Goal: Communication & Community: Answer question/provide support

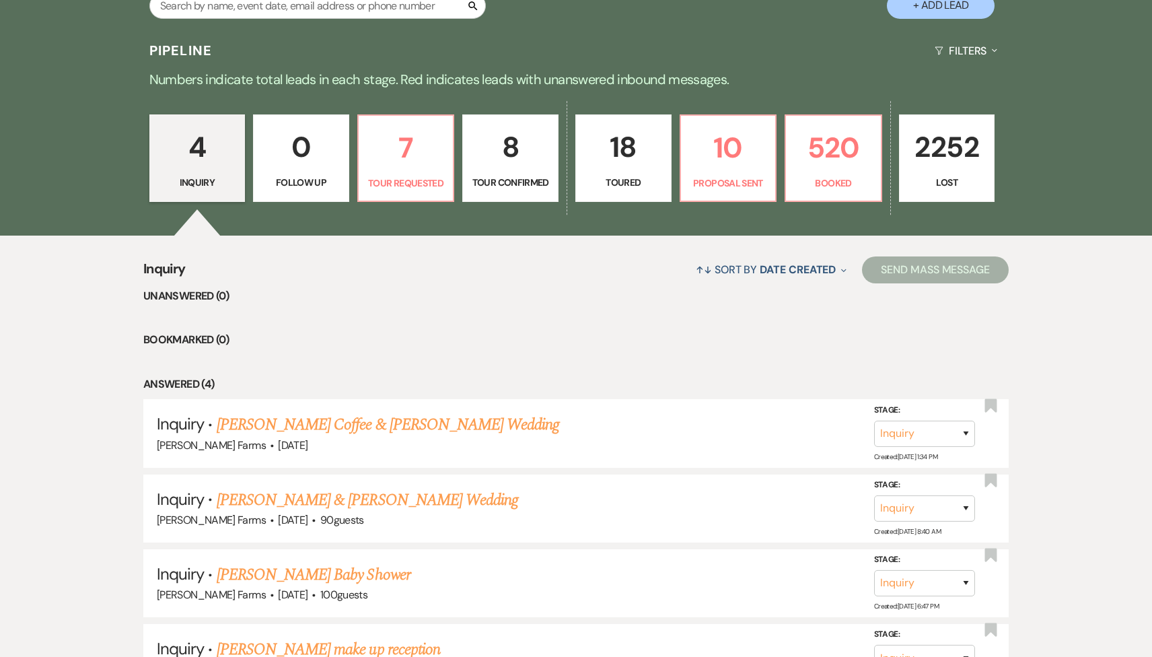
scroll to position [303, 0]
click at [294, 20] on div "Search" at bounding box center [317, 10] width 336 height 37
click at [284, 11] on input "text" at bounding box center [317, 5] width 336 height 26
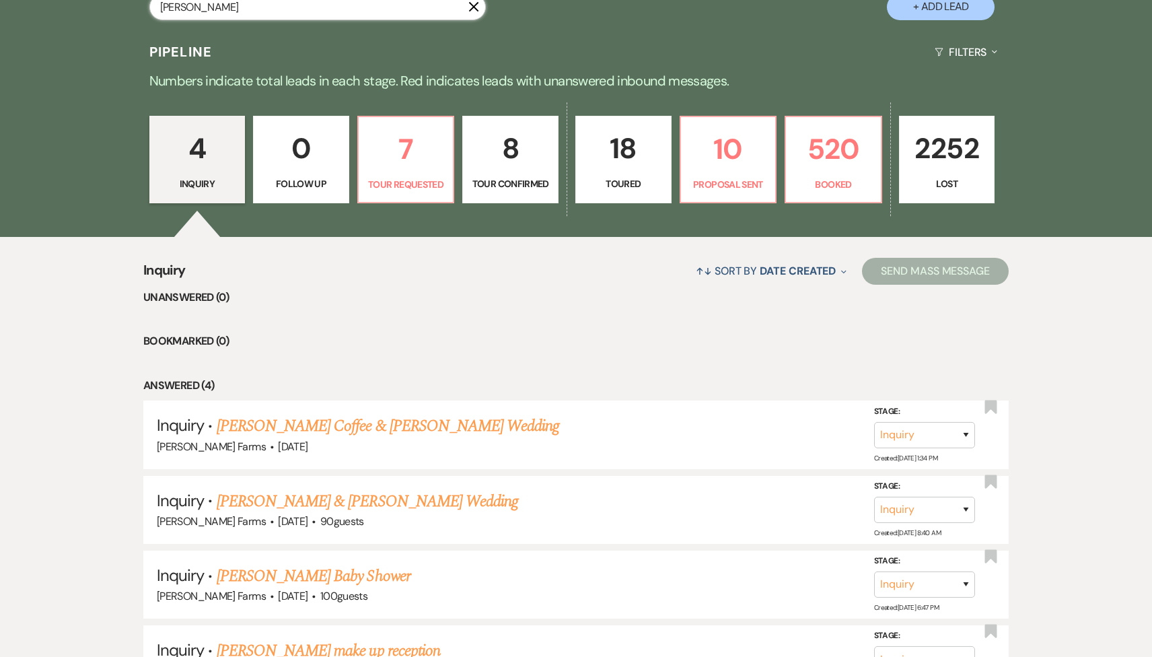
type input "latisha"
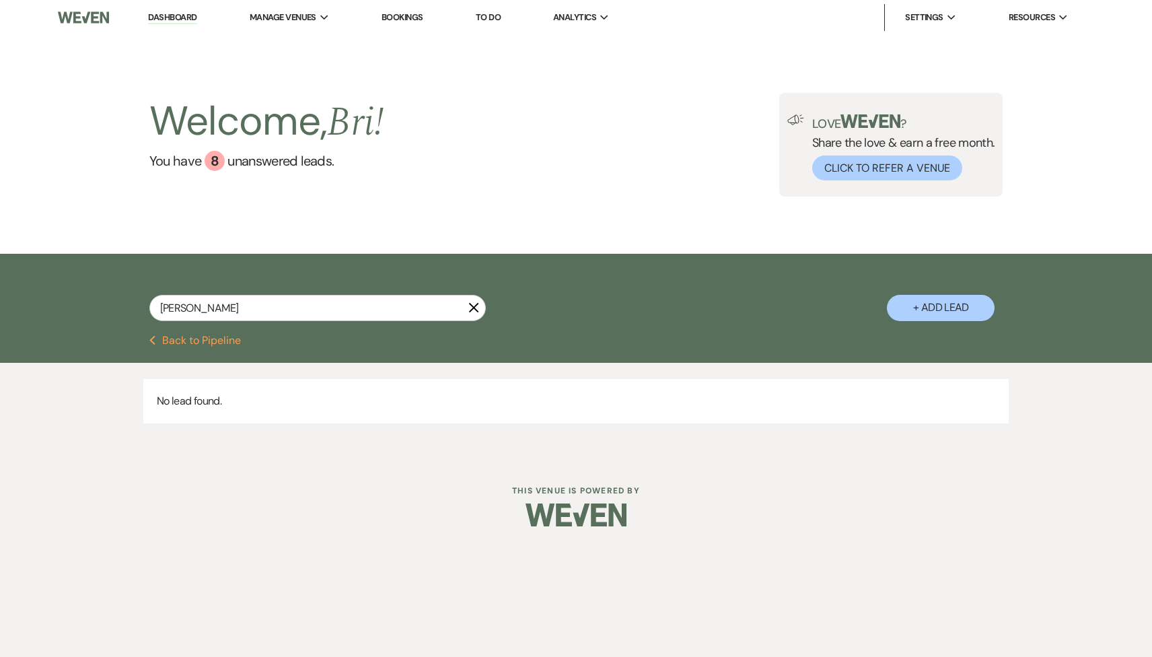
click at [226, 344] on button "Previous Back to Pipeline" at bounding box center [195, 340] width 92 height 11
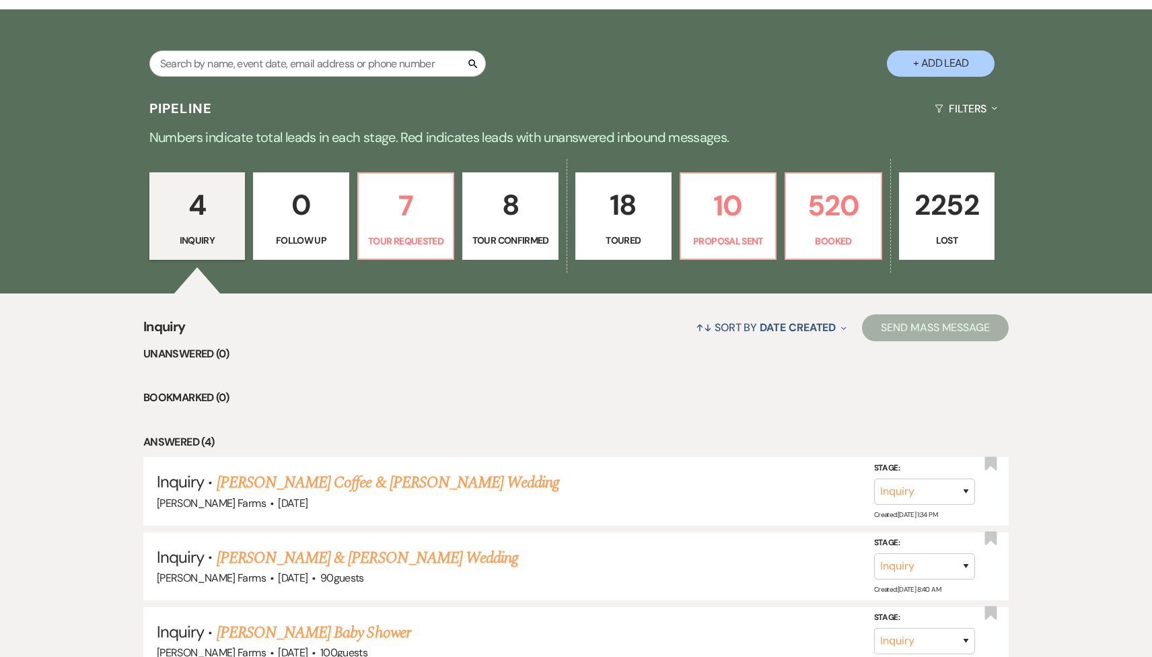
scroll to position [239, 0]
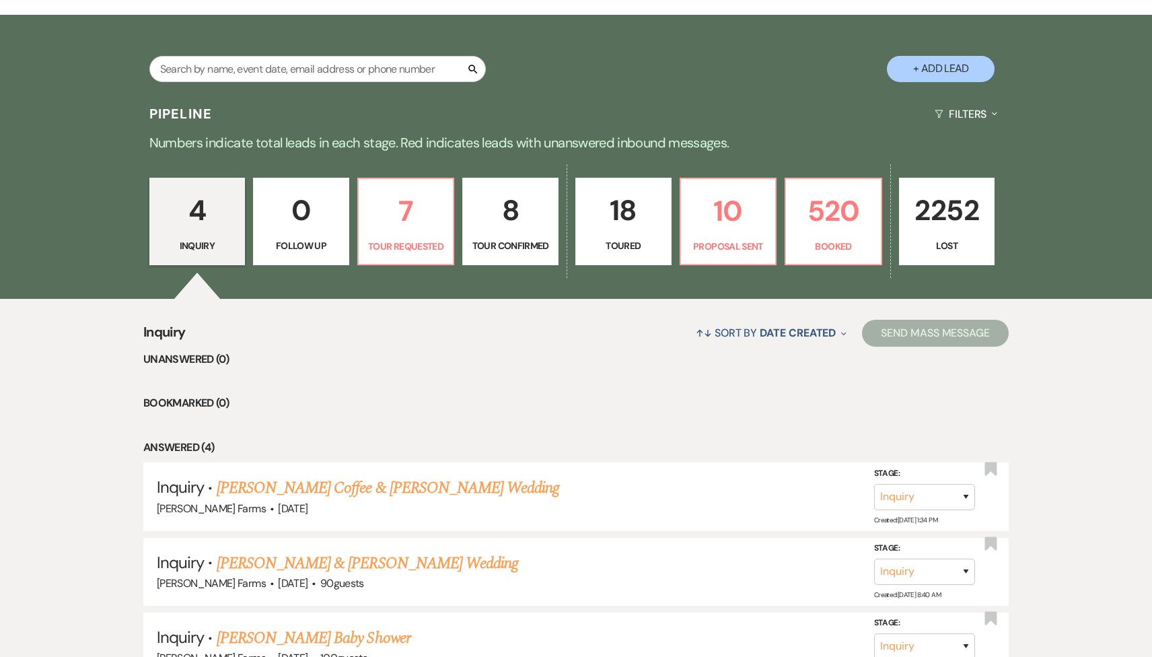
click at [267, 38] on div "Search + Add Lead" at bounding box center [576, 57] width 969 height 71
click at [240, 90] on div "Search" at bounding box center [317, 74] width 336 height 37
click at [343, 67] on input "text" at bounding box center [317, 69] width 336 height 26
paste input "Lathisha"
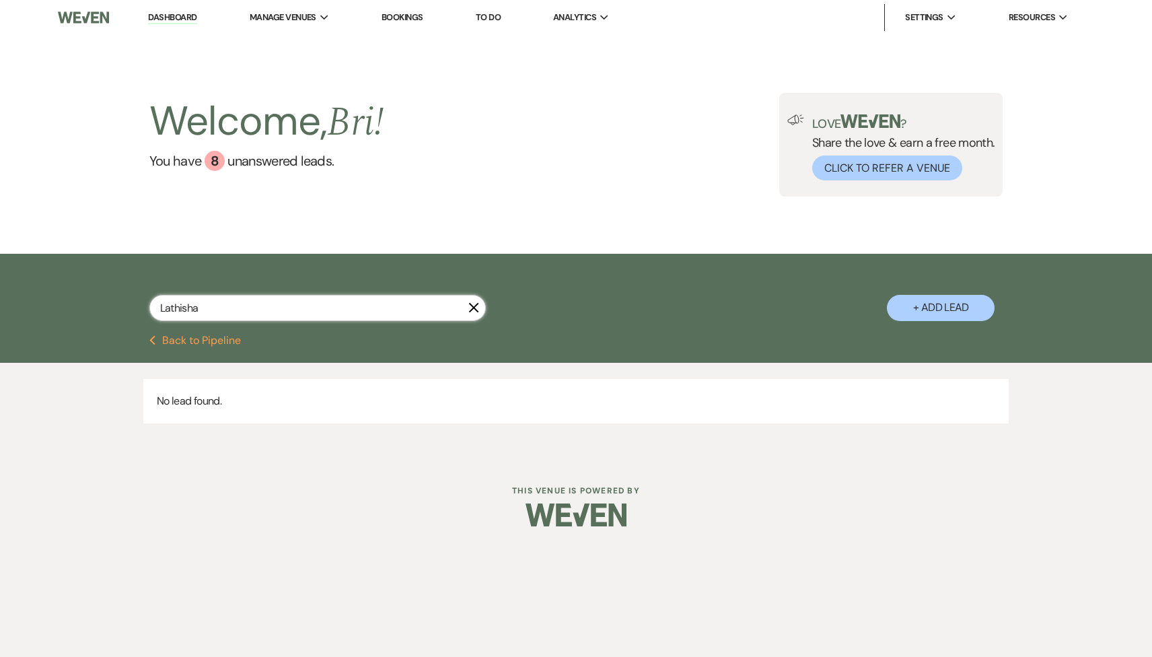
type input "Lathisha"
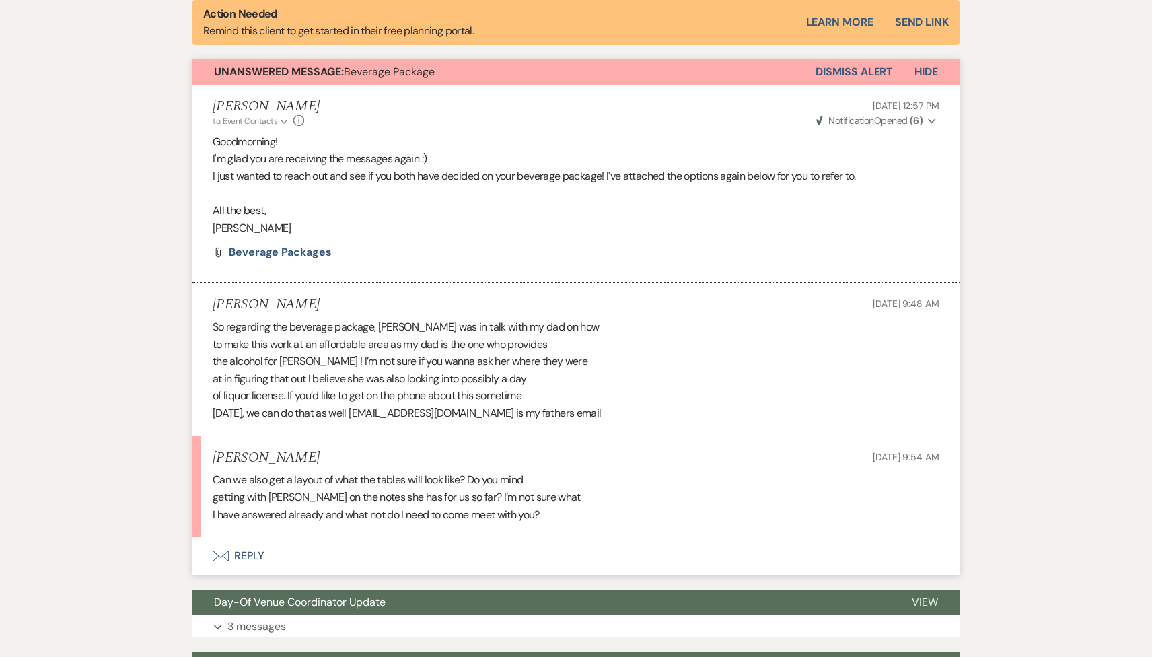
scroll to position [502, 0]
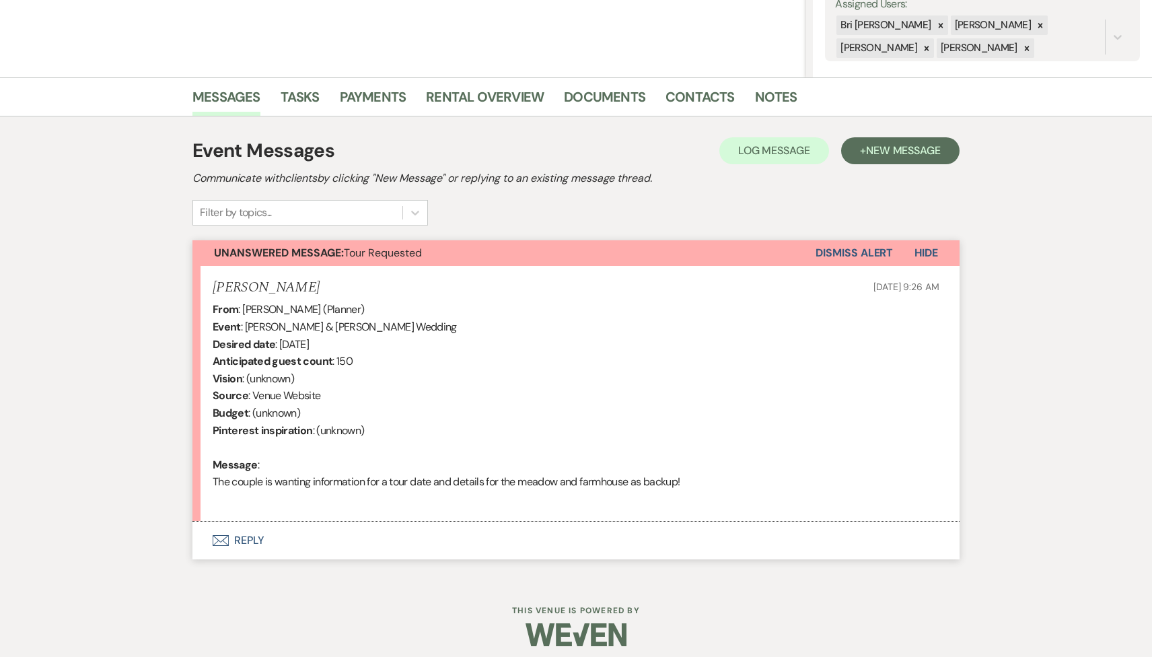
click at [353, 555] on button "Envelope Reply" at bounding box center [575, 541] width 767 height 38
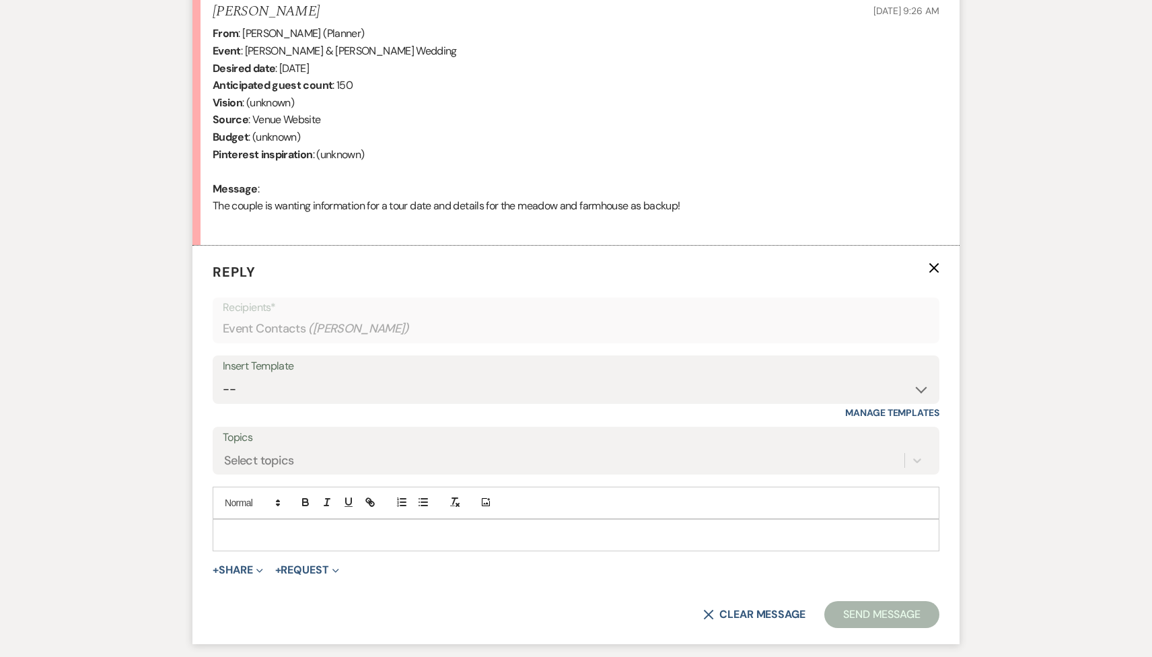
scroll to position [606, 0]
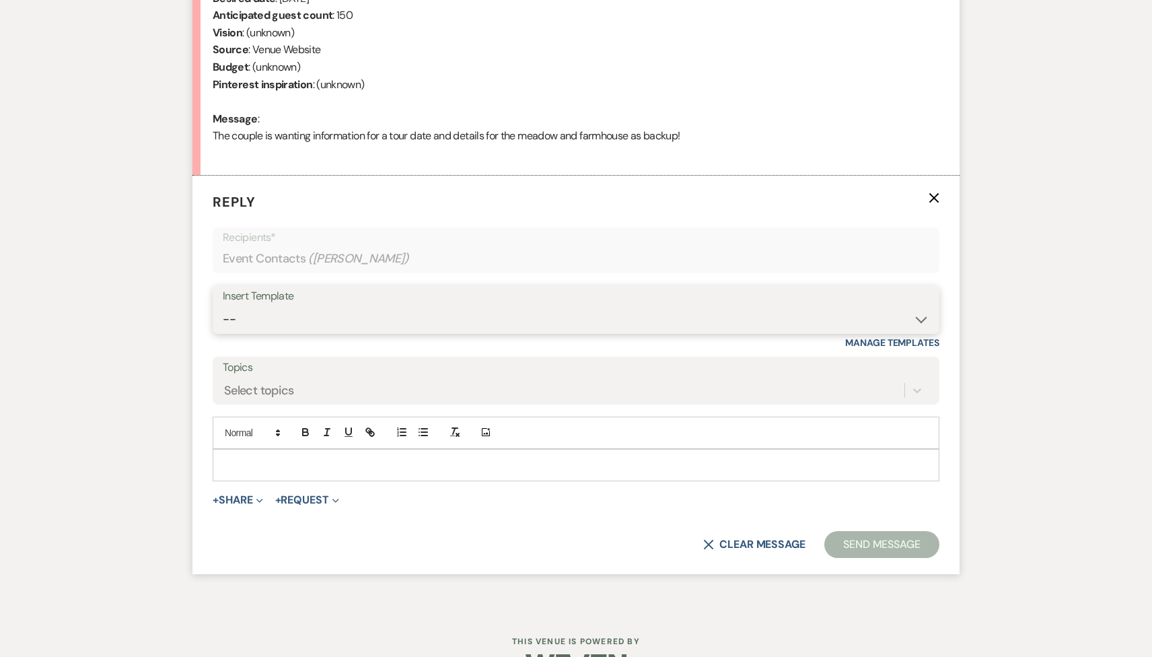
click at [341, 318] on select "-- Tour Request Response Follow Up Contract (Pre-Booked Leads) Weven Planning P…" at bounding box center [576, 319] width 707 height 26
select select "2135"
click at [223, 306] on select "-- Tour Request Response Follow Up Contract (Pre-Booked Leads) Weven Planning P…" at bounding box center [576, 319] width 707 height 26
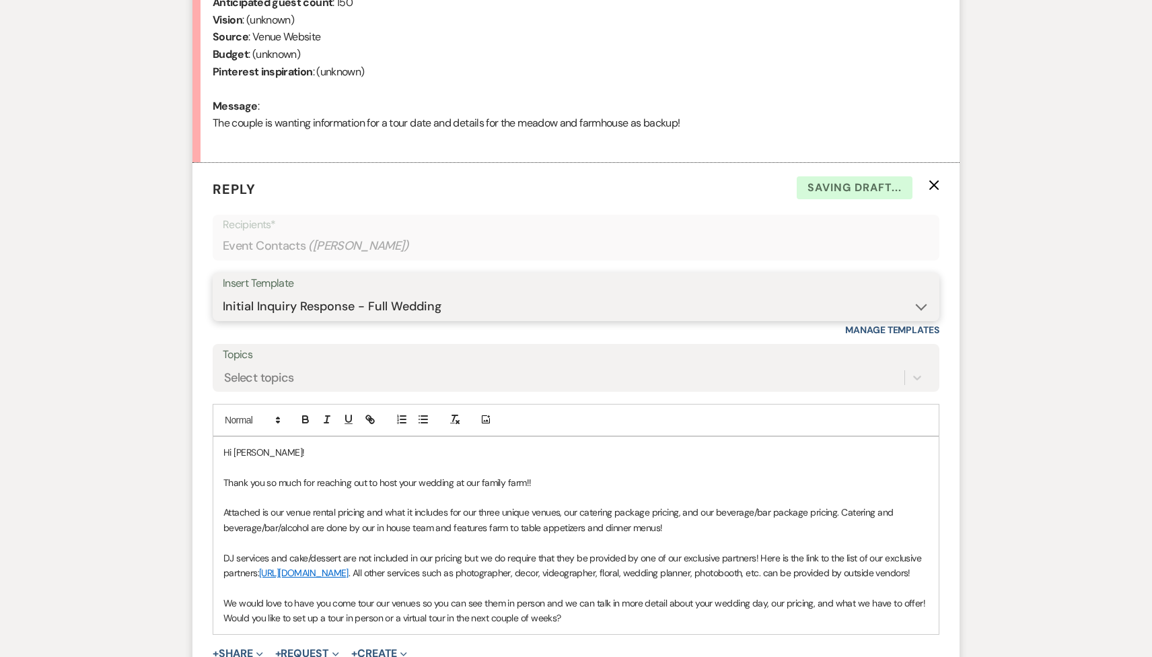
scroll to position [675, 0]
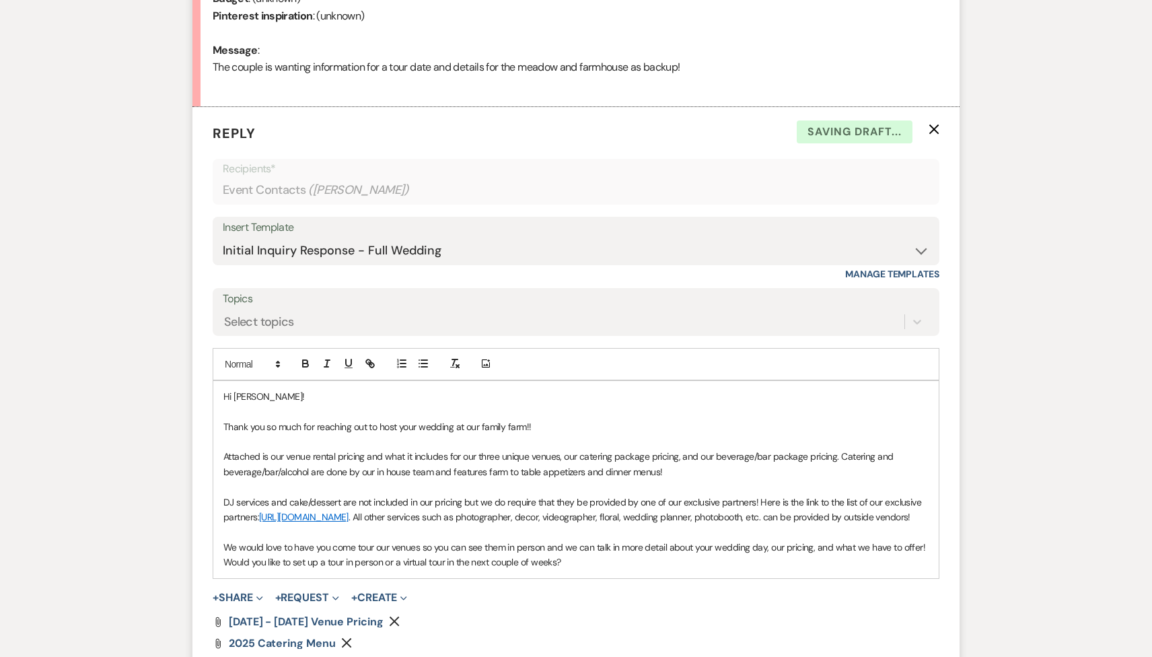
drag, startPoint x: 567, startPoint y: 576, endPoint x: 207, endPoint y: 573, distance: 360.0
click at [207, 573] on form "Reply X Saving draft... Recipients* Event Contacts ( Abbye ) Insert Template --…" at bounding box center [575, 421] width 767 height 629
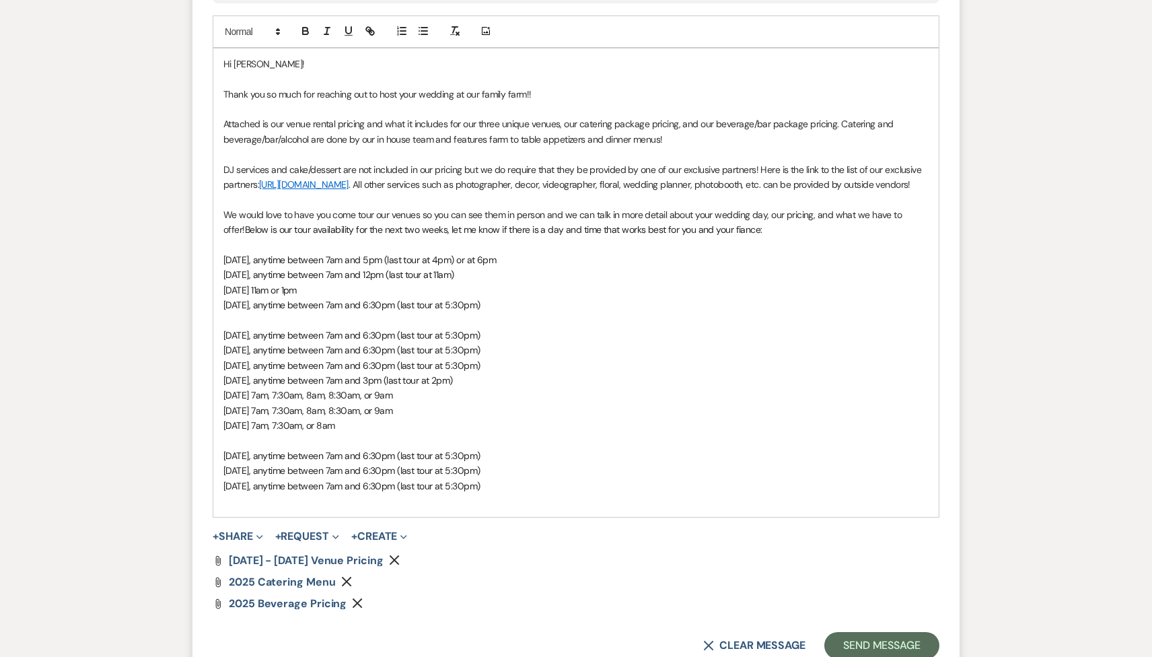
scroll to position [1057, 0]
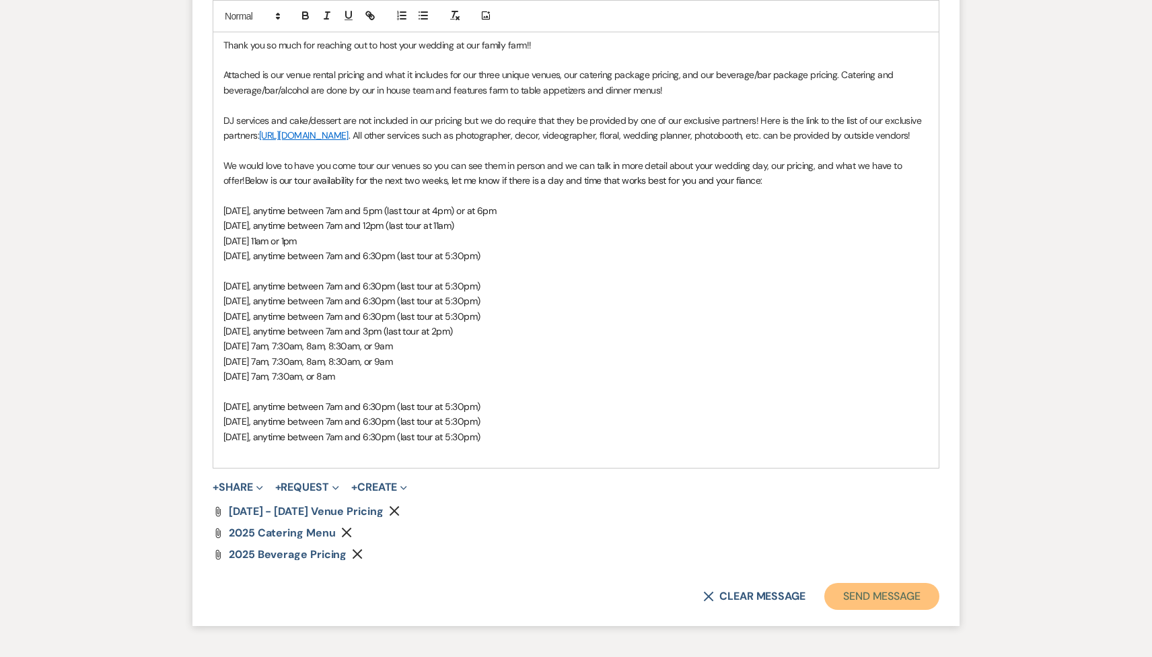
click at [874, 610] on button "Send Message" at bounding box center [881, 596] width 115 height 27
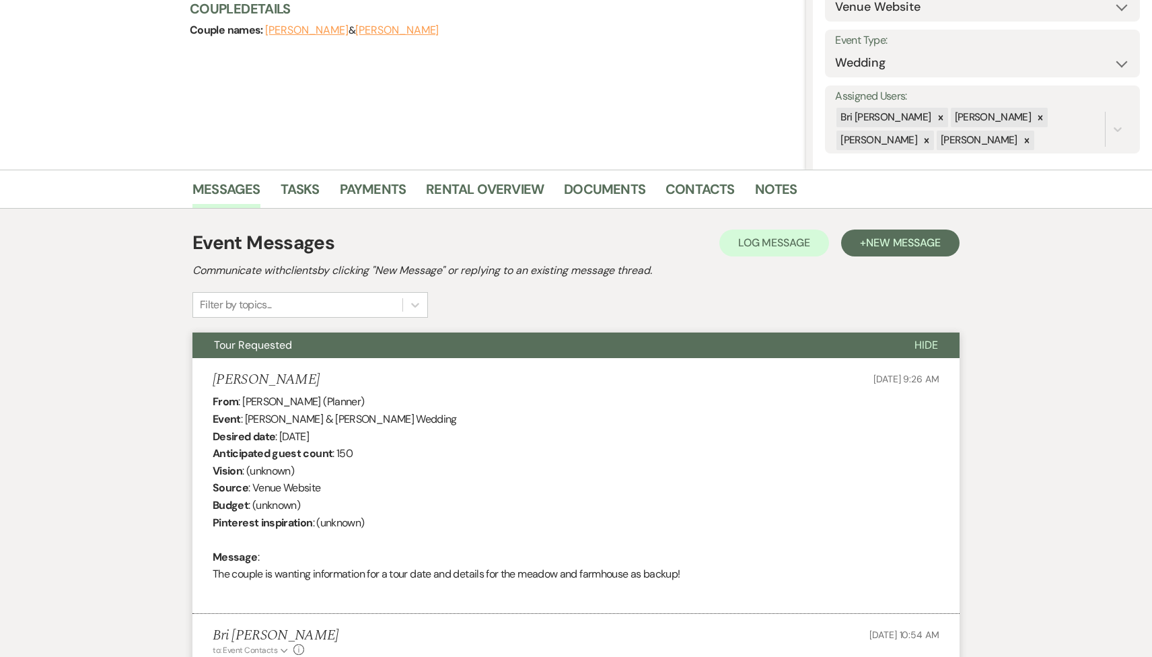
scroll to position [0, 0]
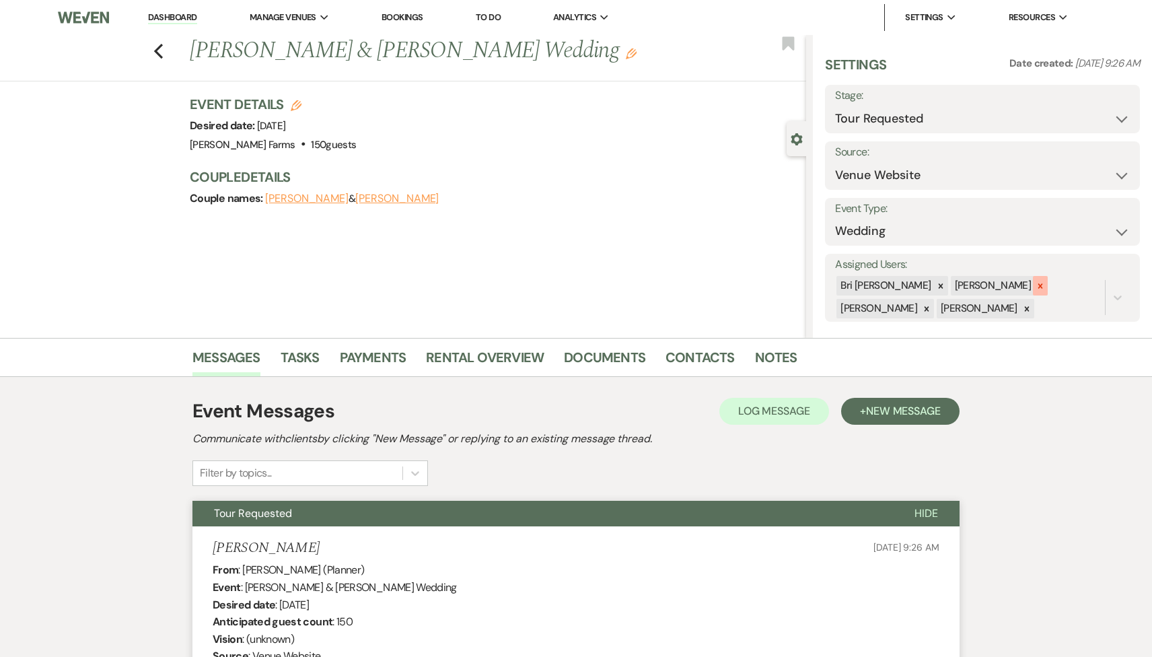
click at [1038, 284] on icon at bounding box center [1040, 285] width 5 height 5
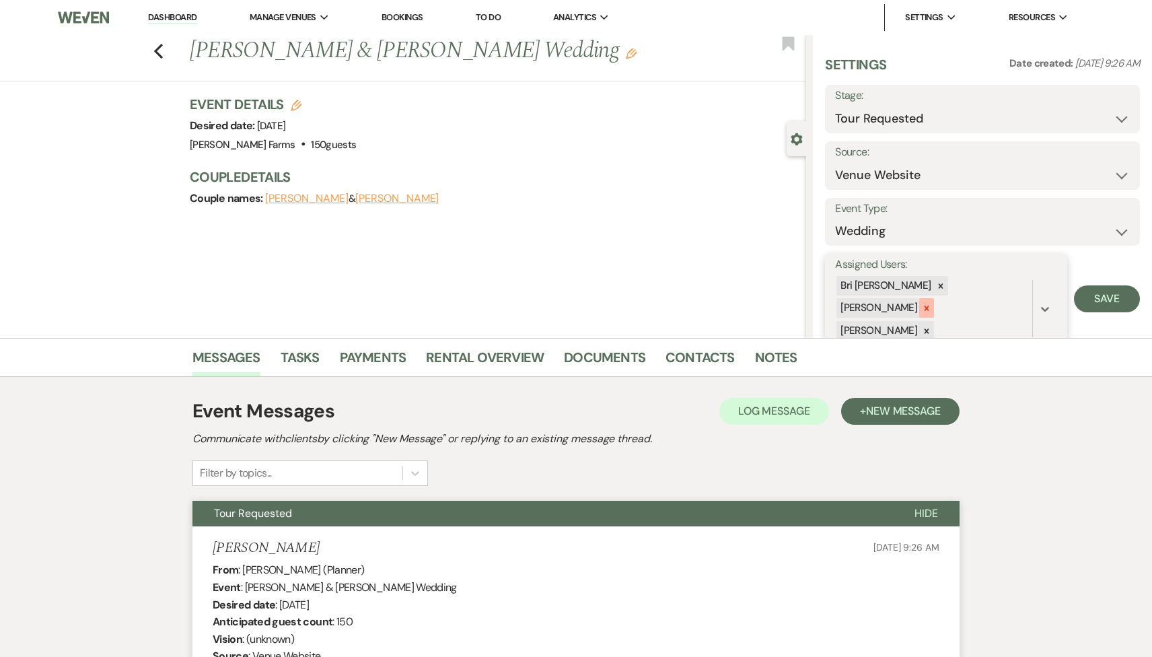
click at [929, 306] on icon at bounding box center [927, 308] width 5 height 5
click at [931, 304] on icon at bounding box center [926, 308] width 9 height 9
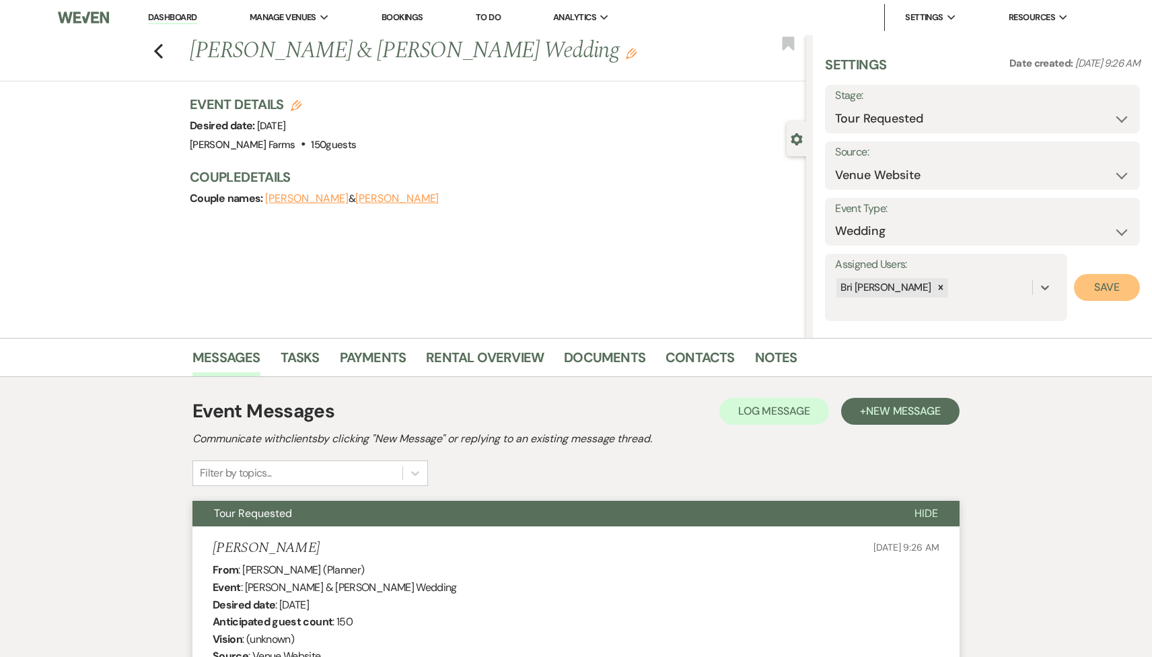
click at [1086, 287] on button "Save" at bounding box center [1107, 287] width 66 height 27
click at [182, 9] on li "Dashboard" at bounding box center [172, 17] width 62 height 27
click at [183, 16] on link "Dashboard" at bounding box center [172, 17] width 48 height 13
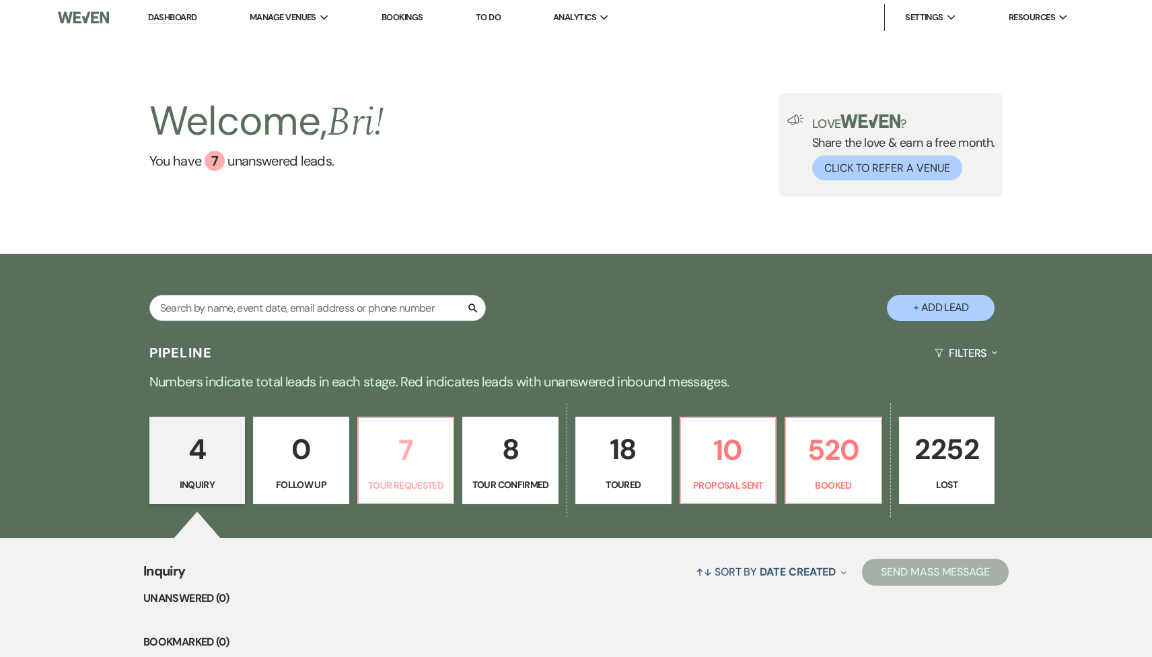
click at [419, 476] on link "7 Tour Requested" at bounding box center [406, 460] width 98 height 87
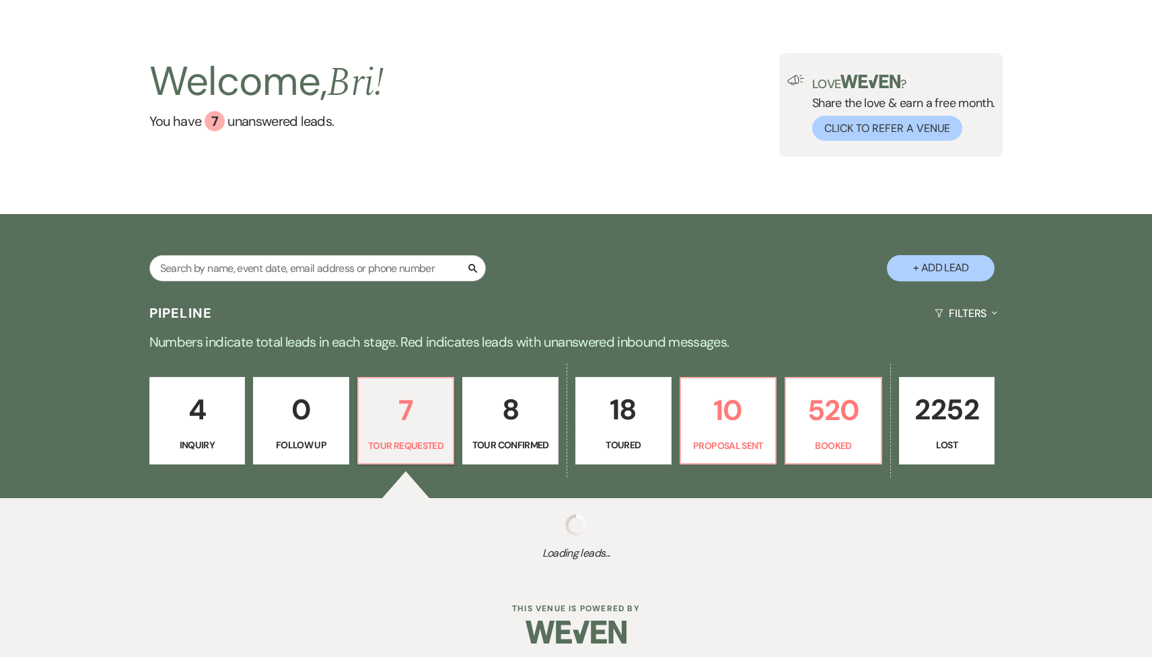
select select "2"
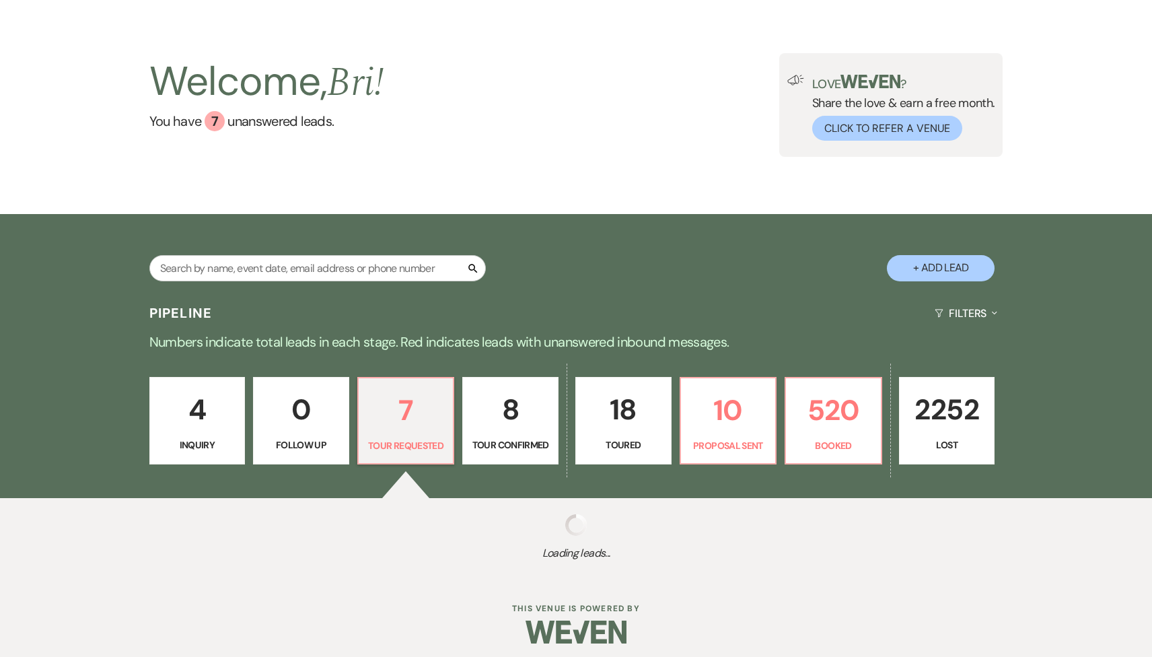
select select "2"
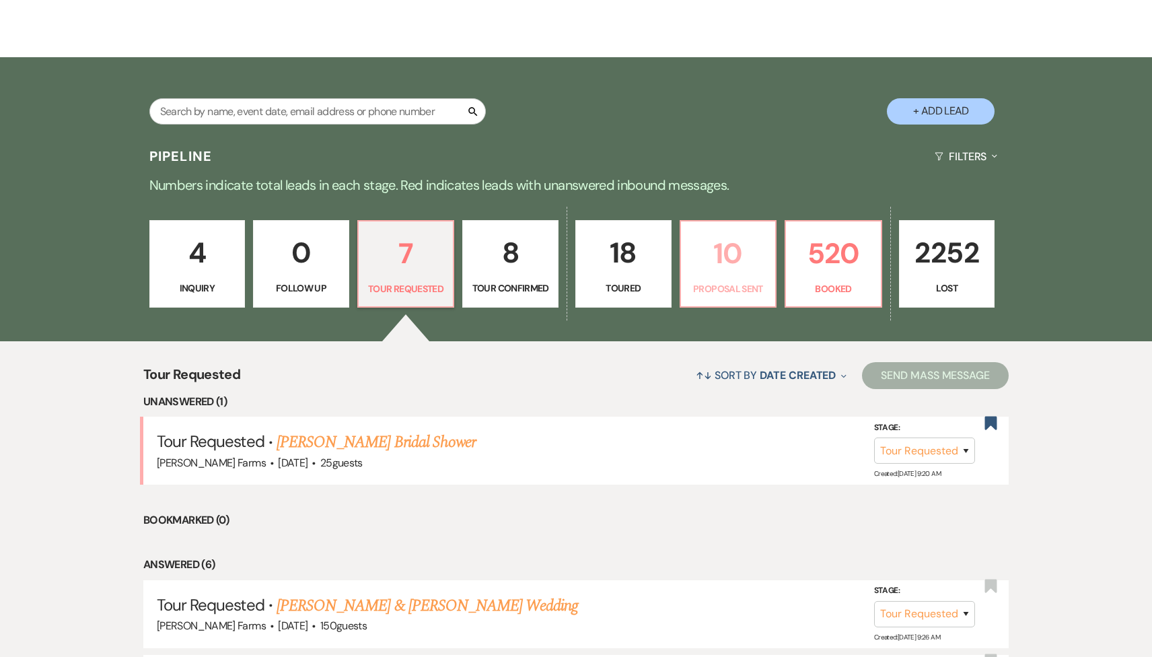
click at [711, 275] on p "10" at bounding box center [728, 253] width 79 height 45
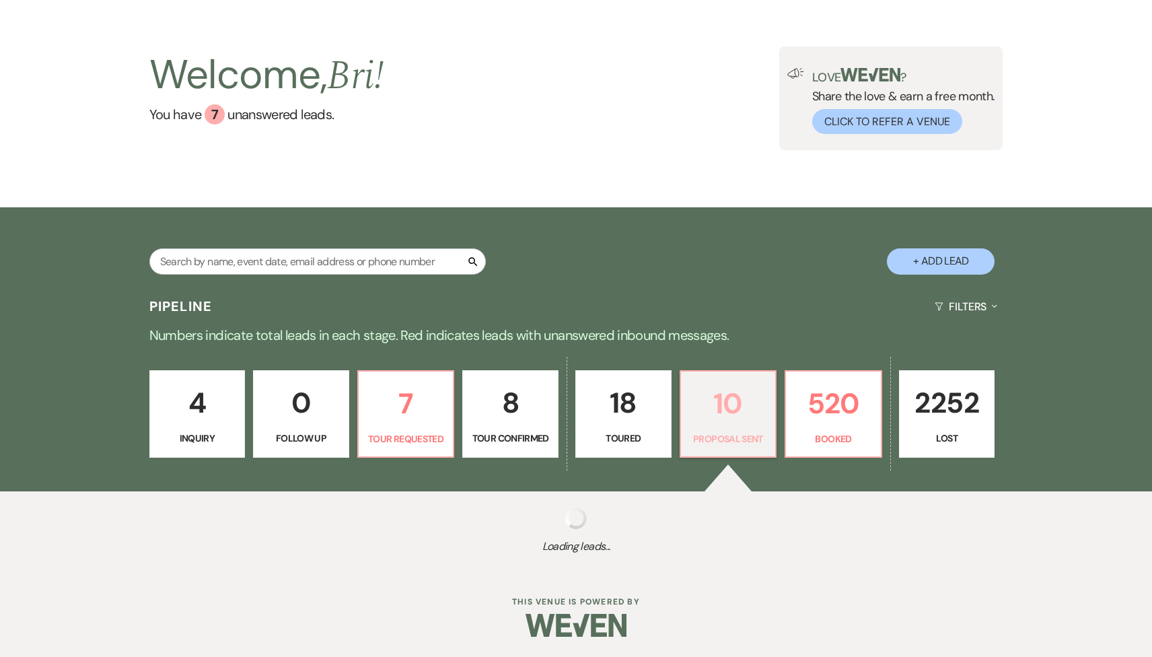
select select "6"
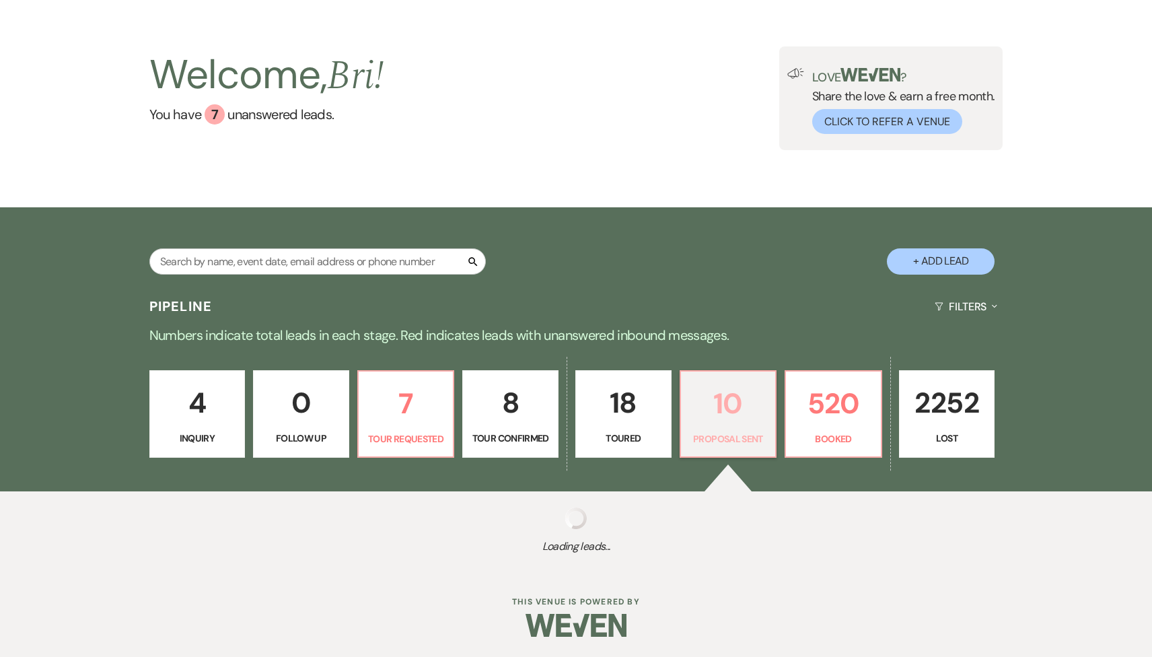
select select "6"
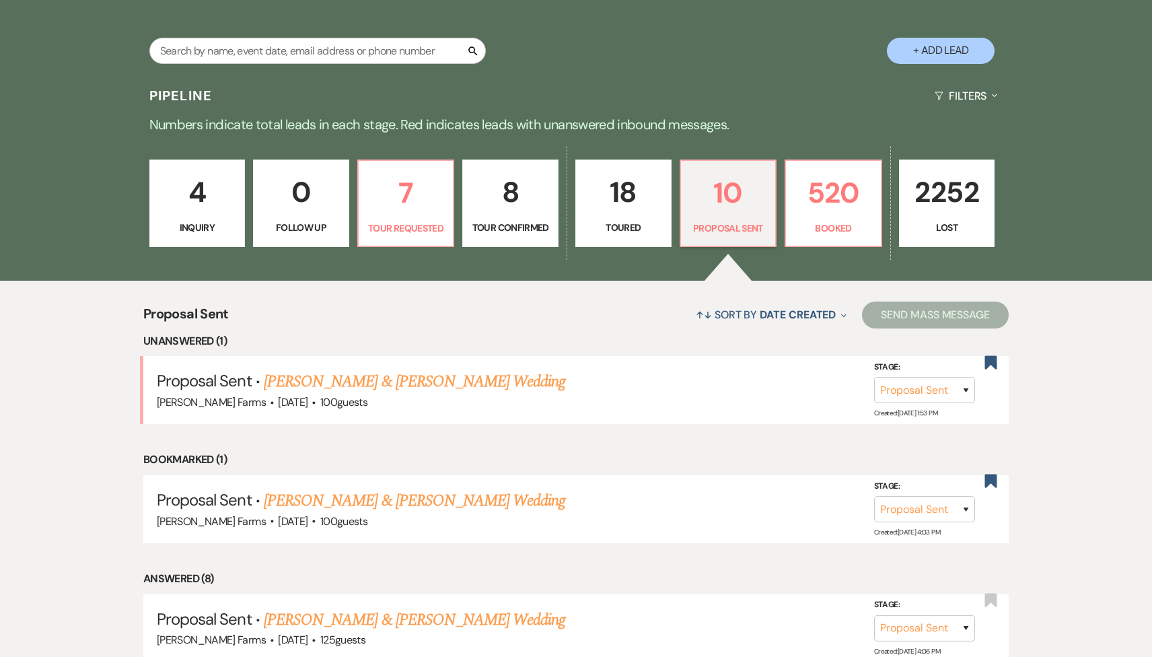
scroll to position [292, 0]
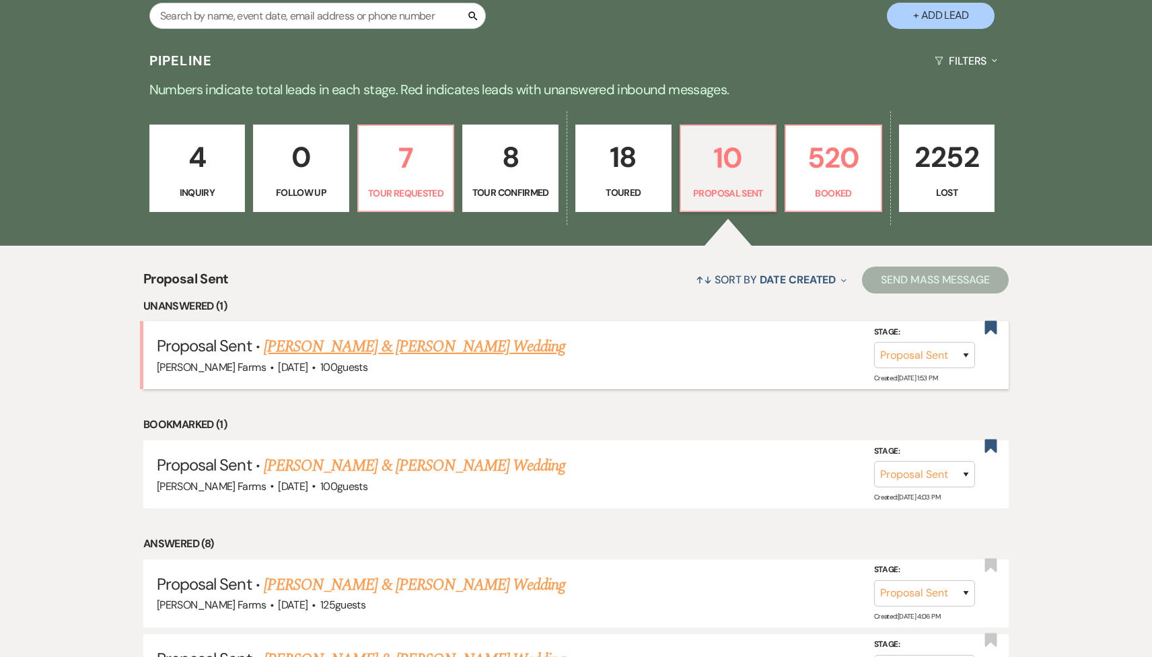
click at [409, 345] on link "Keanu Arce & Ashleigh Walker's Wedding" at bounding box center [414, 346] width 301 height 24
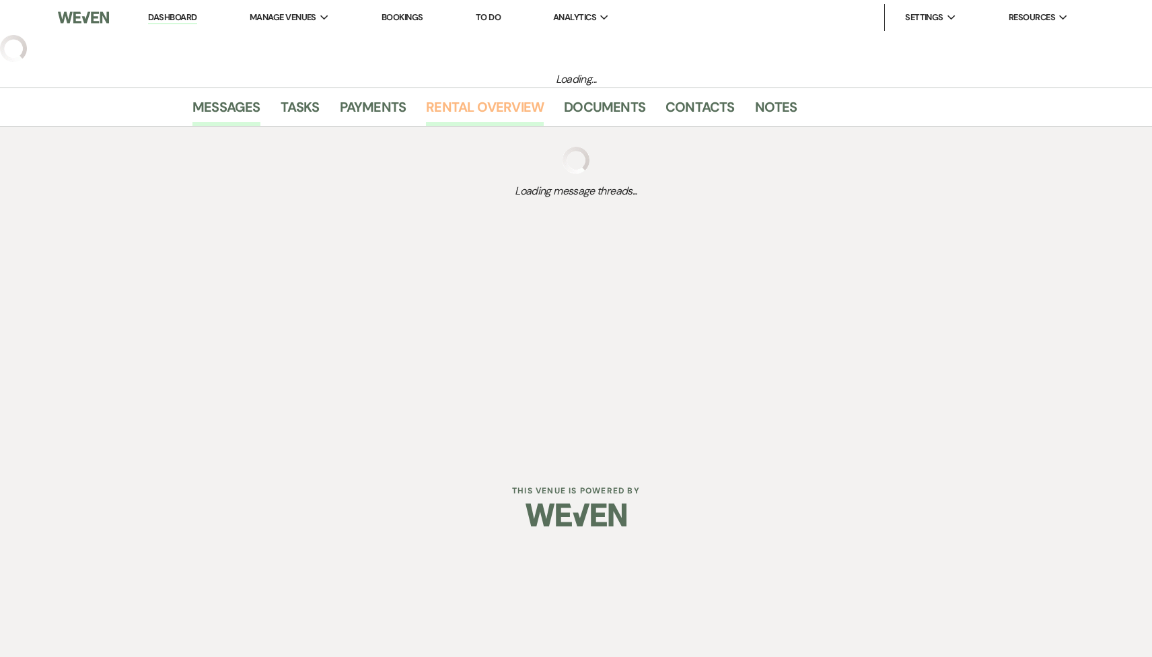
select select "6"
select select "5"
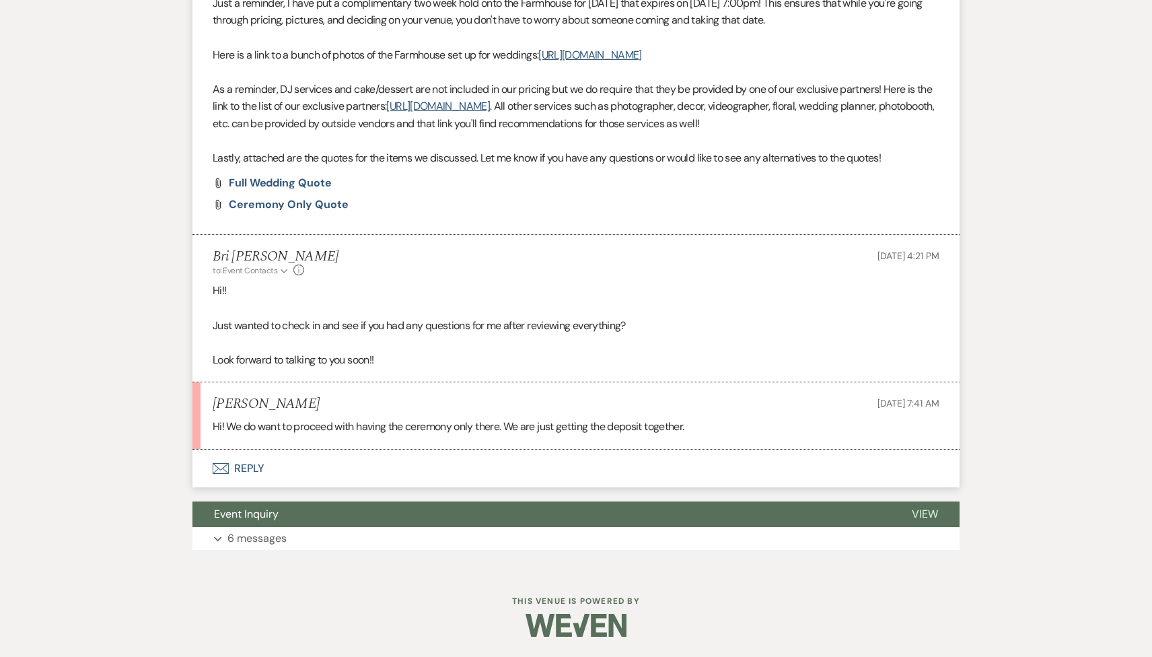
scroll to position [666, 0]
click at [361, 467] on button "Envelope Reply" at bounding box center [575, 469] width 767 height 38
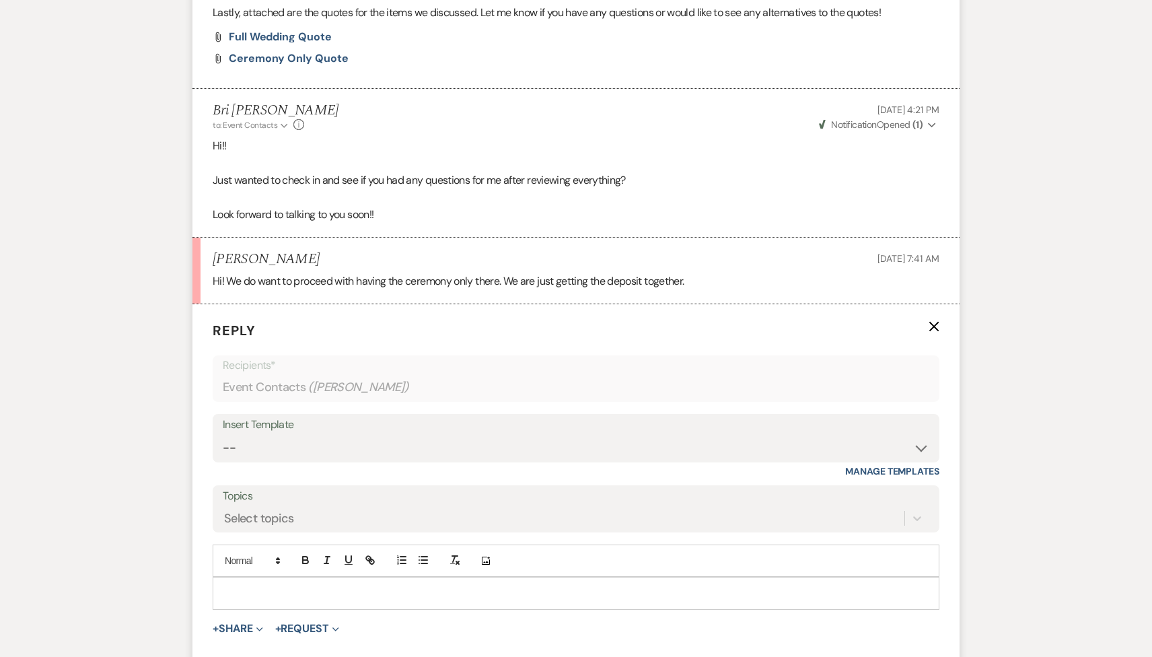
scroll to position [940, 0]
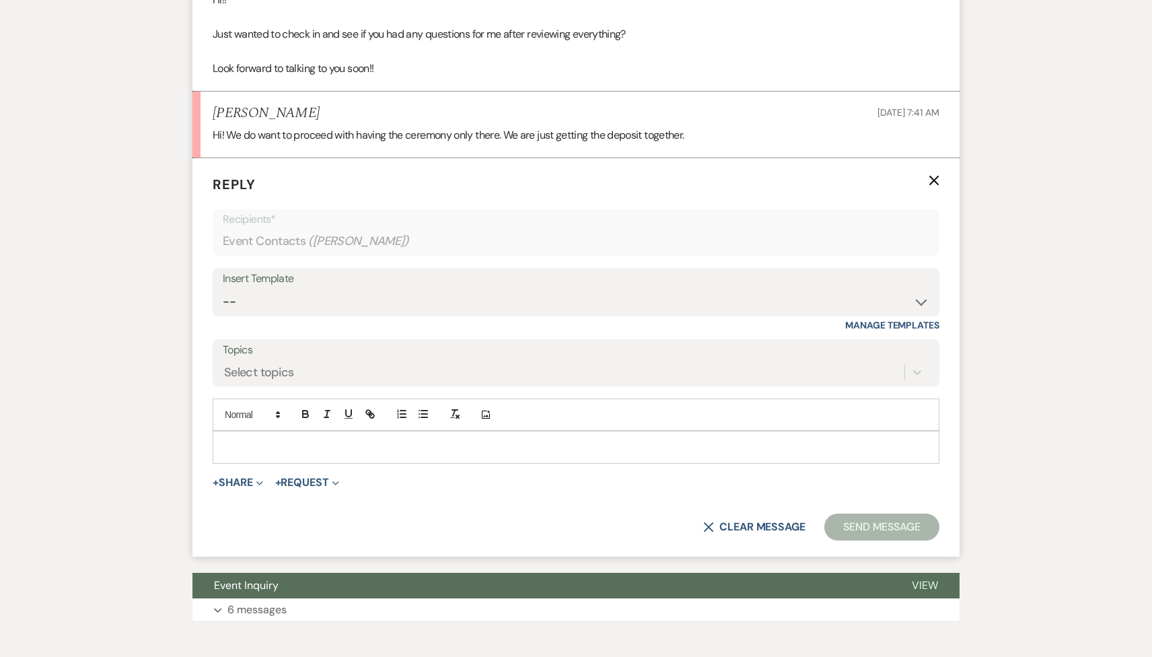
click at [321, 482] on form "Reply X Recipients* Event Contacts ( Ashleigh Walker ) Insert Template -- Tour …" at bounding box center [575, 357] width 767 height 398
click at [298, 454] on p at bounding box center [575, 446] width 705 height 15
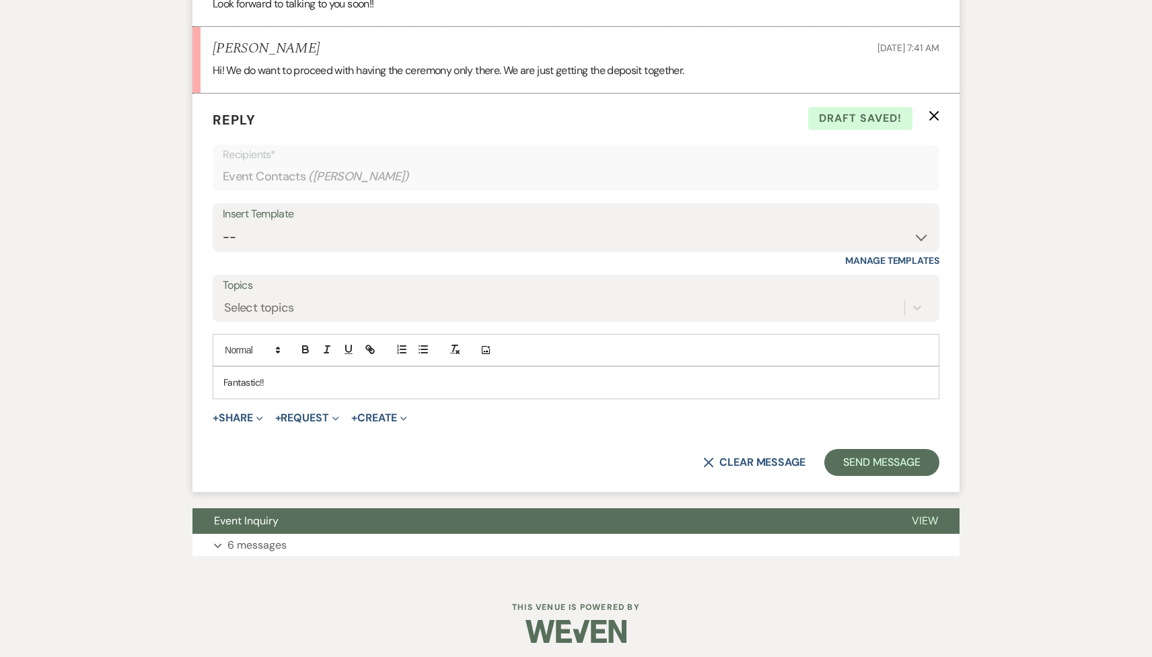
scroll to position [1028, 0]
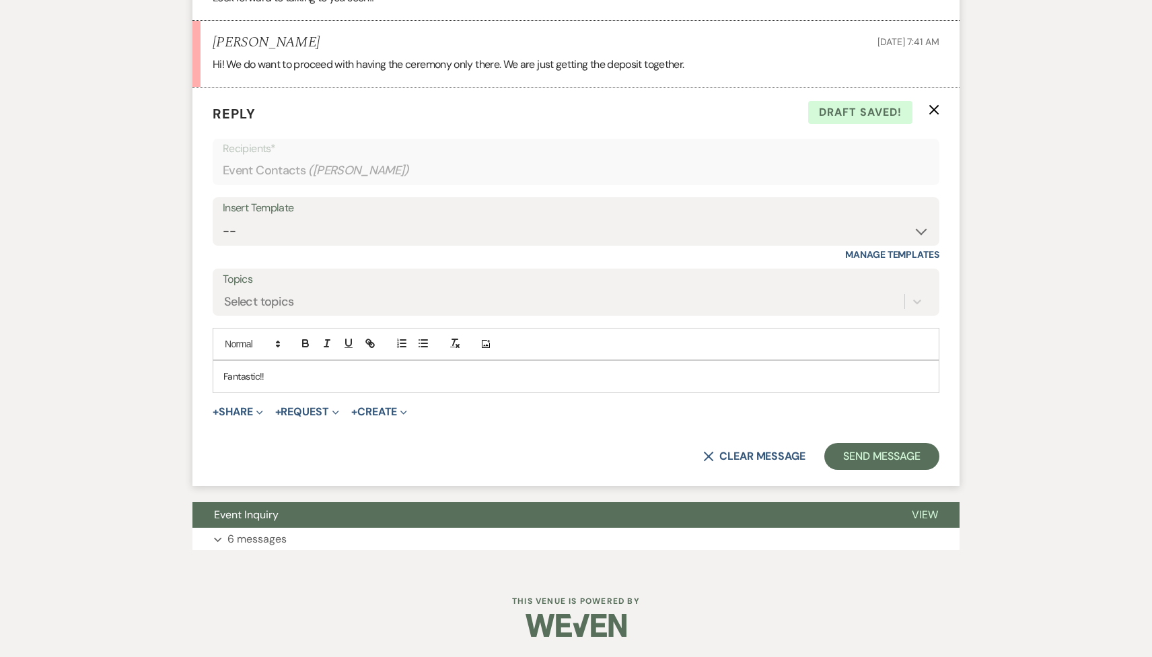
click at [297, 369] on p "Fantastic!!" at bounding box center [575, 376] width 705 height 15
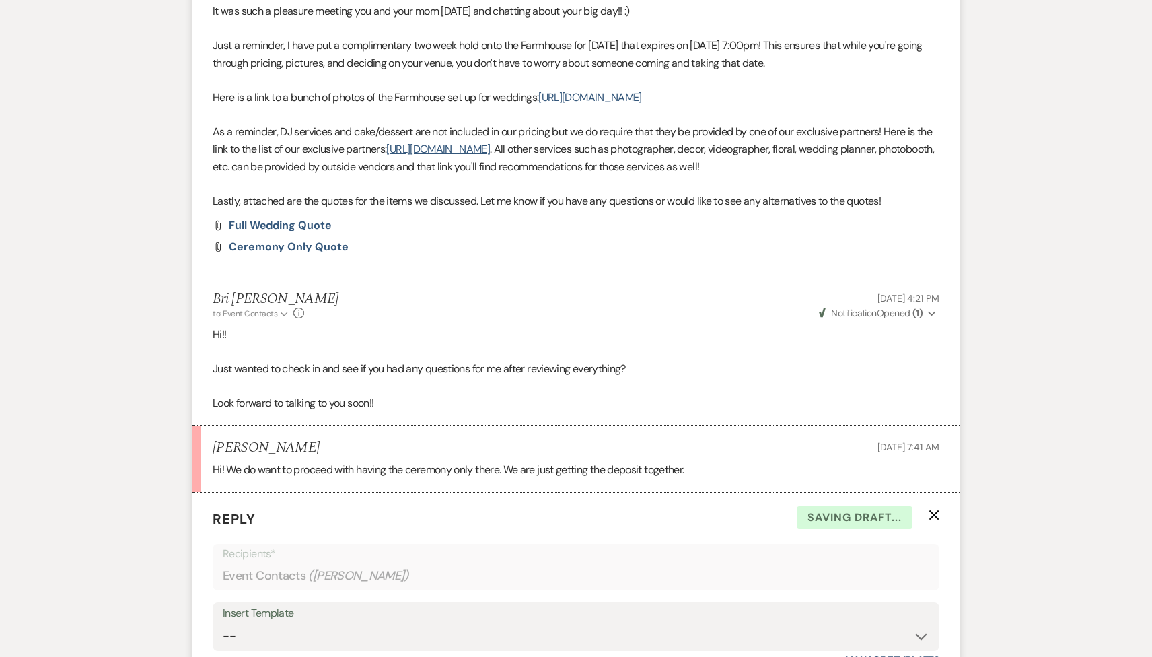
scroll to position [604, 0]
click at [304, 256] on span "Ceremony Only Quote" at bounding box center [288, 249] width 119 height 14
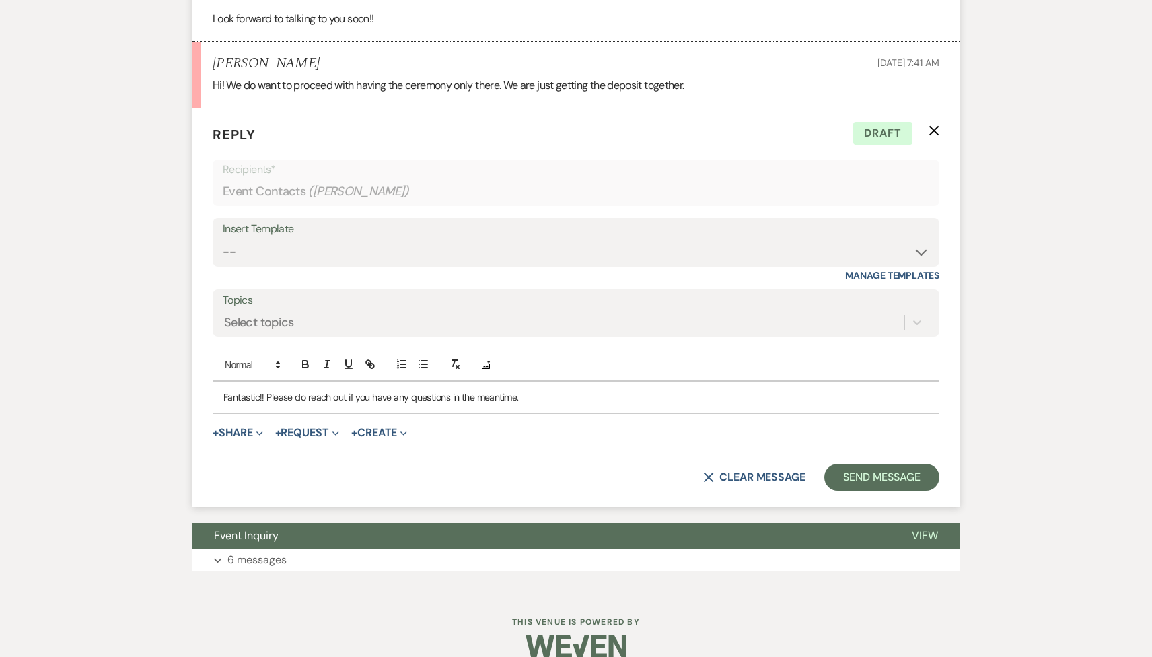
scroll to position [1006, 0]
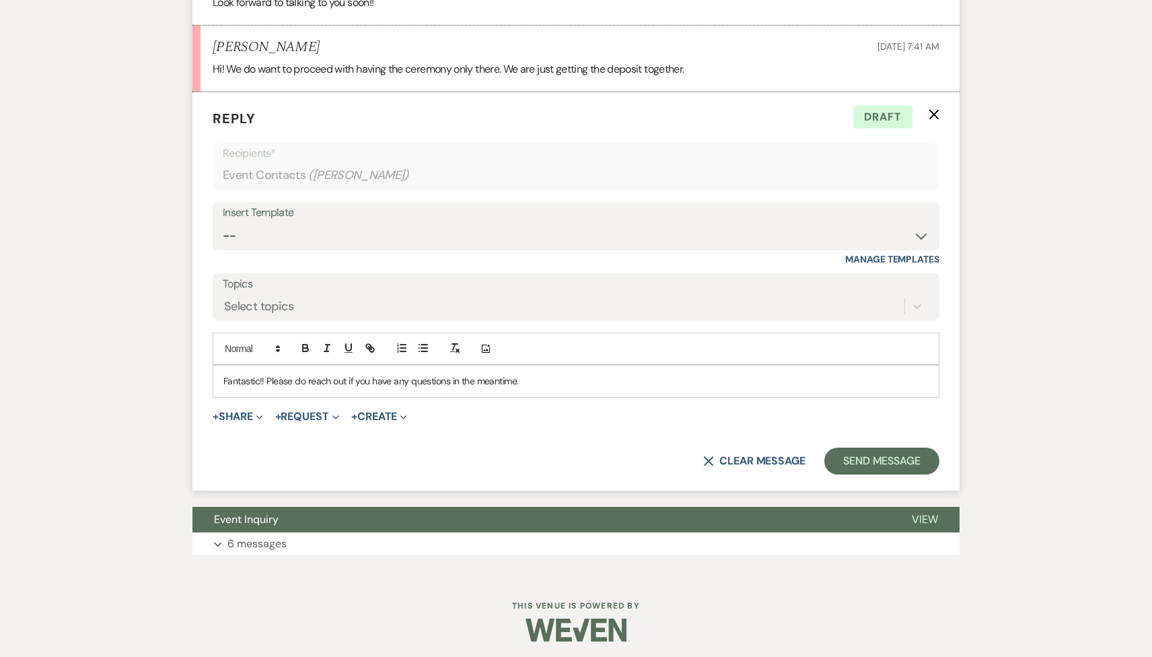
drag, startPoint x: 540, startPoint y: 391, endPoint x: 268, endPoint y: 395, distance: 271.9
click at [268, 388] on p "Fantastic!! Please do reach out if you have any questions in the meantime." at bounding box center [575, 380] width 705 height 15
drag, startPoint x: 341, startPoint y: 400, endPoint x: 266, endPoint y: 398, distance: 74.7
click at [266, 388] on p "Fantastic!! For the proximity" at bounding box center [575, 380] width 705 height 15
click at [637, 388] on p "Fantastic!! To officially book the venue would be $1,178.19 towards te venue re…" at bounding box center [575, 380] width 705 height 15
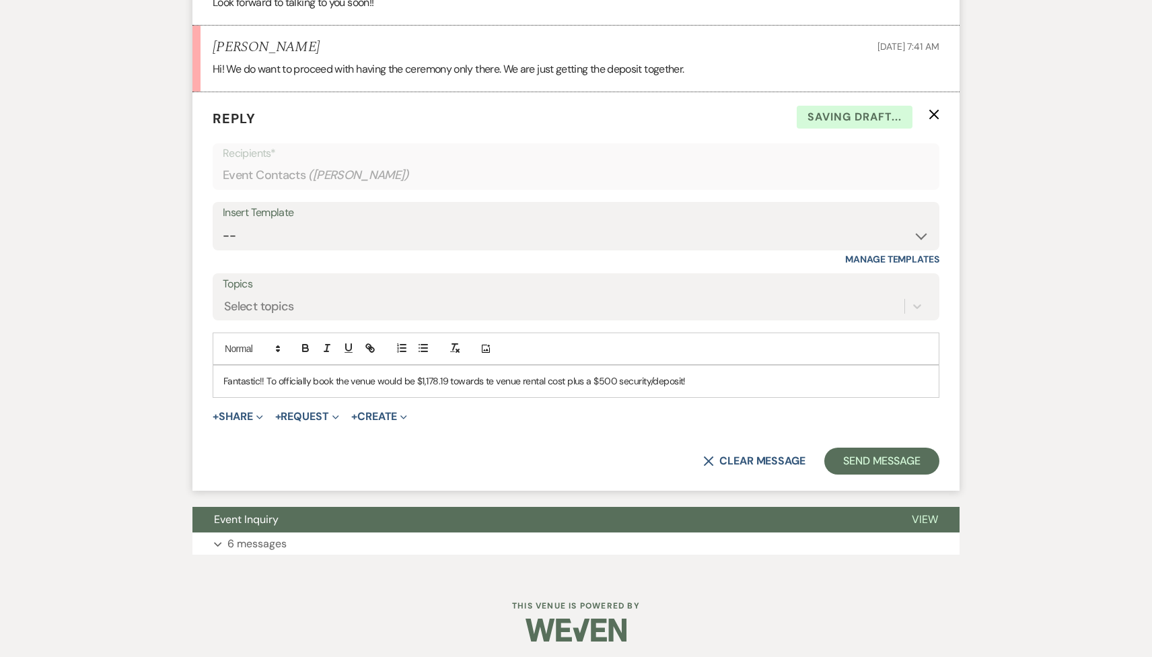
click at [696, 388] on p "Fantastic!! To officially book the venue would be $1,178.19 towards te venue re…" at bounding box center [575, 380] width 705 height 15
click at [376, 388] on p "Fantastic!! To officially book the venue would be $1,178.19 towards te venue re…" at bounding box center [575, 380] width 705 height 15
click at [487, 388] on p "Fantastic!! To officially book the venue would be $1,178.19 towards te venue re…" at bounding box center [575, 380] width 705 height 15
click at [707, 396] on div "Fantastic!! To officially book the venue would be $1,178.19 towards the venue r…" at bounding box center [575, 380] width 725 height 31
click at [885, 474] on button "Send Message" at bounding box center [881, 461] width 115 height 27
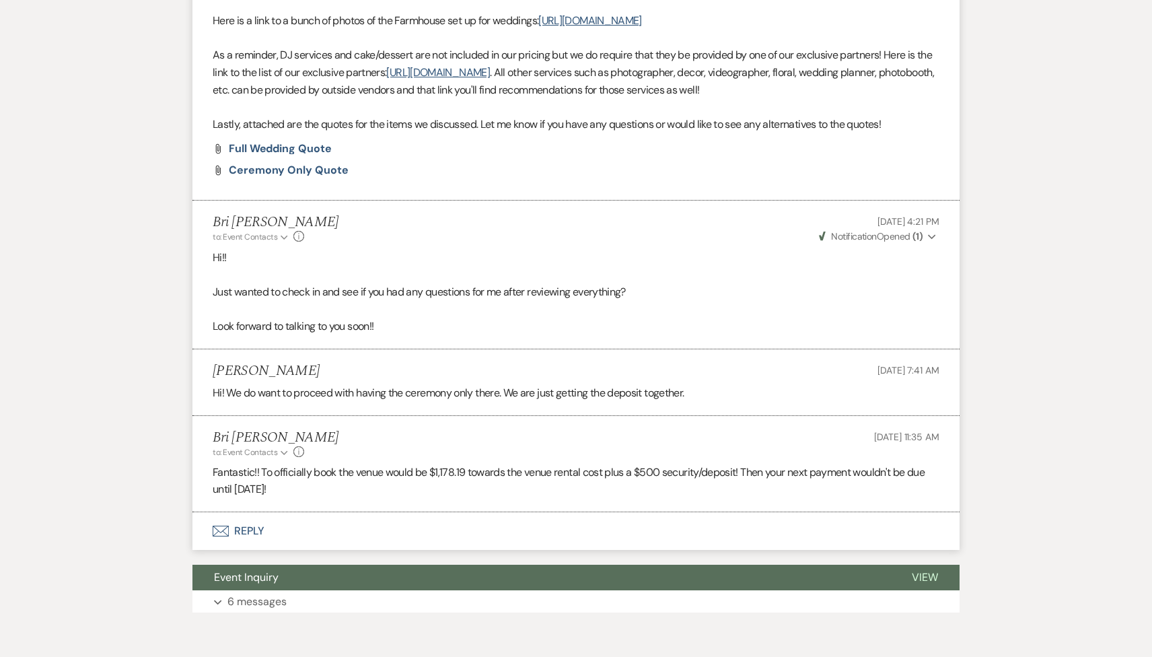
scroll to position [644, 0]
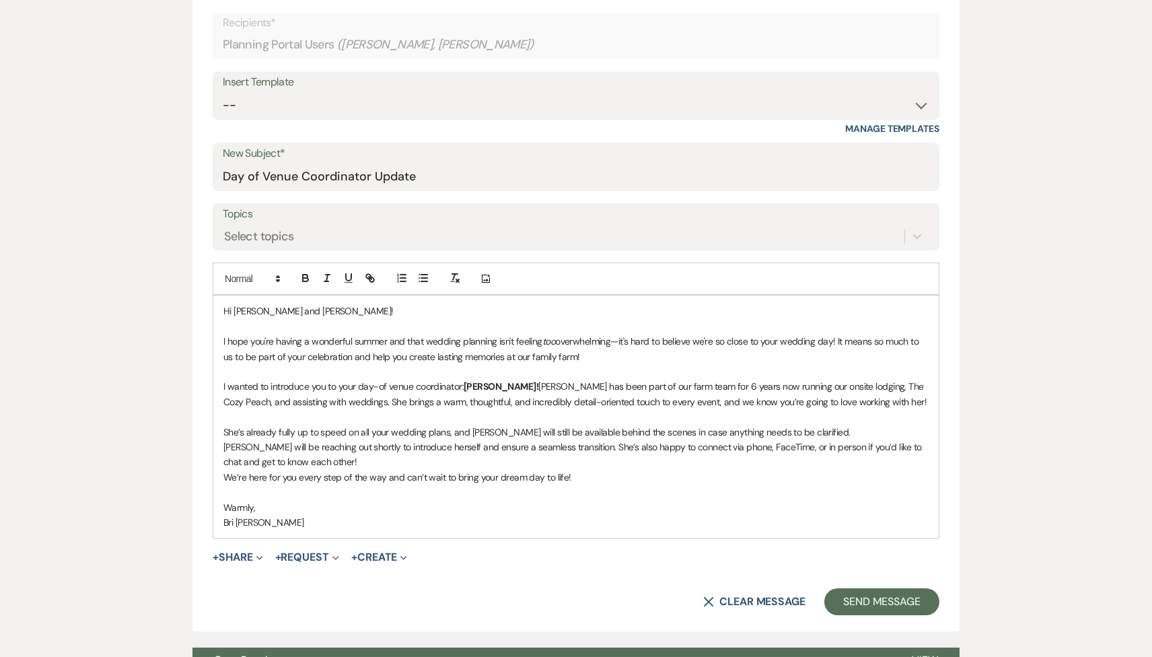
scroll to position [246, 0]
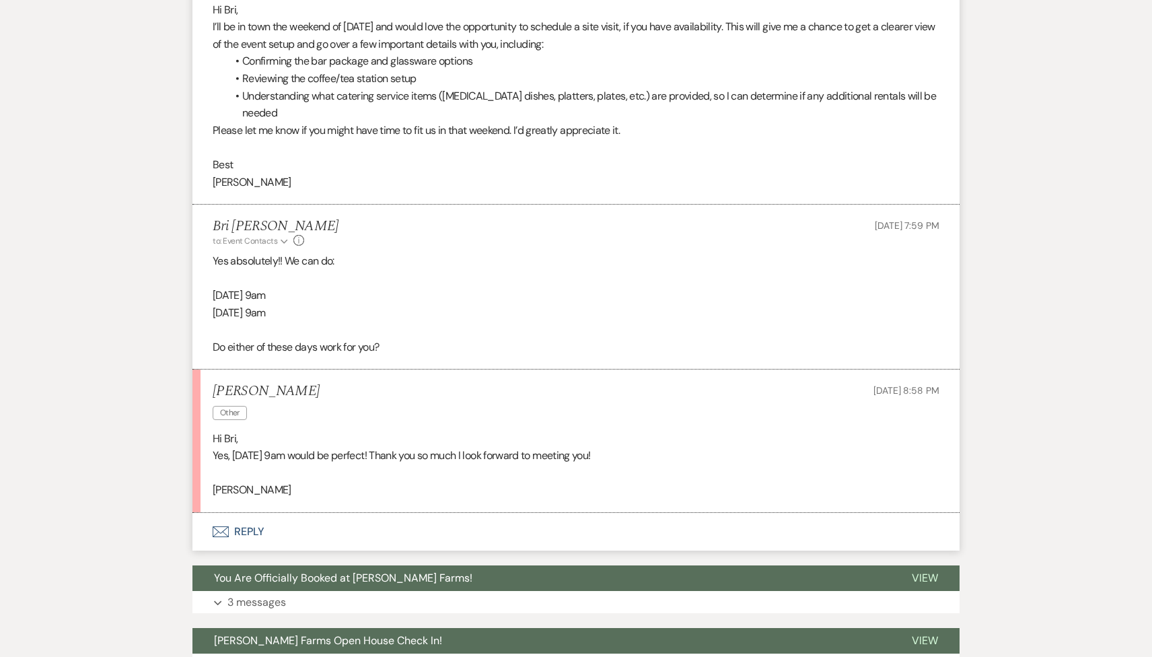
scroll to position [5016, 0]
drag, startPoint x: 313, startPoint y: 293, endPoint x: 206, endPoint y: 290, distance: 107.0
click at [206, 370] on li "Jacqueline Abarca Other Sep 22, 2025, 8:58 PM Hi Bri, Yes, Friday 9am would be …" at bounding box center [575, 441] width 767 height 143
copy h5 "Jacqueline Abarca"
click at [295, 513] on button "Envelope Reply" at bounding box center [575, 532] width 767 height 38
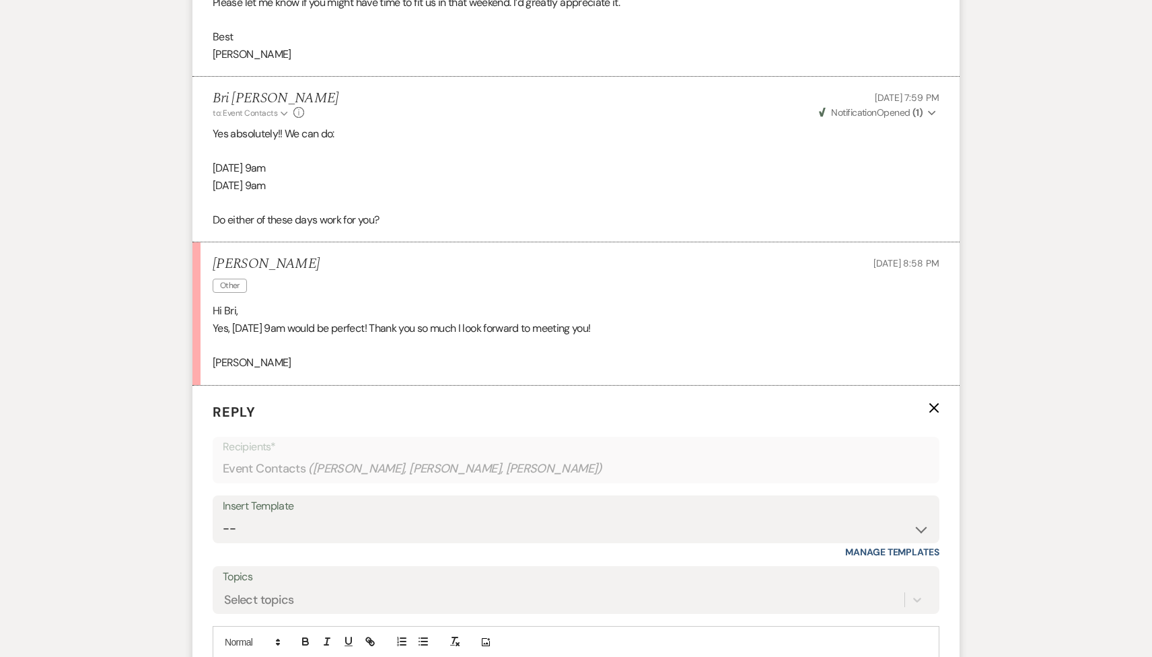
scroll to position [5170, 0]
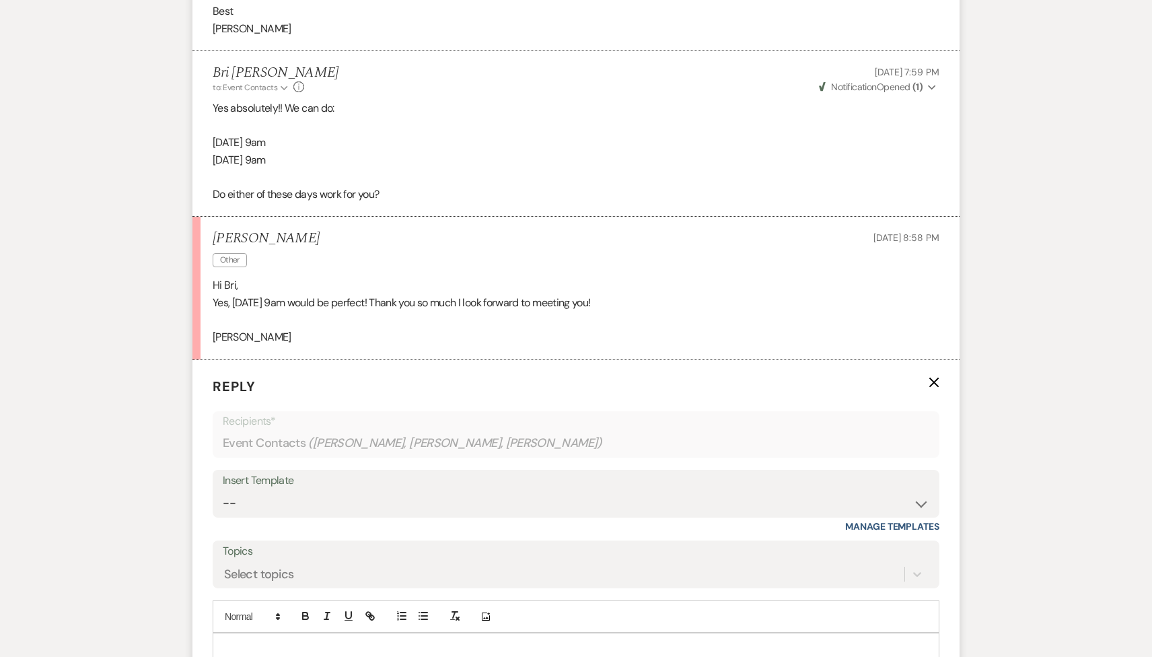
click at [280, 641] on p at bounding box center [575, 648] width 705 height 15
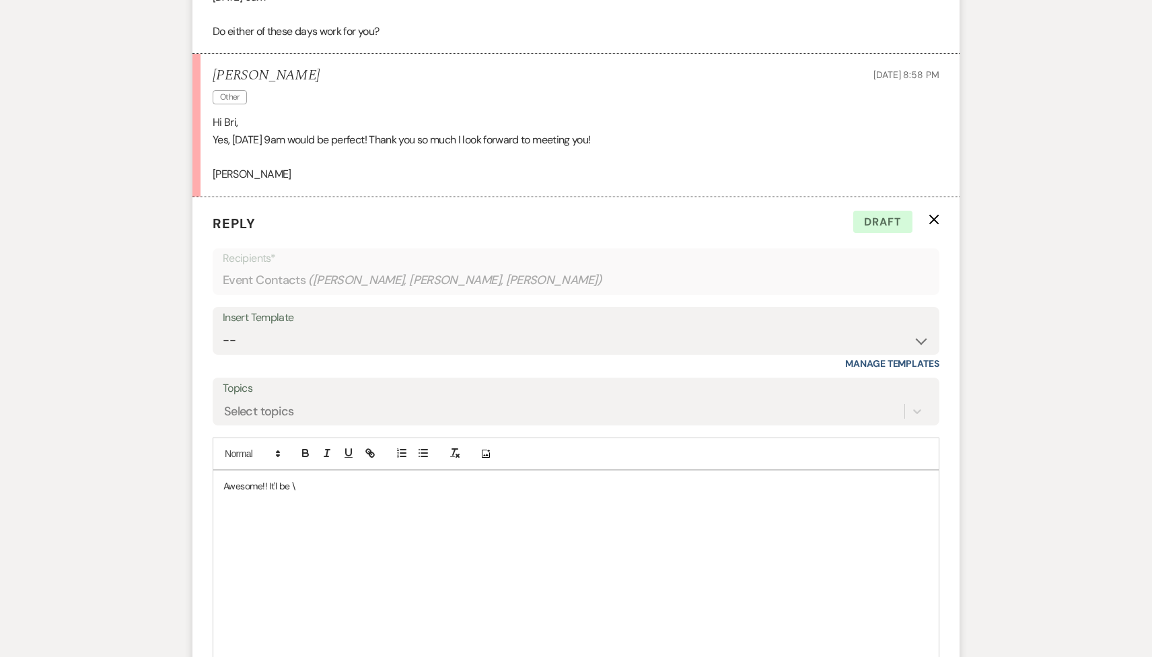
scroll to position [5557, 0]
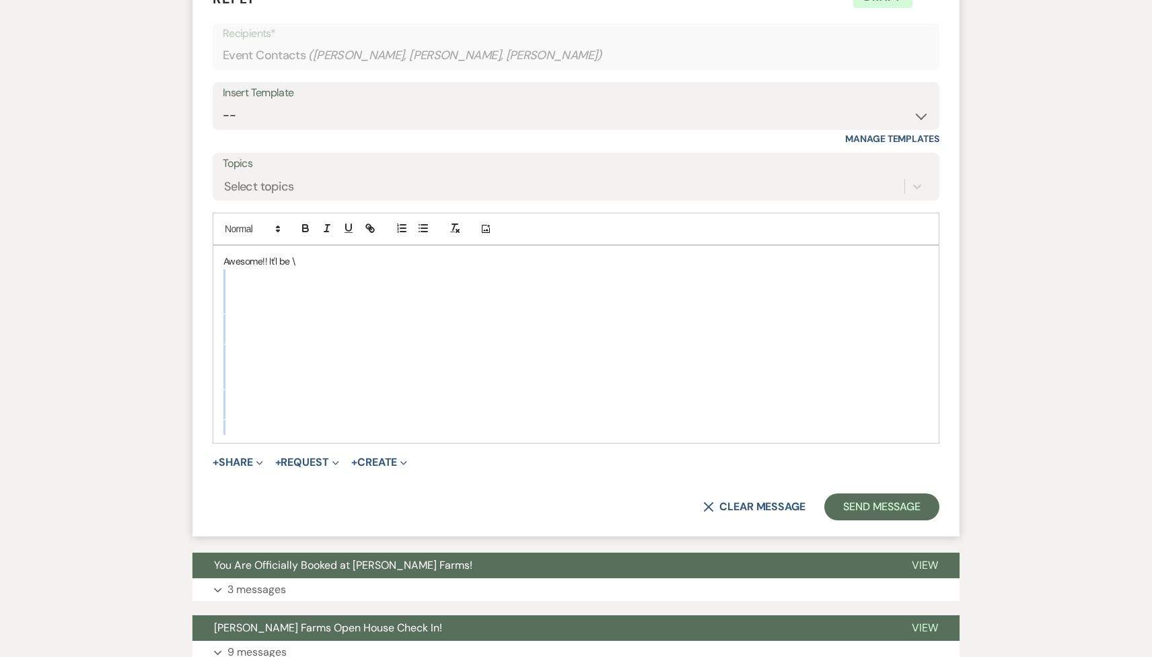
drag, startPoint x: 232, startPoint y: 326, endPoint x: 205, endPoint y: 176, distance: 151.8
click at [205, 176] on form "Reply X Draft Recipients* Event Contacts ( Alissa Miller, Geri Miller, Jacqueli…" at bounding box center [575, 254] width 767 height 564
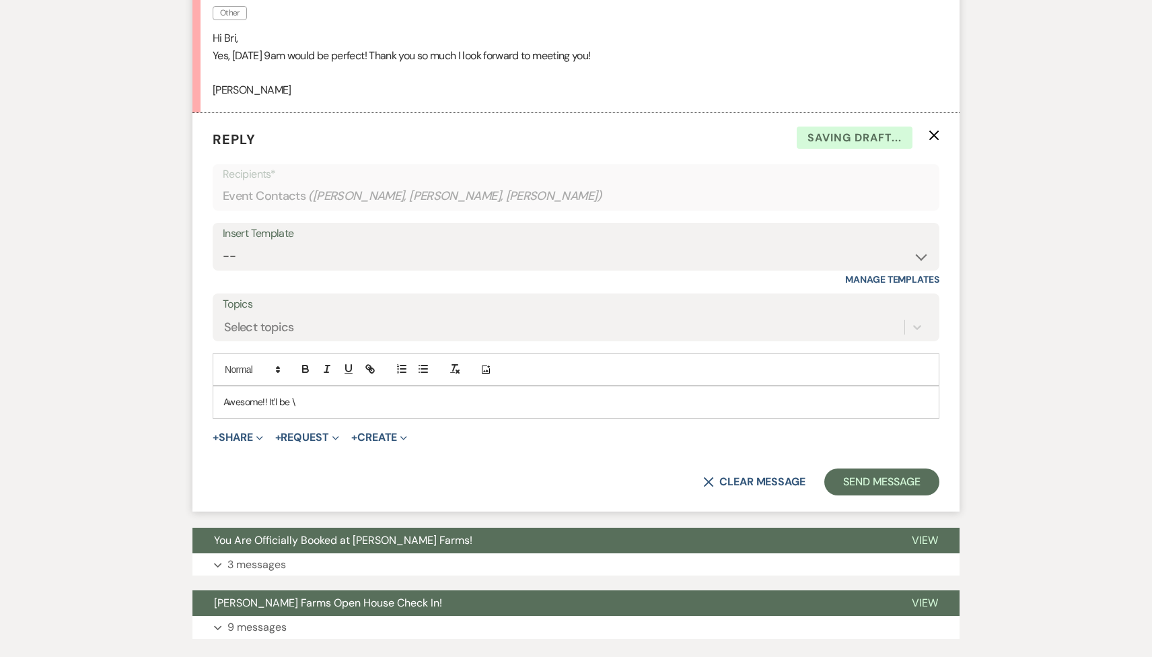
scroll to position [5401, 0]
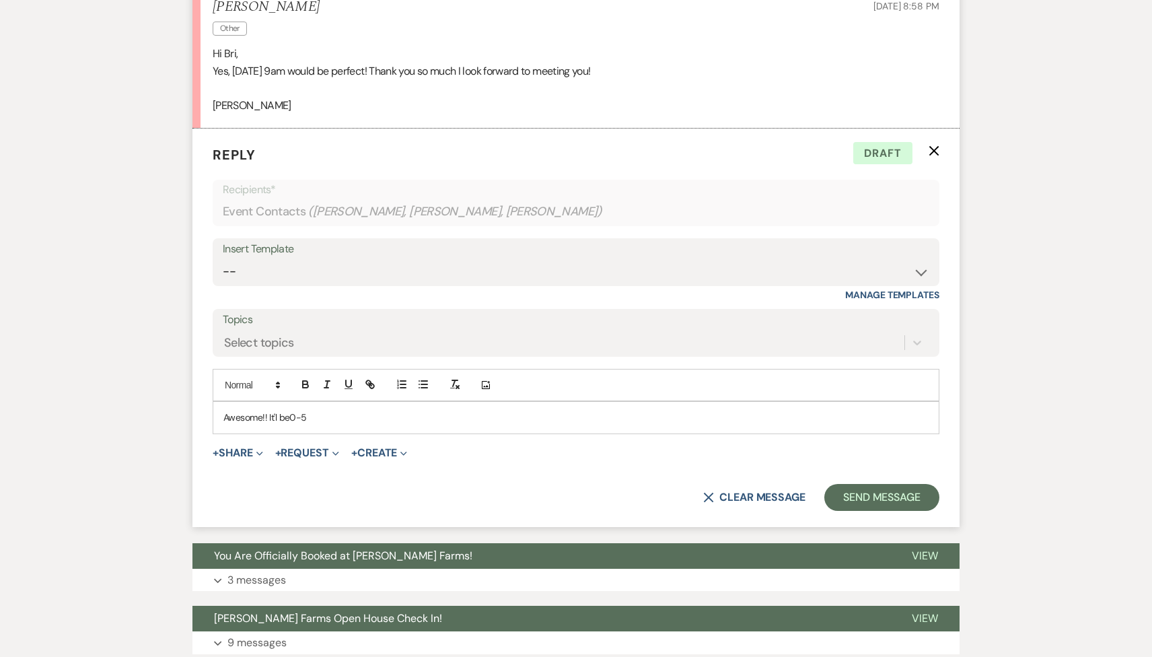
click at [314, 410] on p "Awesome!! It'l be0-5 ﻿" at bounding box center [575, 417] width 705 height 15
click at [299, 410] on p "Awesome!! It'l be" at bounding box center [575, 417] width 705 height 15
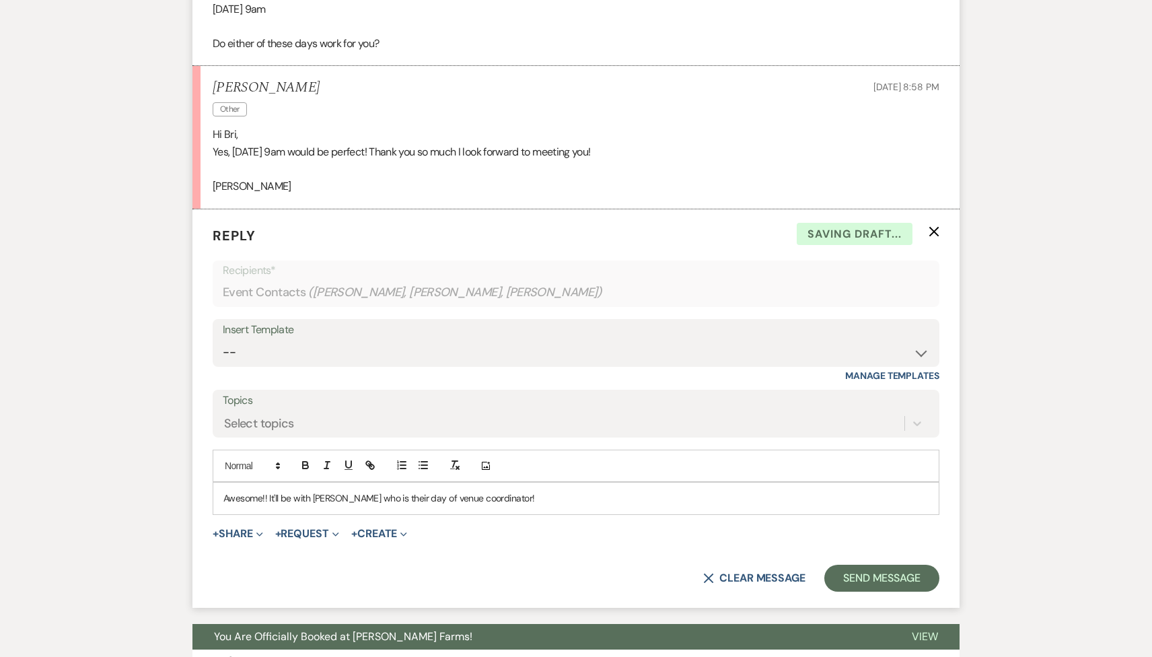
scroll to position [5256, 0]
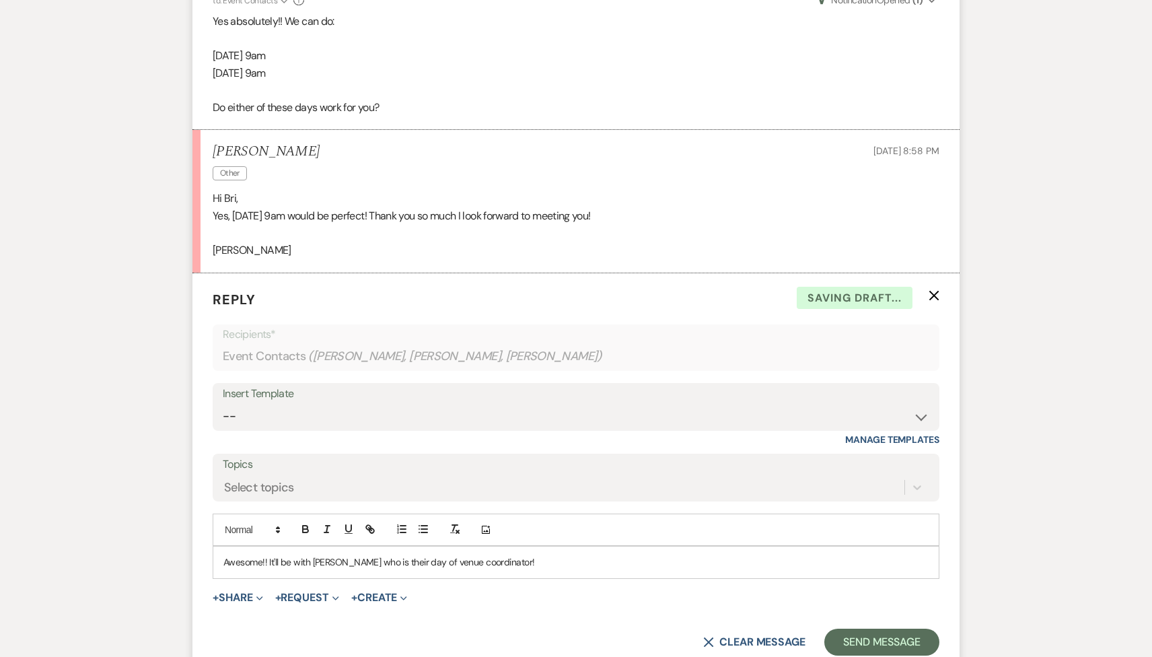
drag, startPoint x: 312, startPoint y: 46, endPoint x: 197, endPoint y: 44, distance: 114.4
click at [197, 130] on li "Jacqueline Abarca Other Sep 22, 2025, 8:58 PM Hi Bri, Yes, Friday 9am would be …" at bounding box center [575, 201] width 767 height 143
copy h5 "Jacqueline Abarca"
click at [871, 629] on button "Send Message" at bounding box center [881, 642] width 115 height 27
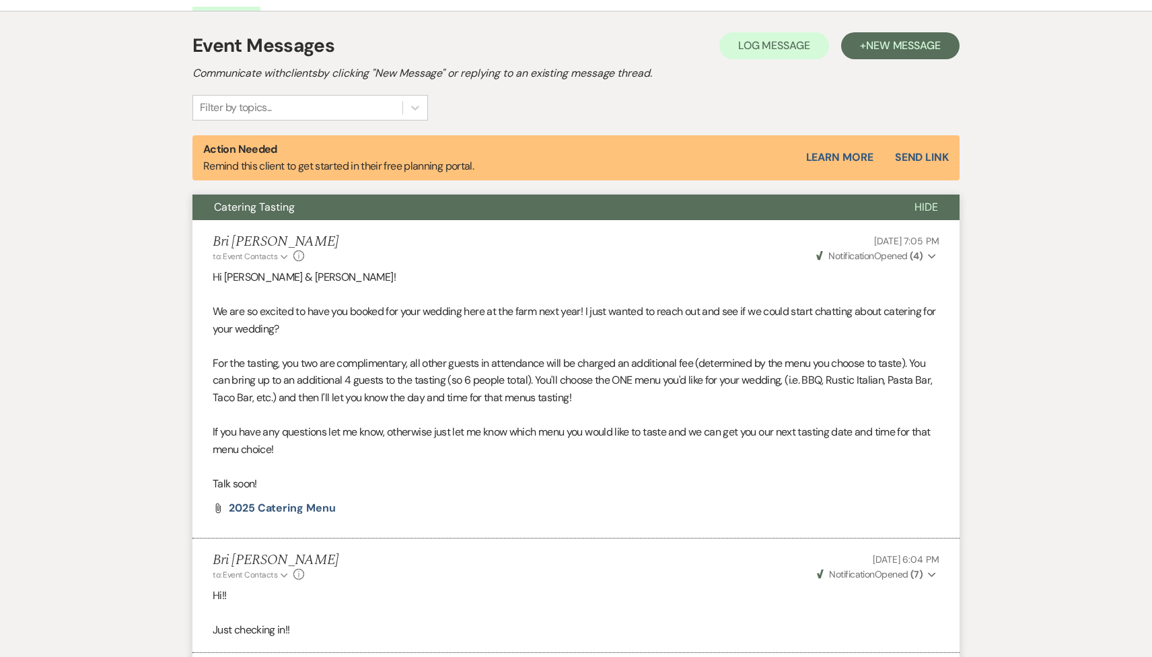
scroll to position [0, 0]
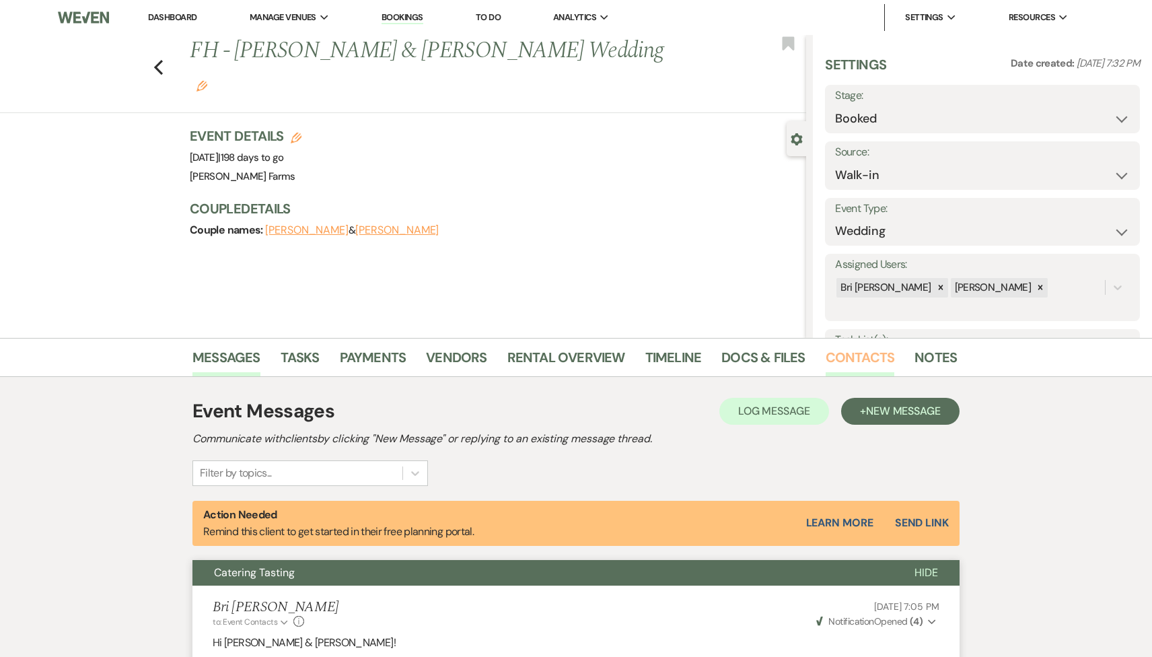
click at [830, 363] on link "Contacts" at bounding box center [860, 362] width 69 height 30
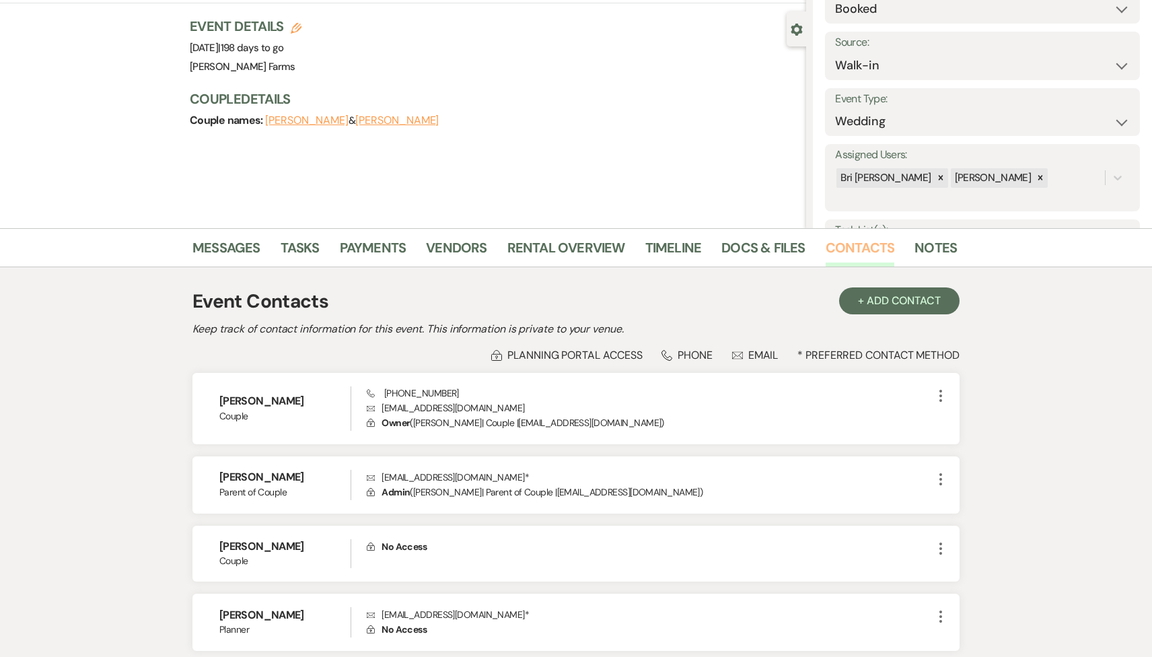
scroll to position [112, 0]
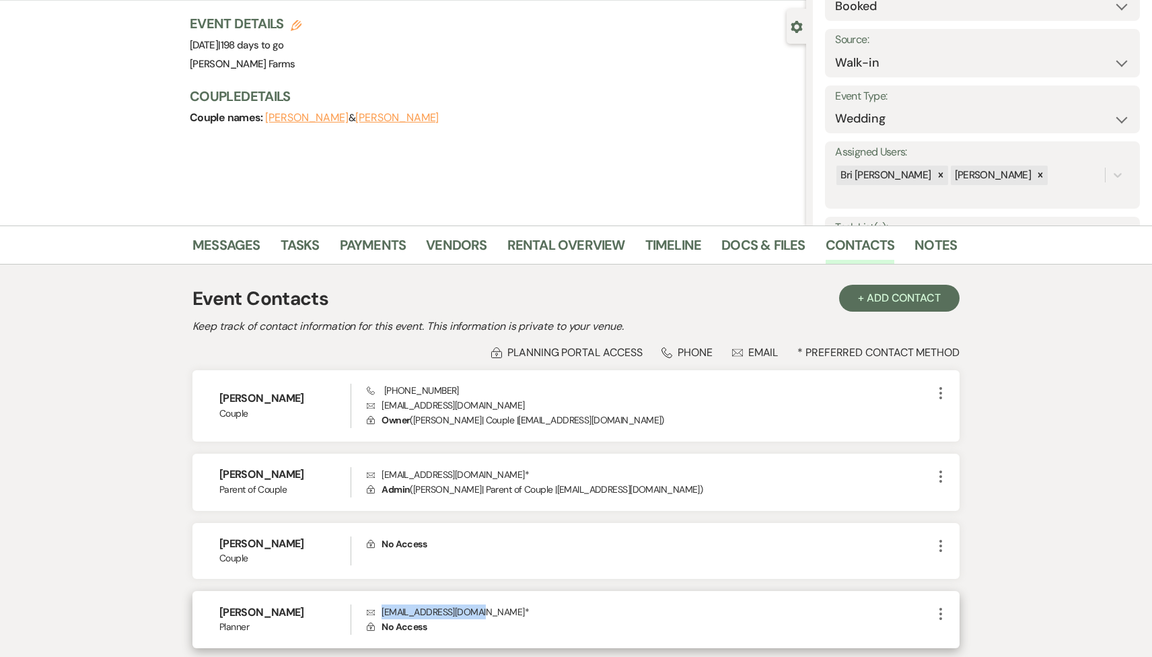
drag, startPoint x: 480, startPoint y: 612, endPoint x: 381, endPoint y: 610, distance: 98.9
click at [381, 610] on p "Envelope jcqlnabarca@gmail.com *" at bounding box center [650, 611] width 566 height 15
copy p "jcqlnabarca@gmail.com"
click at [244, 250] on link "Messages" at bounding box center [226, 249] width 68 height 30
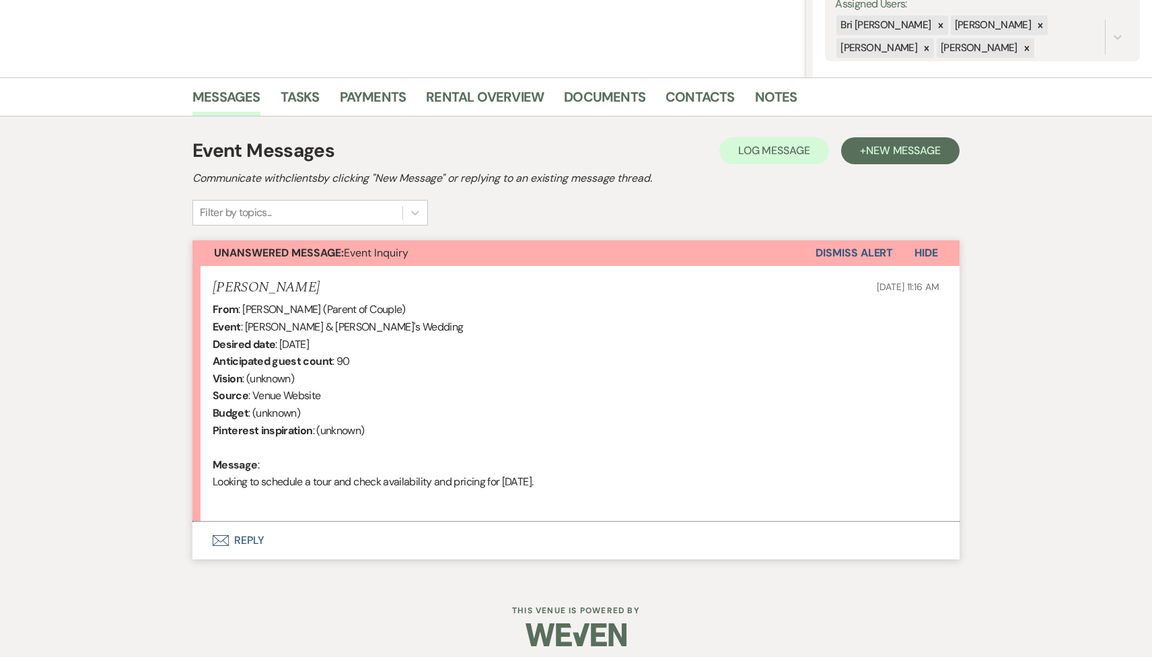
scroll to position [260, 0]
click at [362, 536] on button "Envelope Reply" at bounding box center [575, 541] width 767 height 38
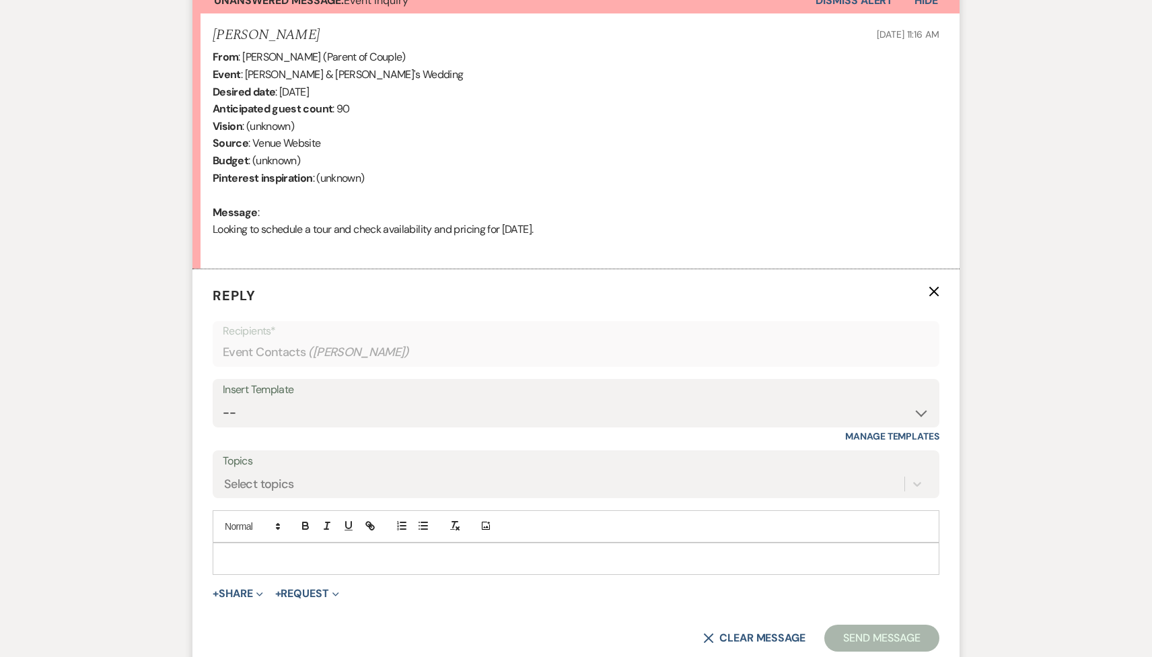
scroll to position [646, 0]
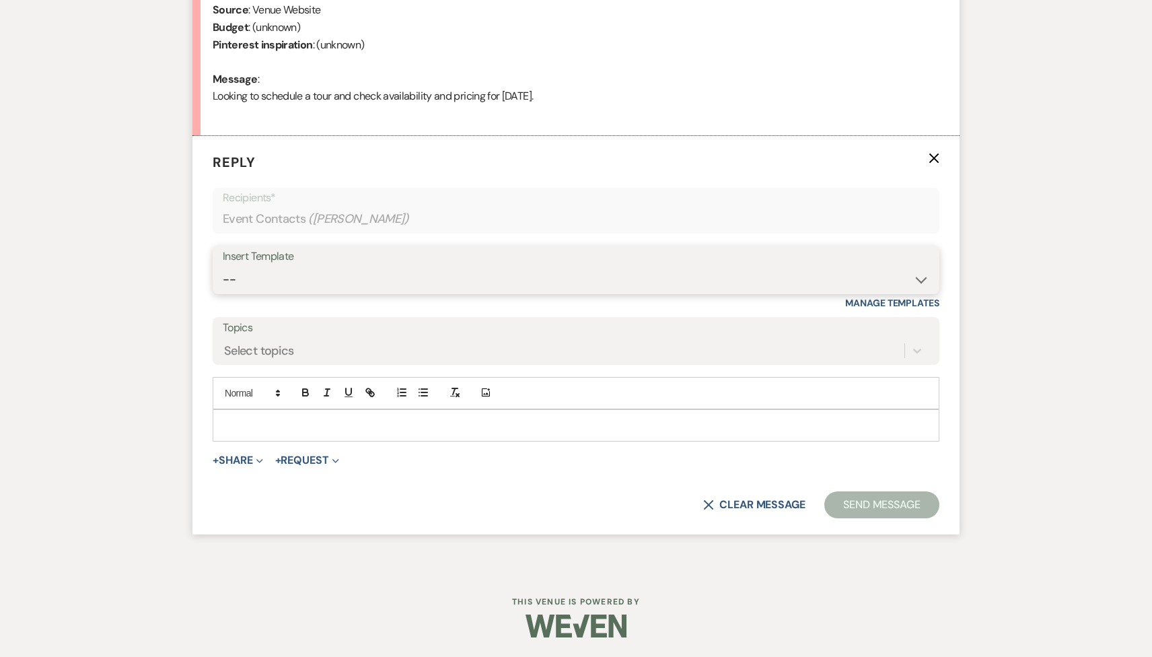
click at [326, 288] on select "-- Tour Request Response Follow Up Contract (Pre-Booked Leads) Weven Planning P…" at bounding box center [576, 279] width 707 height 26
select select "2135"
click at [223, 266] on select "-- Tour Request Response Follow Up Contract (Pre-Booked Leads) Weven Planning P…" at bounding box center [576, 279] width 707 height 26
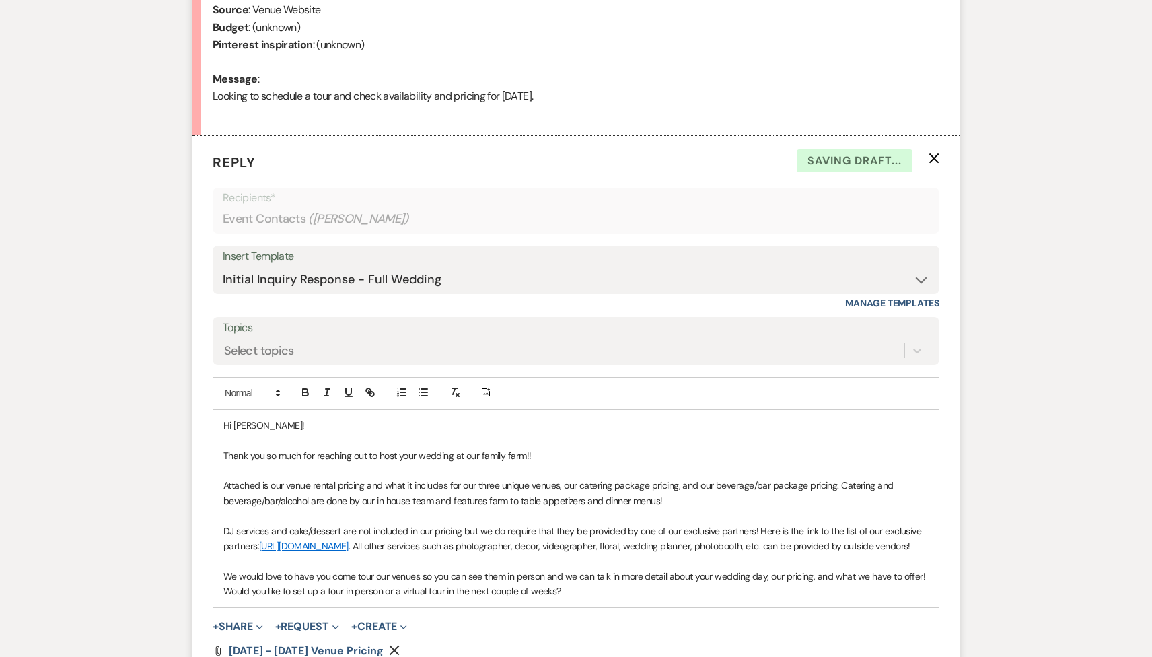
click at [546, 454] on p "Thank you so much for reaching out to host your wedding at our family farm!!" at bounding box center [575, 455] width 705 height 15
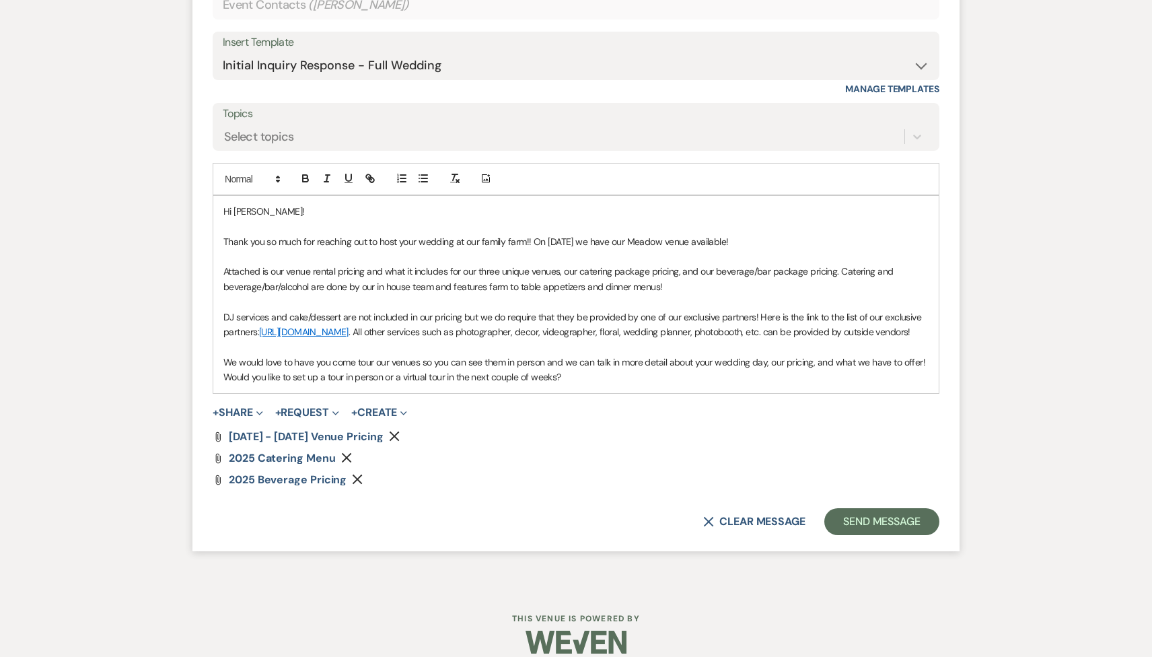
scroll to position [892, 0]
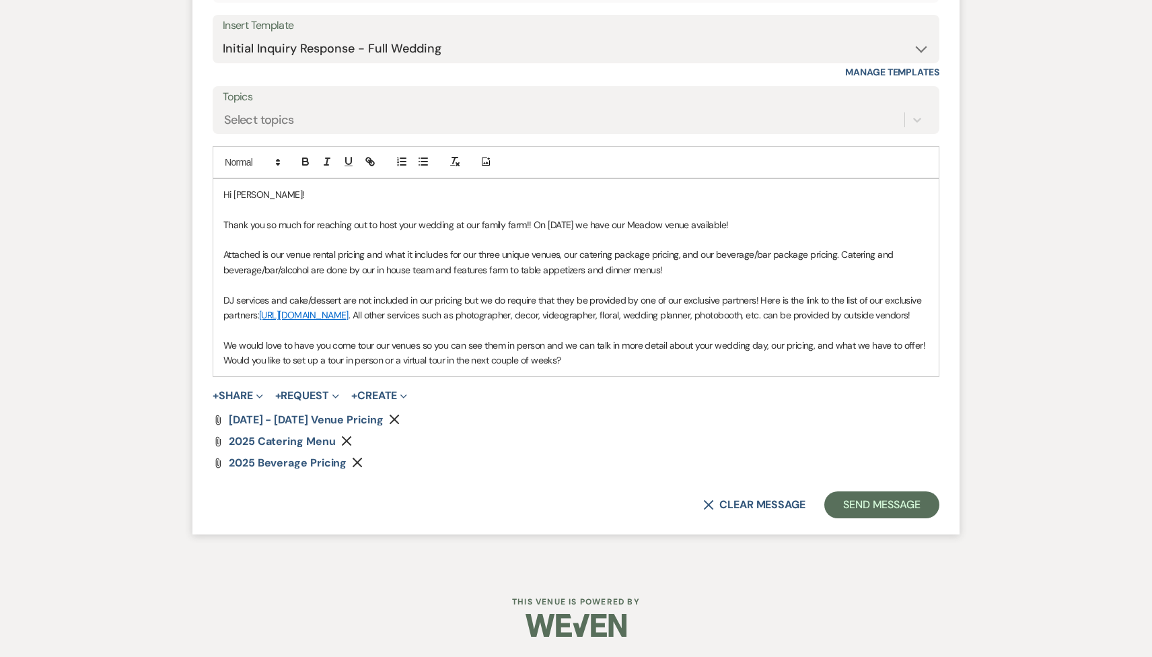
drag, startPoint x: 566, startPoint y: 363, endPoint x: 205, endPoint y: 362, distance: 360.7
click at [205, 362] on form "Reply X Draft Recipients* Event Contacts ( Debbi Wishman ) Insert Template -- T…" at bounding box center [575, 219] width 767 height 629
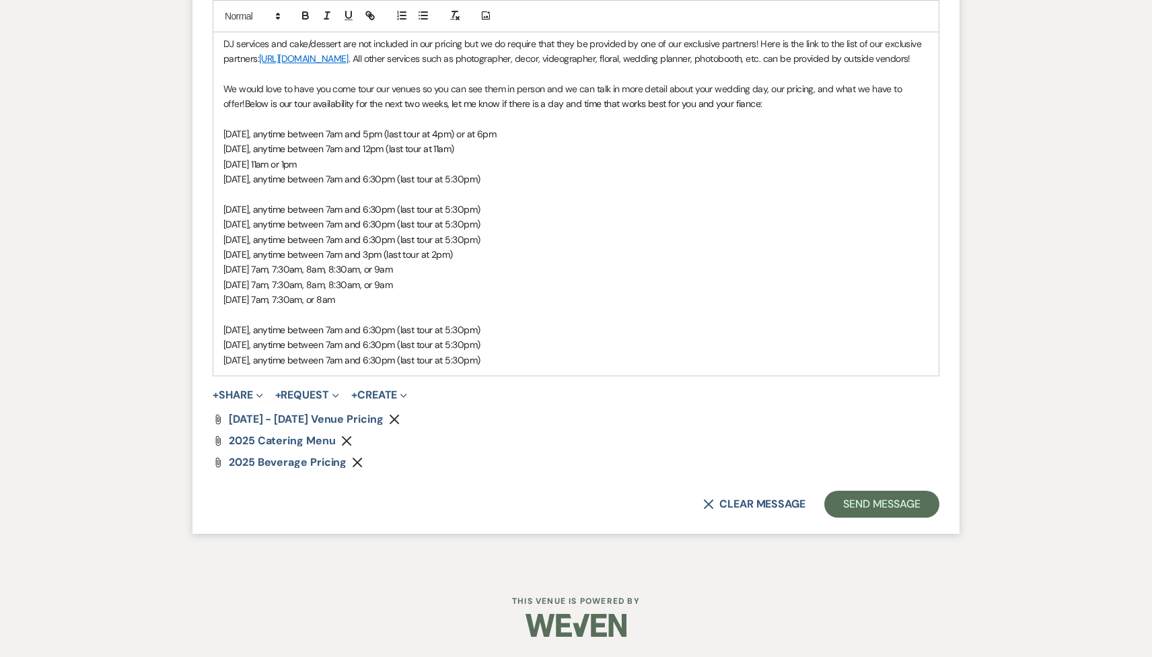
scroll to position [1148, 0]
click at [900, 510] on button "Send Message" at bounding box center [881, 504] width 115 height 27
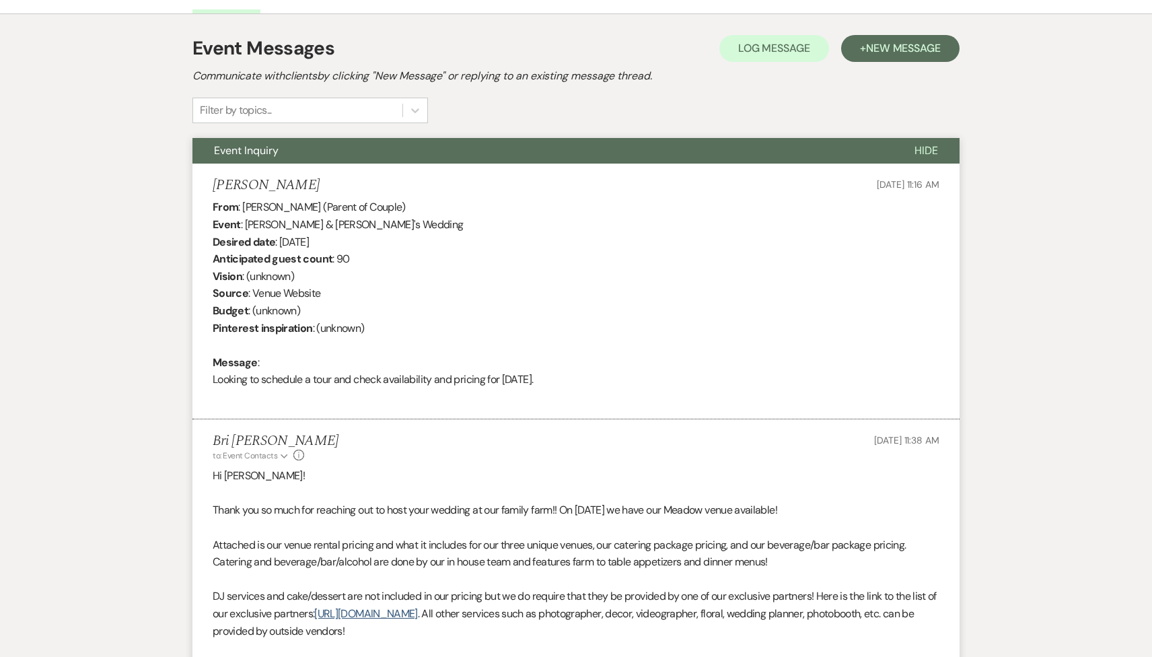
scroll to position [0, 0]
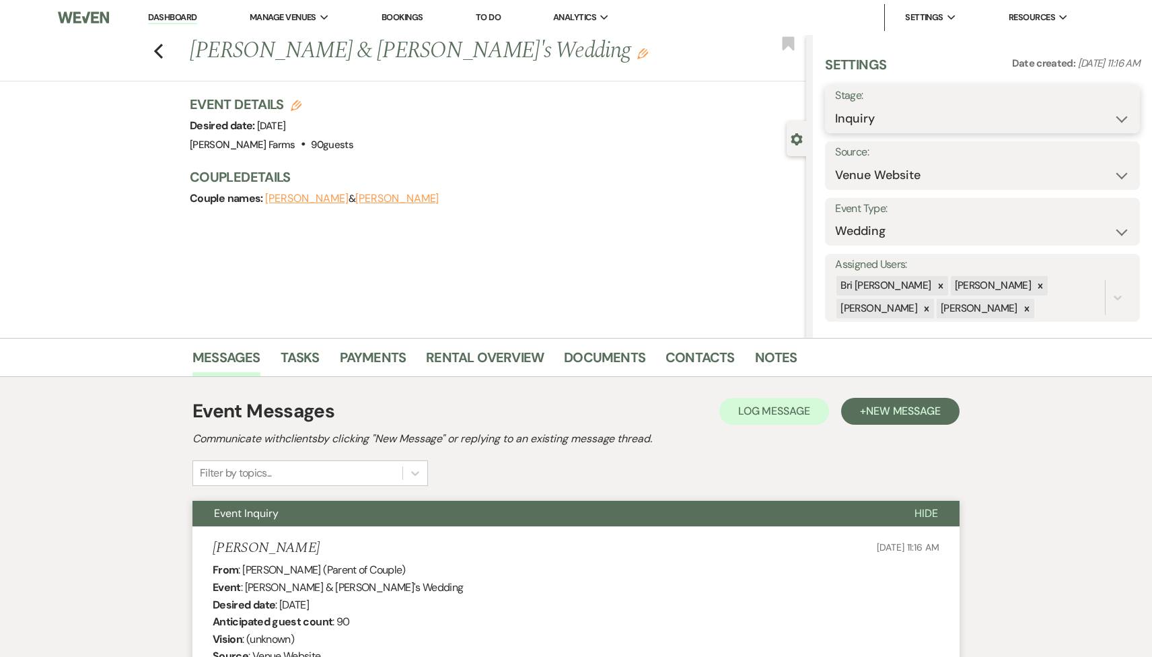
click at [890, 123] on select "Inquiry Follow Up Tour Requested Tour Confirmed Toured Proposal Sent Booked Lost" at bounding box center [982, 119] width 295 height 26
select select "2"
click at [835, 106] on select "Inquiry Follow Up Tour Requested Tour Confirmed Toured Proposal Sent Booked Lost" at bounding box center [982, 119] width 295 height 26
click at [1101, 116] on button "Save" at bounding box center [1106, 109] width 67 height 27
click at [929, 306] on icon at bounding box center [927, 308] width 5 height 5
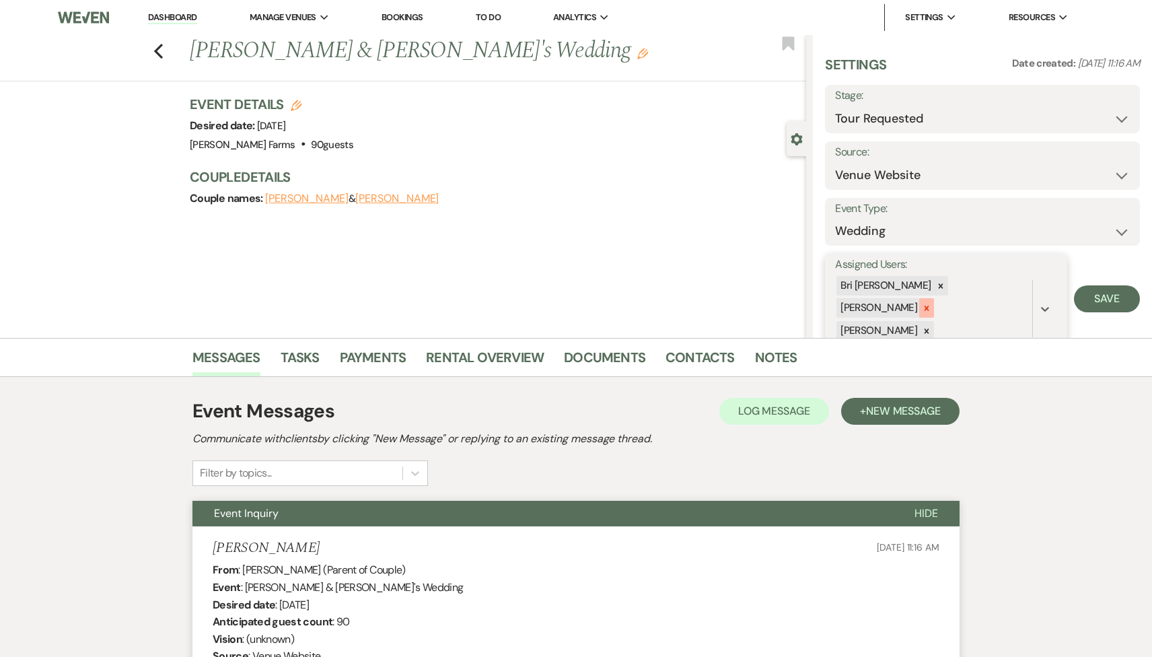
click at [934, 298] on div at bounding box center [926, 308] width 15 height 20
click at [931, 304] on icon at bounding box center [926, 308] width 9 height 9
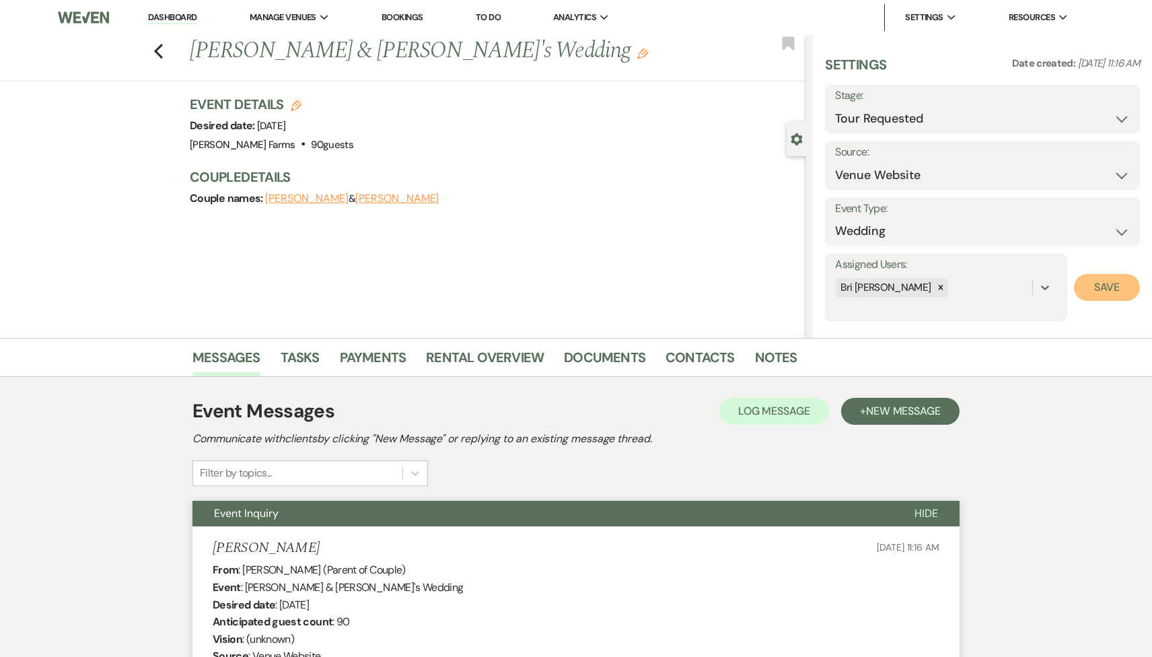
click at [1108, 291] on button "Save" at bounding box center [1107, 287] width 66 height 27
click at [182, 16] on link "Dashboard" at bounding box center [172, 17] width 48 height 13
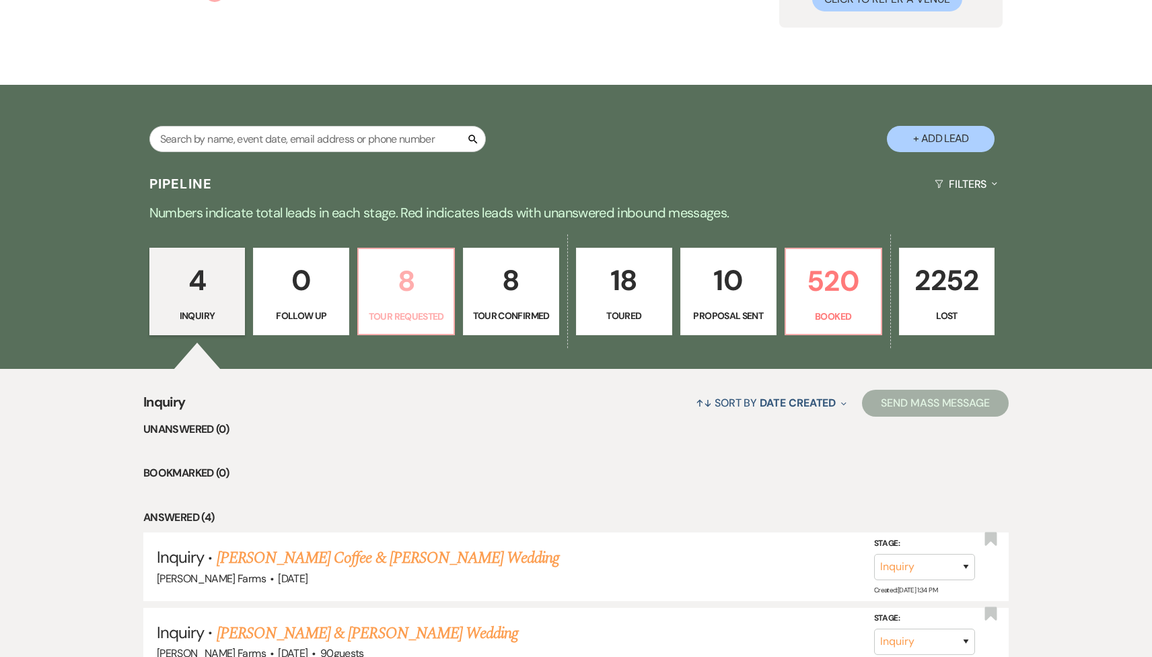
click at [407, 298] on p "8" at bounding box center [406, 280] width 79 height 45
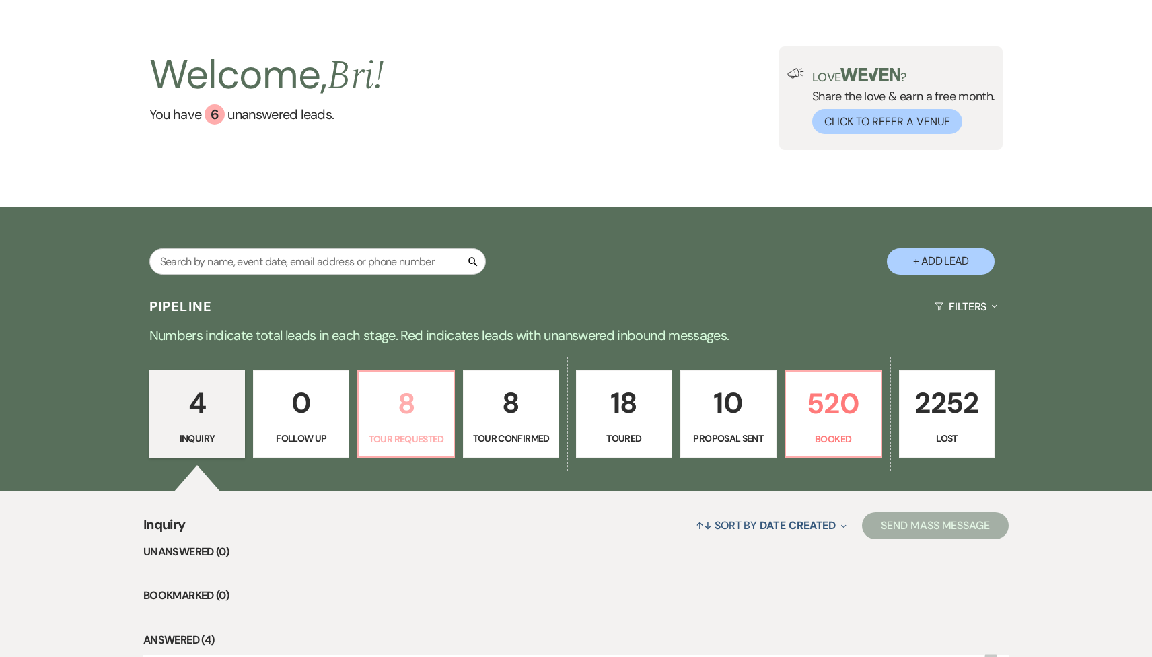
select select "2"
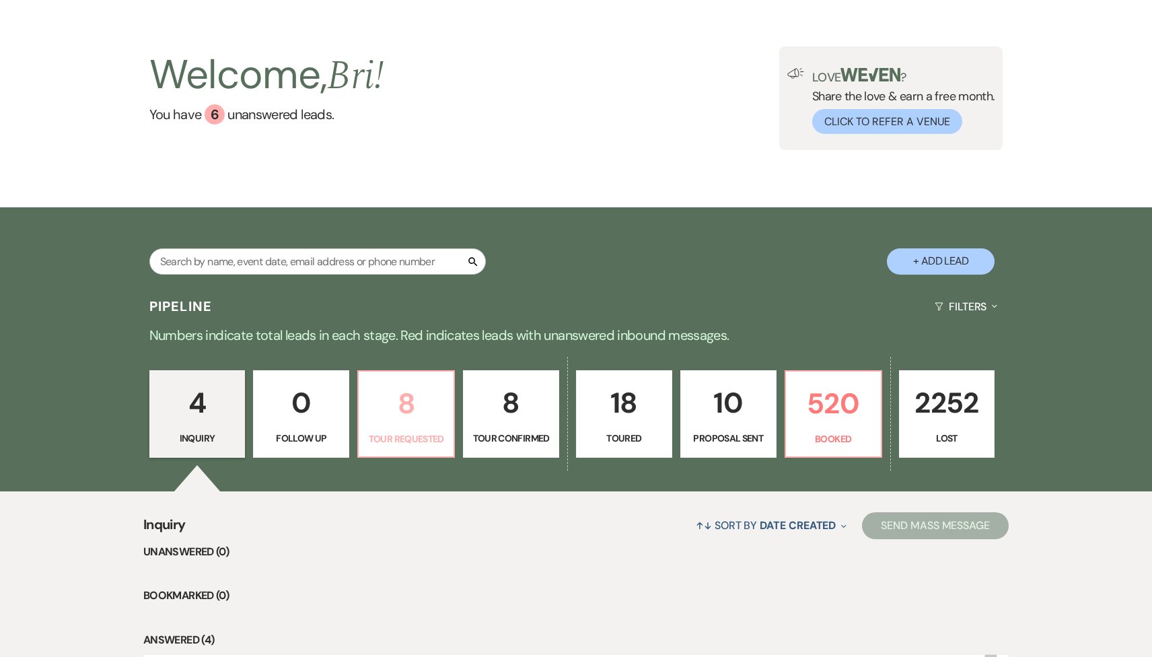
select select "2"
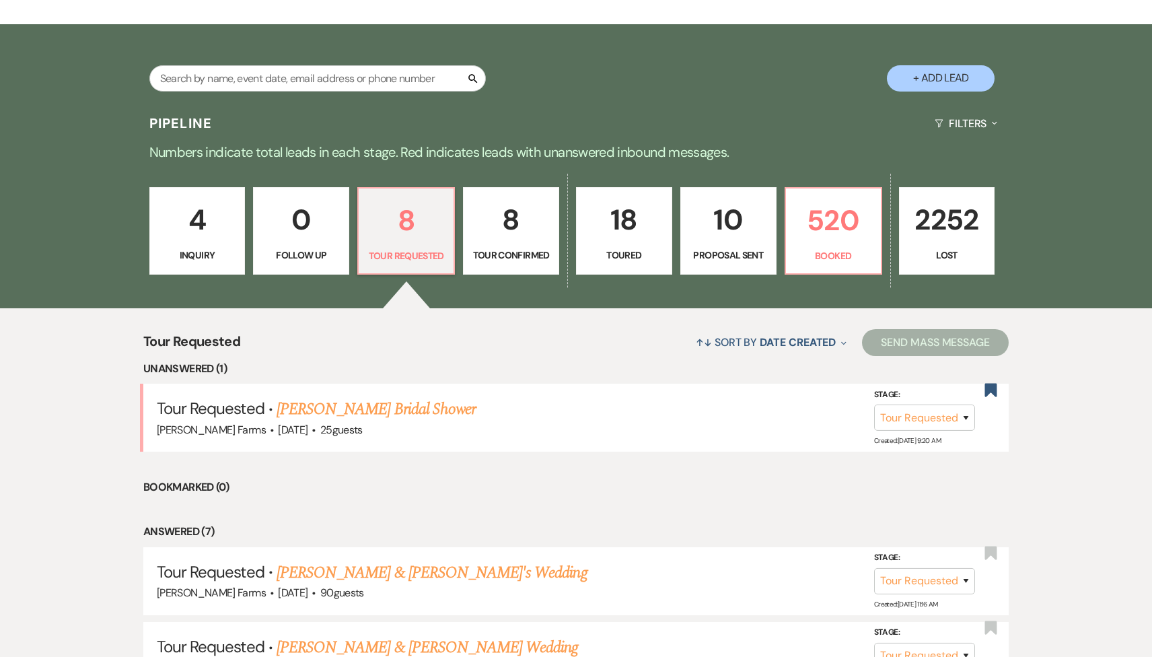
scroll to position [258, 0]
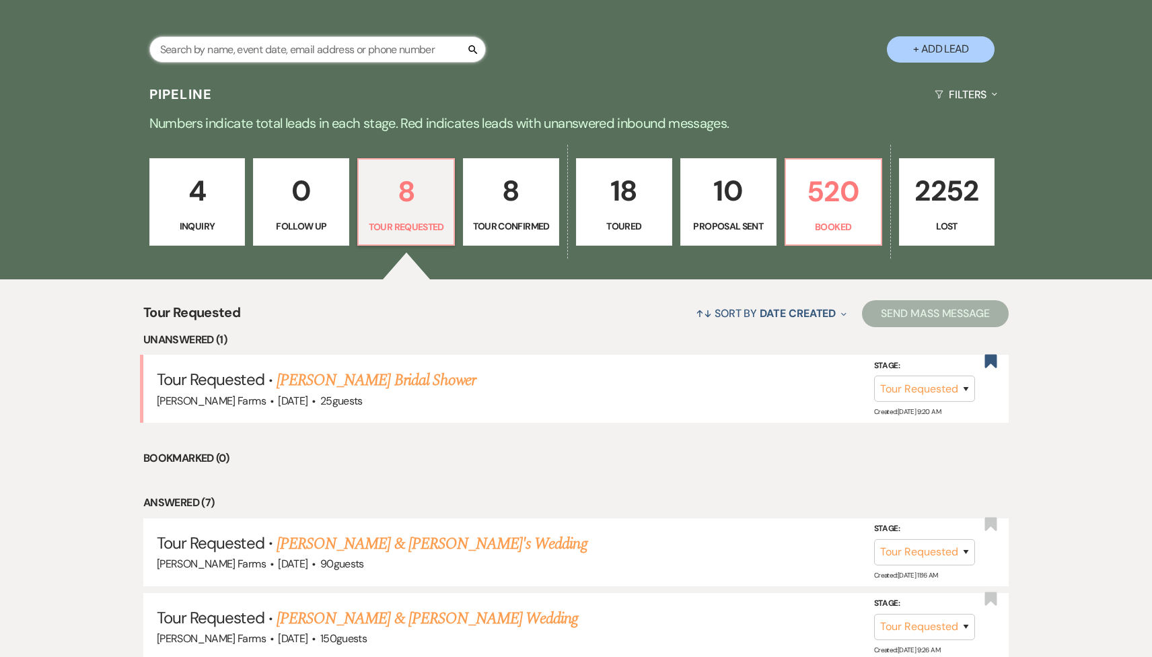
click at [298, 43] on input "text" at bounding box center [317, 49] width 336 height 26
type input "saball"
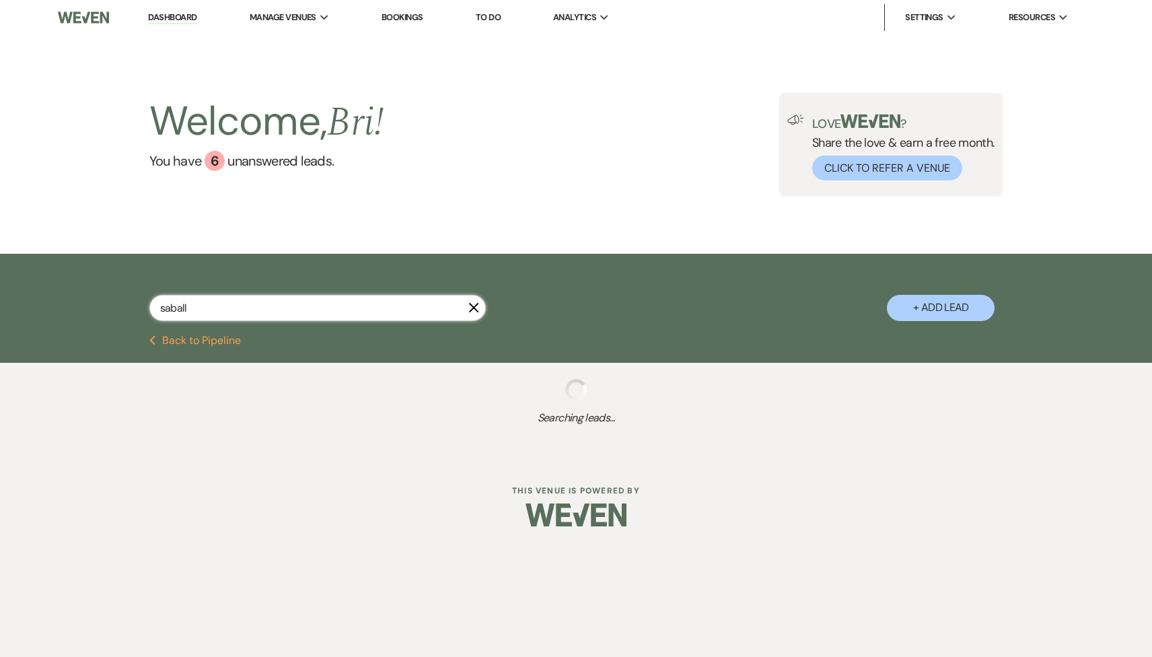
select select "4"
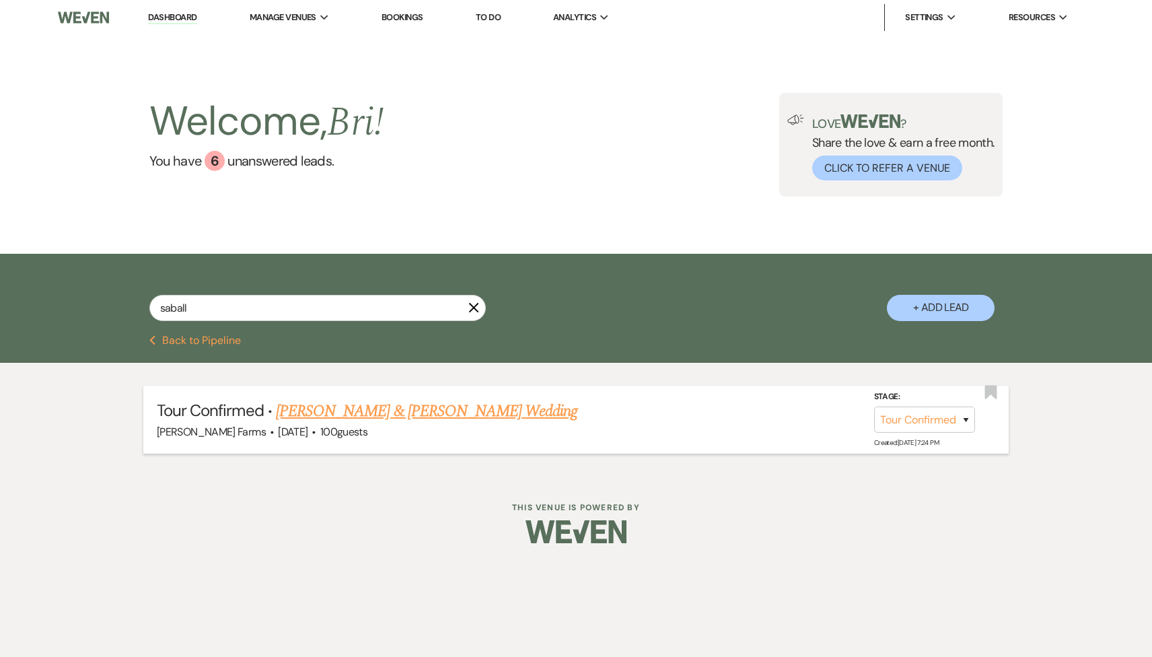
click at [406, 414] on link "Scott Saball & Arcee Solberg's Wedding" at bounding box center [426, 411] width 301 height 24
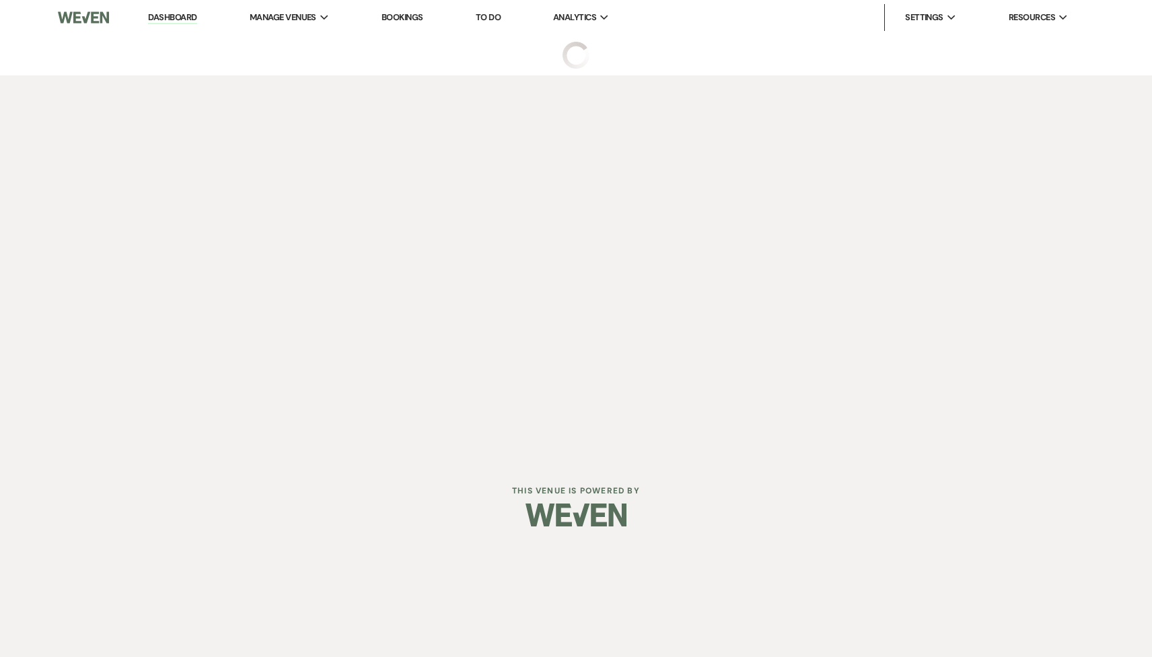
select select "4"
select select "5"
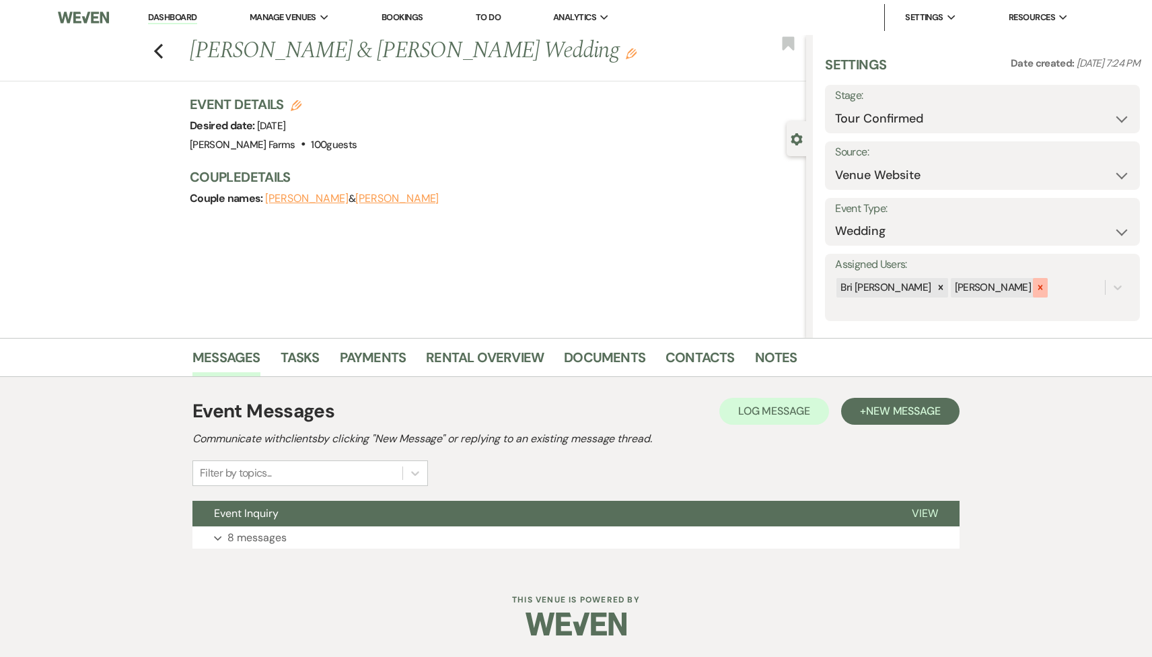
click at [1036, 288] on icon at bounding box center [1040, 287] width 9 height 9
click at [1123, 290] on button "Save" at bounding box center [1107, 287] width 66 height 27
click at [197, 12] on link "Dashboard" at bounding box center [172, 17] width 48 height 13
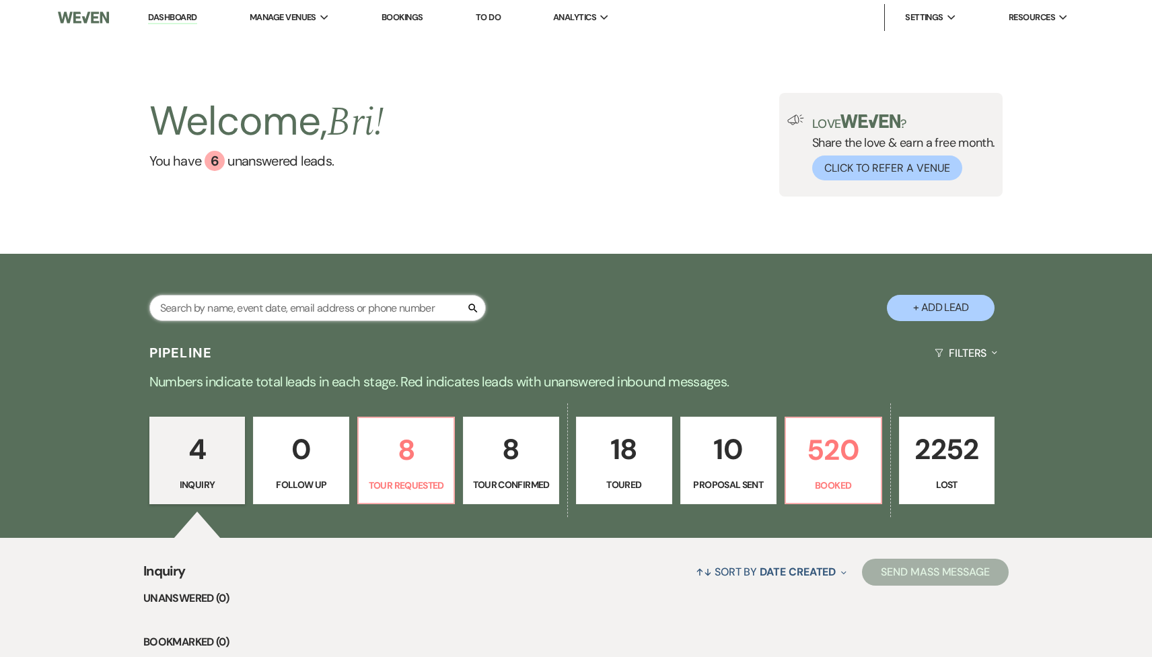
click at [272, 304] on input "text" at bounding box center [317, 308] width 336 height 26
paste input "Souvannavanh"
type input "Souvannavanh"
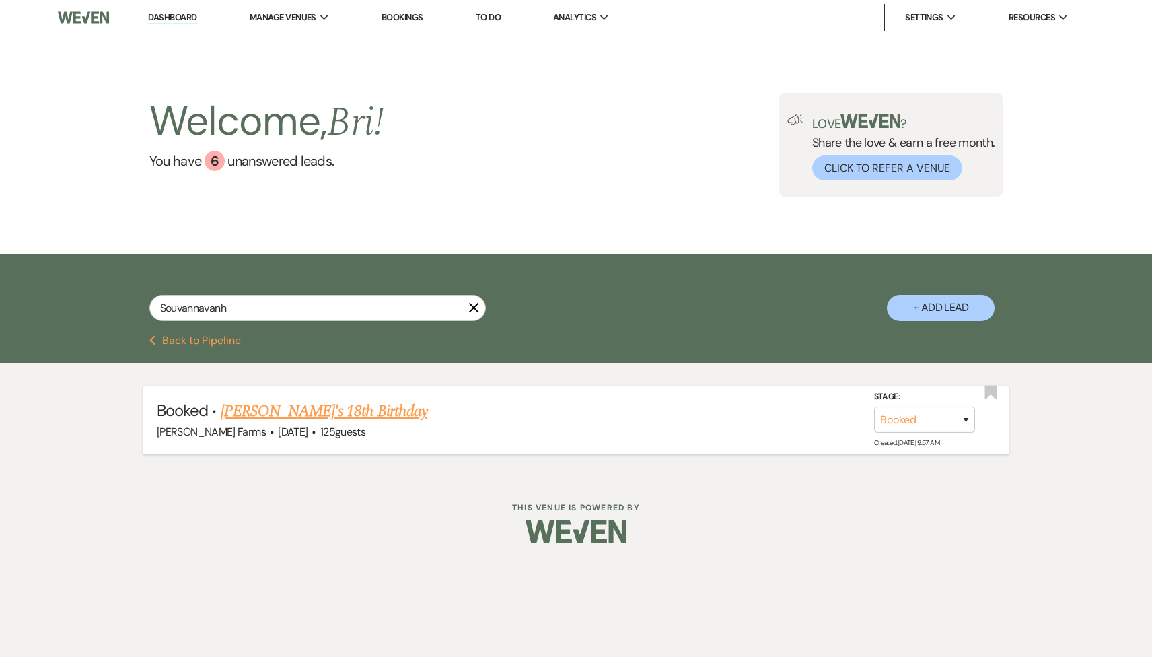
click at [322, 410] on link "FH - Kiera Souvannavanh's 18th Birthday" at bounding box center [324, 411] width 207 height 24
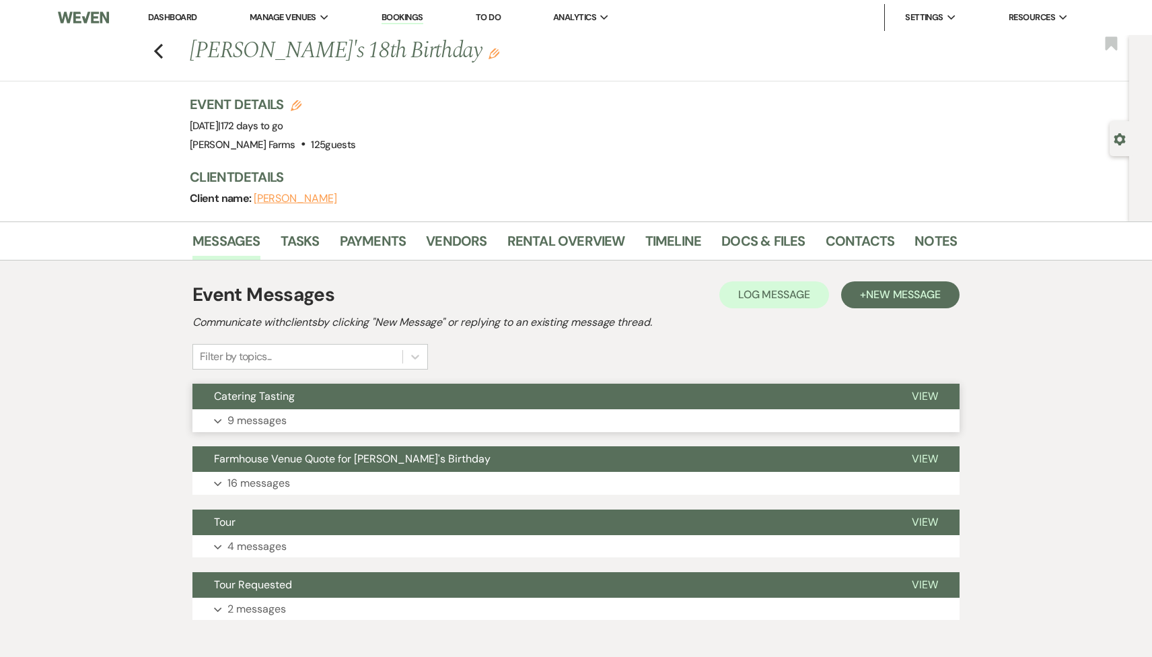
click at [304, 416] on button "Expand 9 messages" at bounding box center [575, 420] width 767 height 23
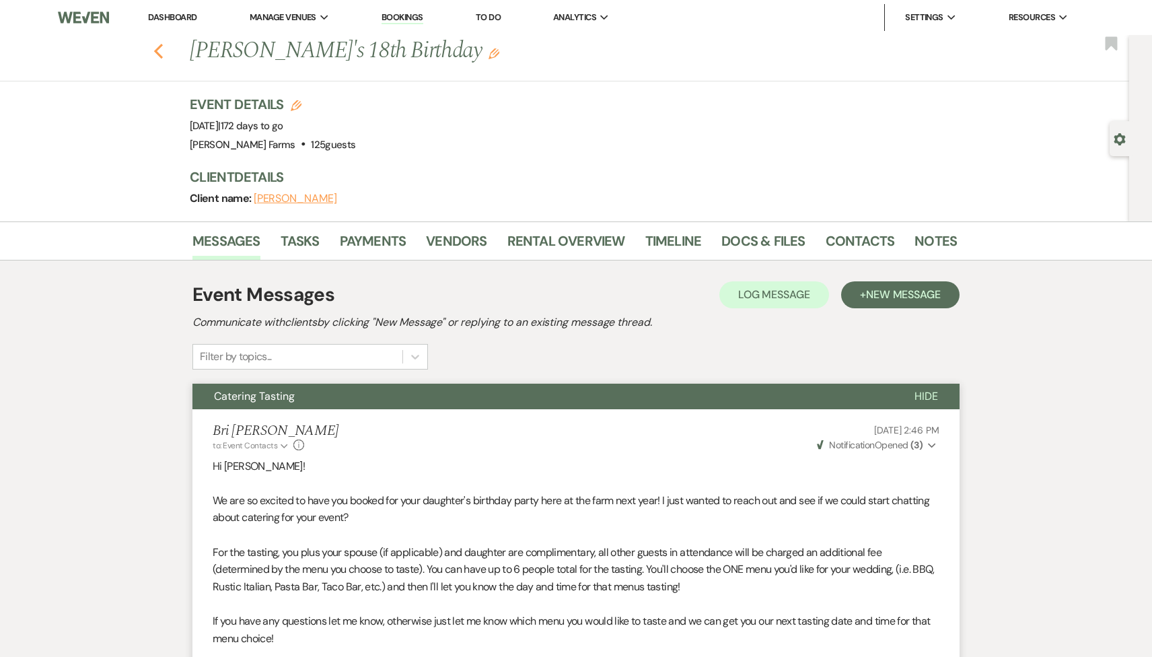
click at [158, 52] on use "button" at bounding box center [158, 51] width 9 height 15
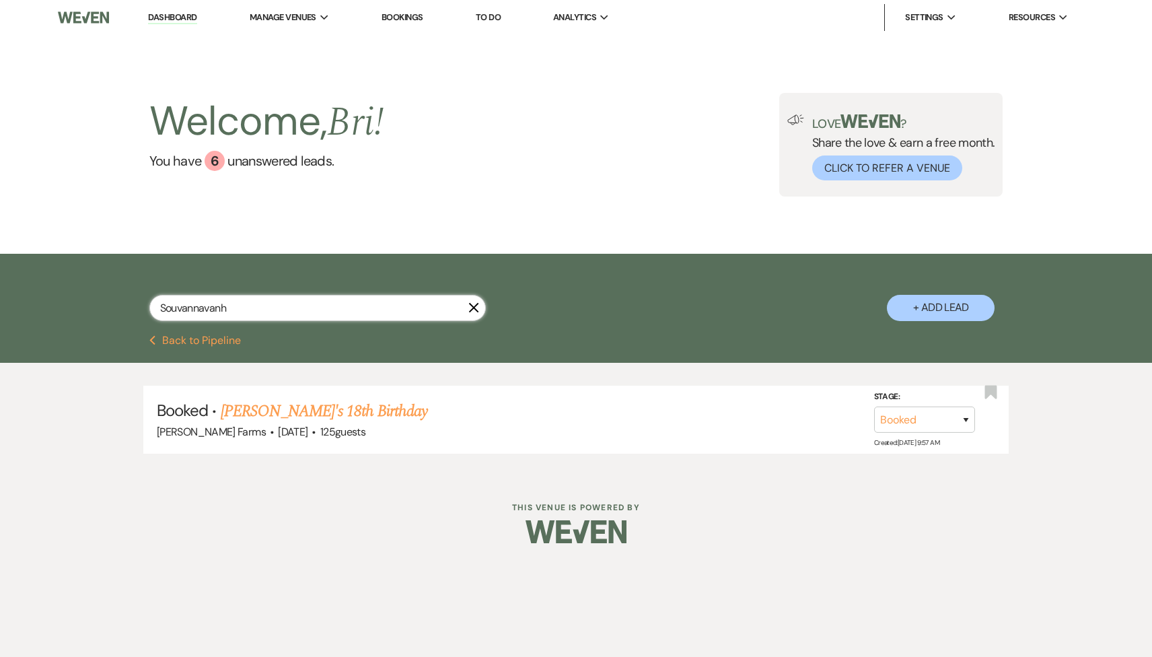
drag, startPoint x: 239, startPoint y: 304, endPoint x: 54, endPoint y: 298, distance: 185.2
click at [54, 298] on div "Souvannavanh X + Add Lead" at bounding box center [576, 294] width 1152 height 81
type input "ioana"
click at [293, 421] on link "FH - Jaryan Jensen & Ioana Tomoiu's Wedding" at bounding box center [388, 411] width 334 height 24
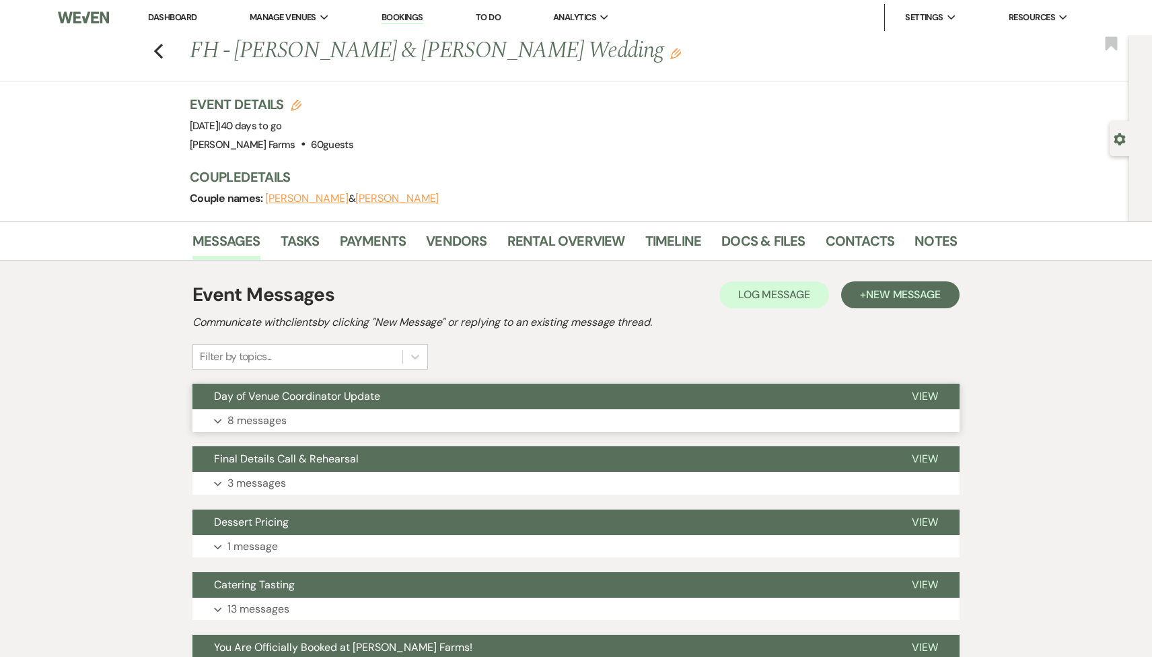
click at [285, 421] on p "8 messages" at bounding box center [256, 420] width 59 height 17
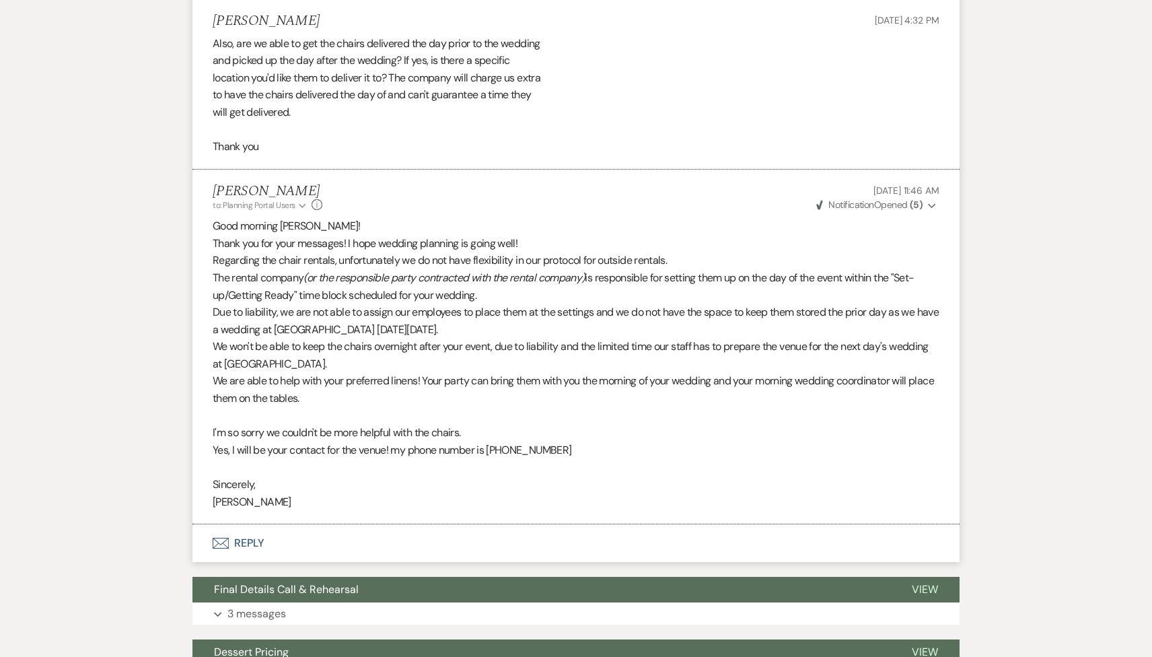
scroll to position [1779, 0]
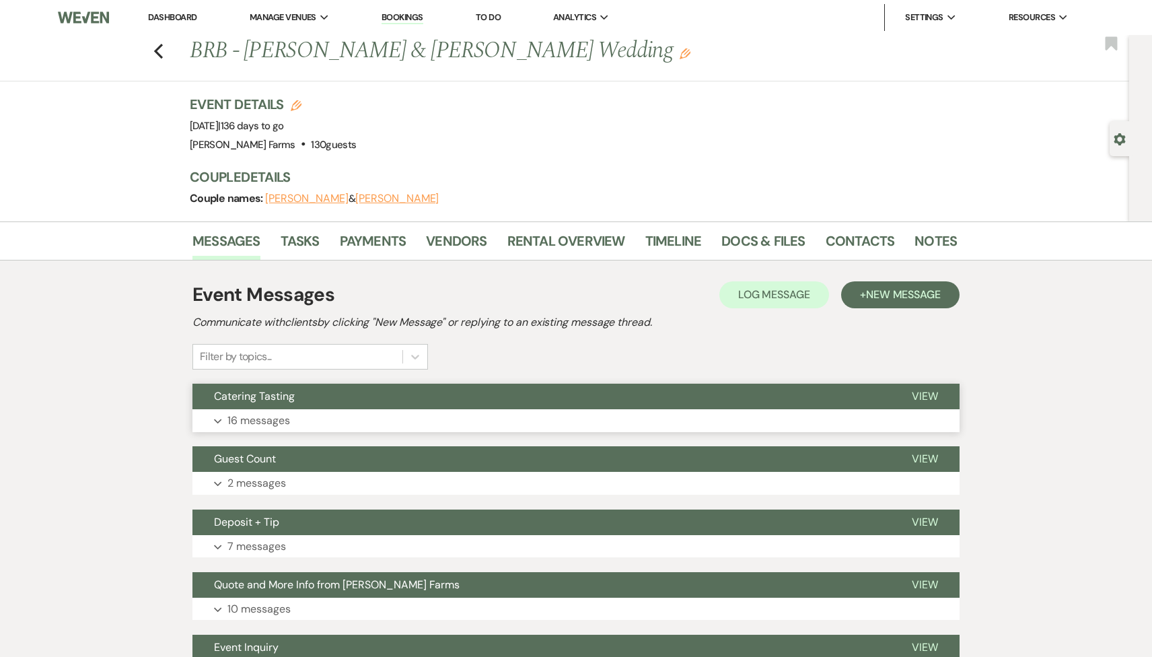
click at [368, 411] on button "Expand 16 messages" at bounding box center [575, 420] width 767 height 23
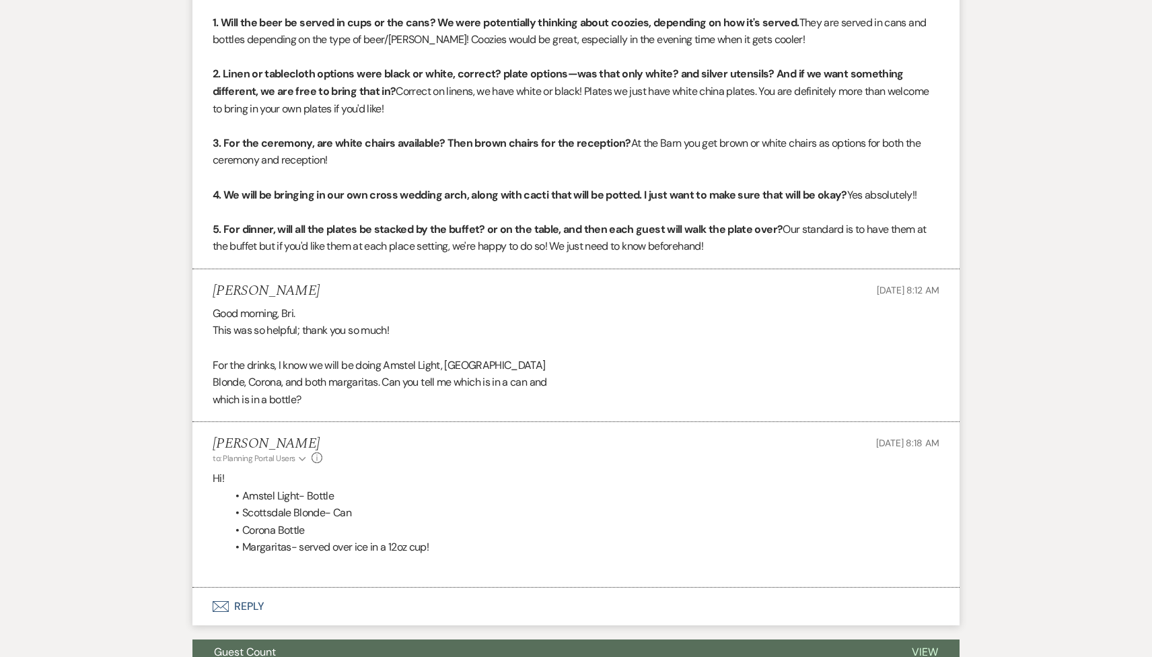
scroll to position [2324, 0]
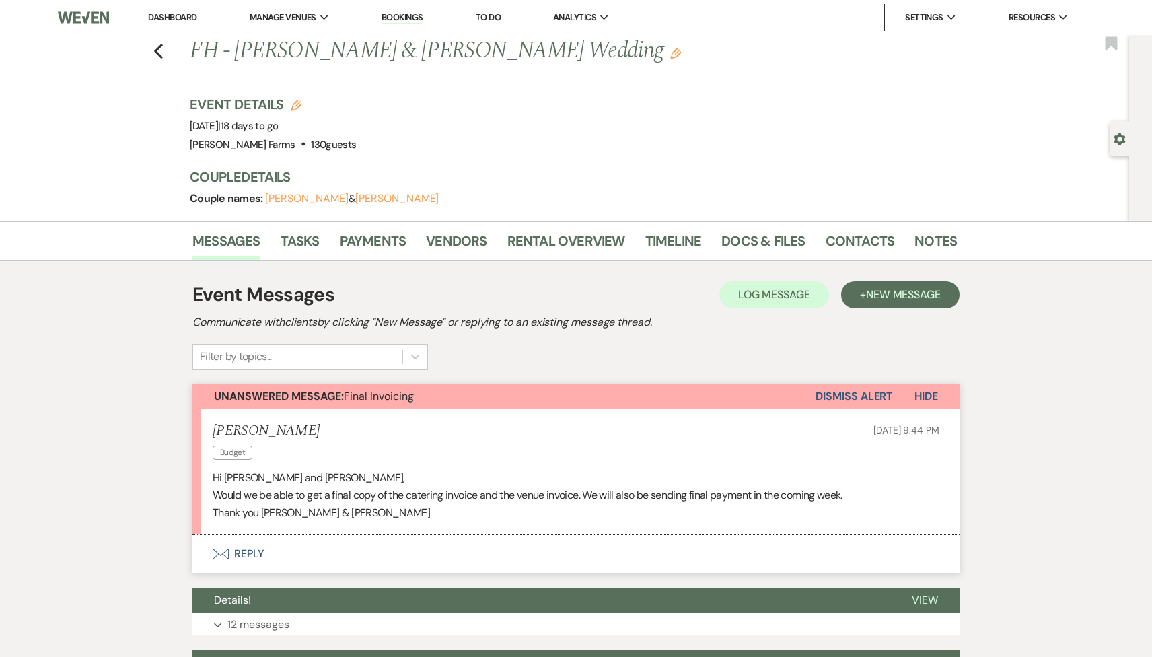
click at [369, 555] on button "Envelope Reply" at bounding box center [575, 554] width 767 height 38
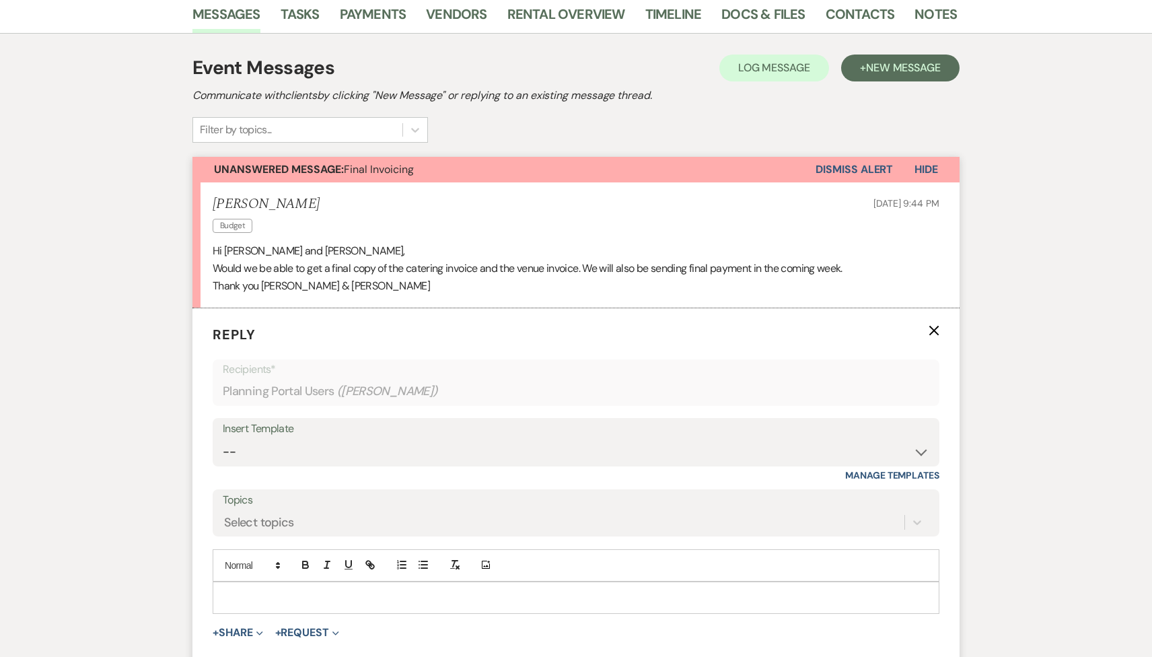
scroll to position [291, 0]
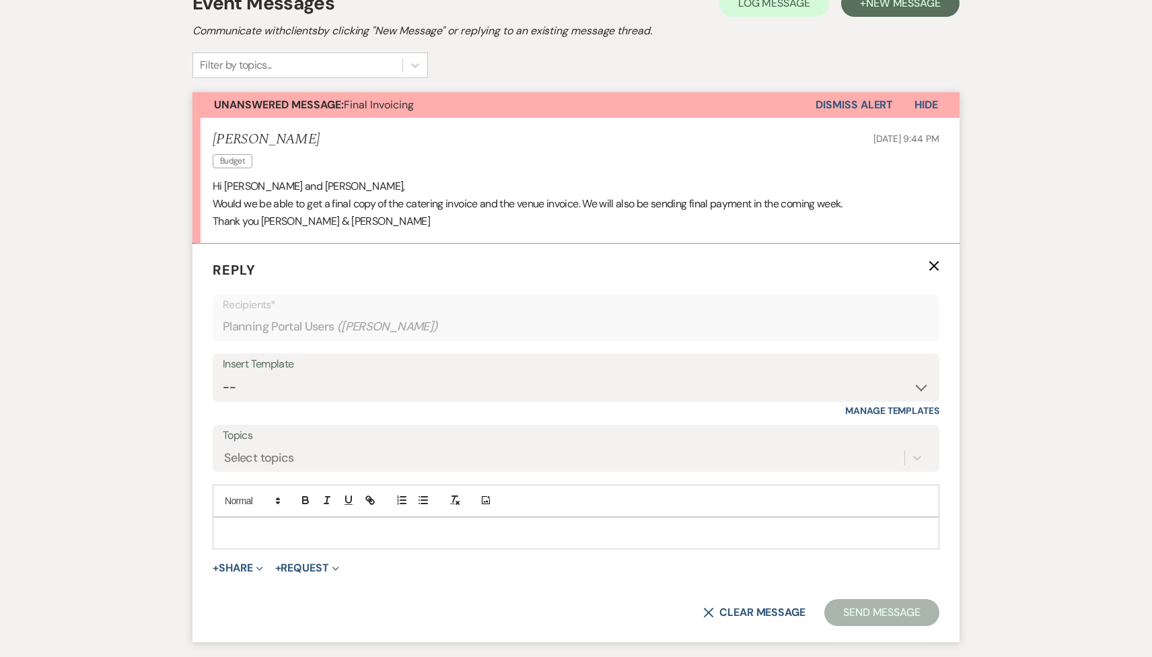
click at [304, 524] on div at bounding box center [575, 533] width 725 height 31
click at [933, 270] on icon "X" at bounding box center [934, 265] width 11 height 11
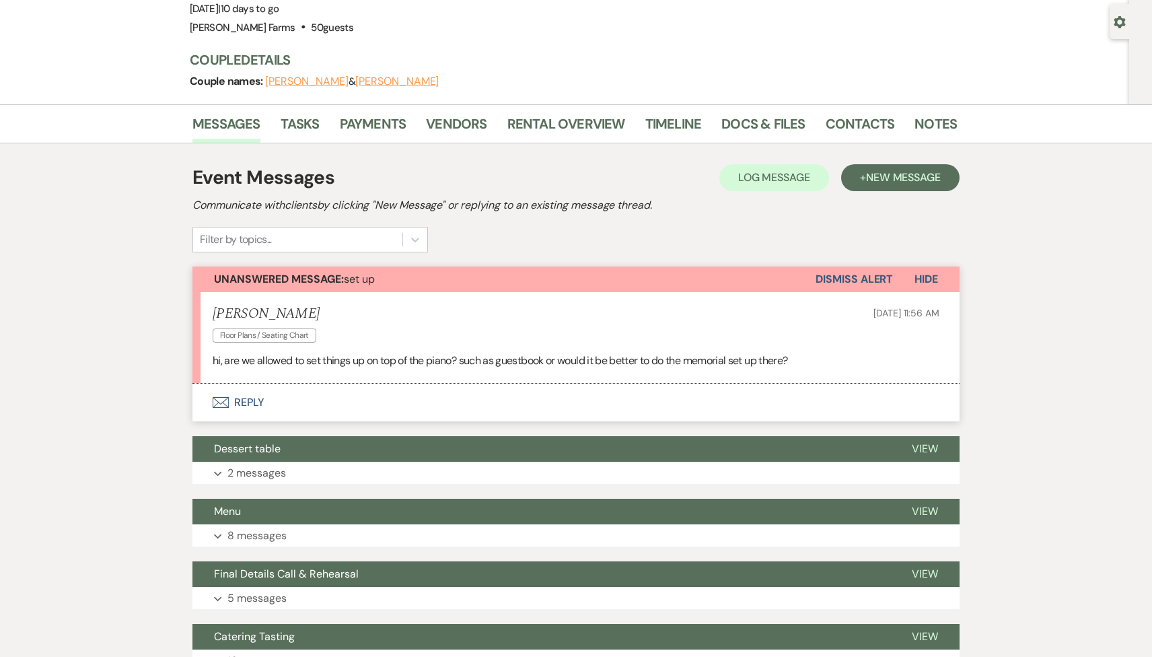
click at [405, 399] on button "Envelope Reply" at bounding box center [575, 403] width 767 height 38
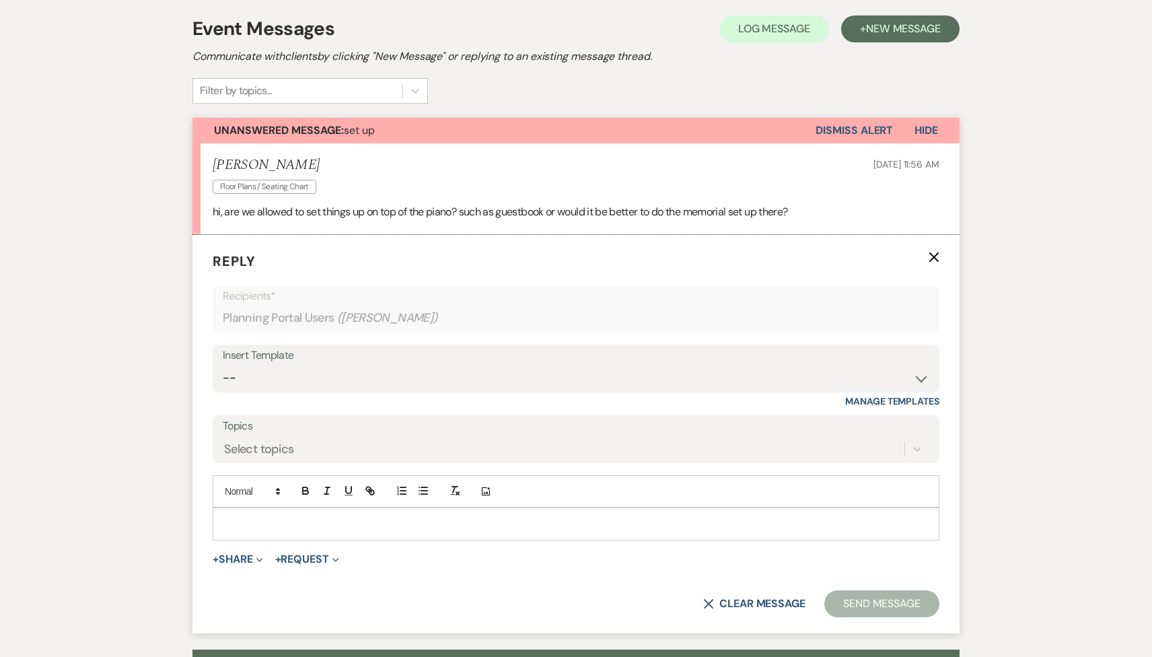
scroll to position [286, 0]
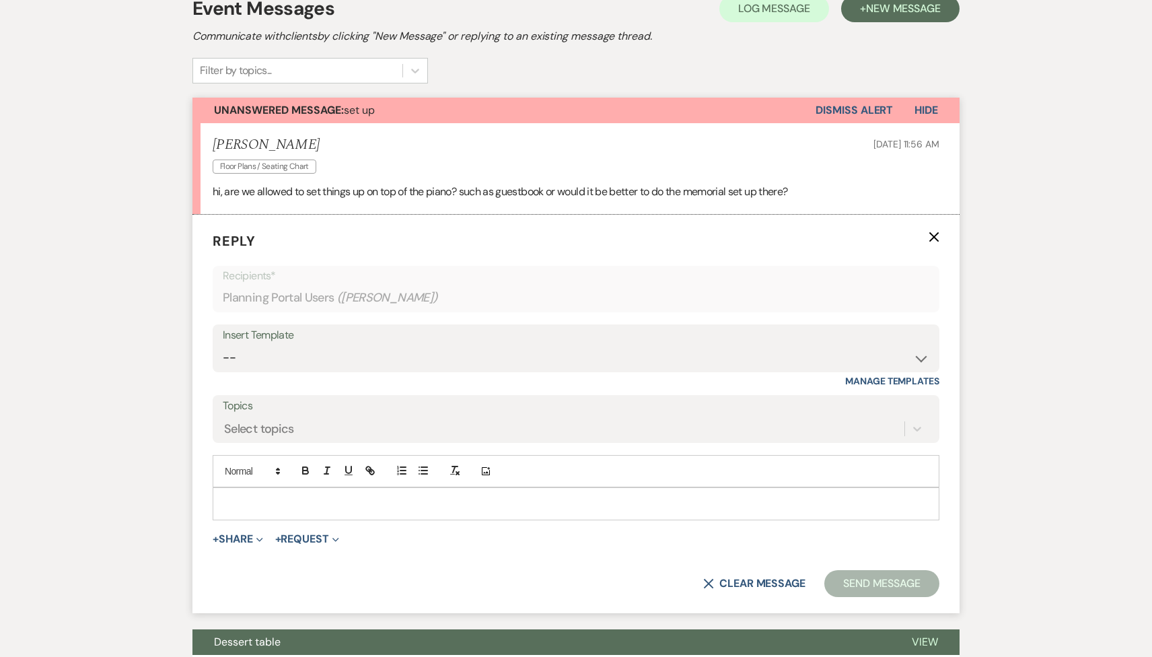
click at [327, 497] on p at bounding box center [575, 503] width 705 height 15
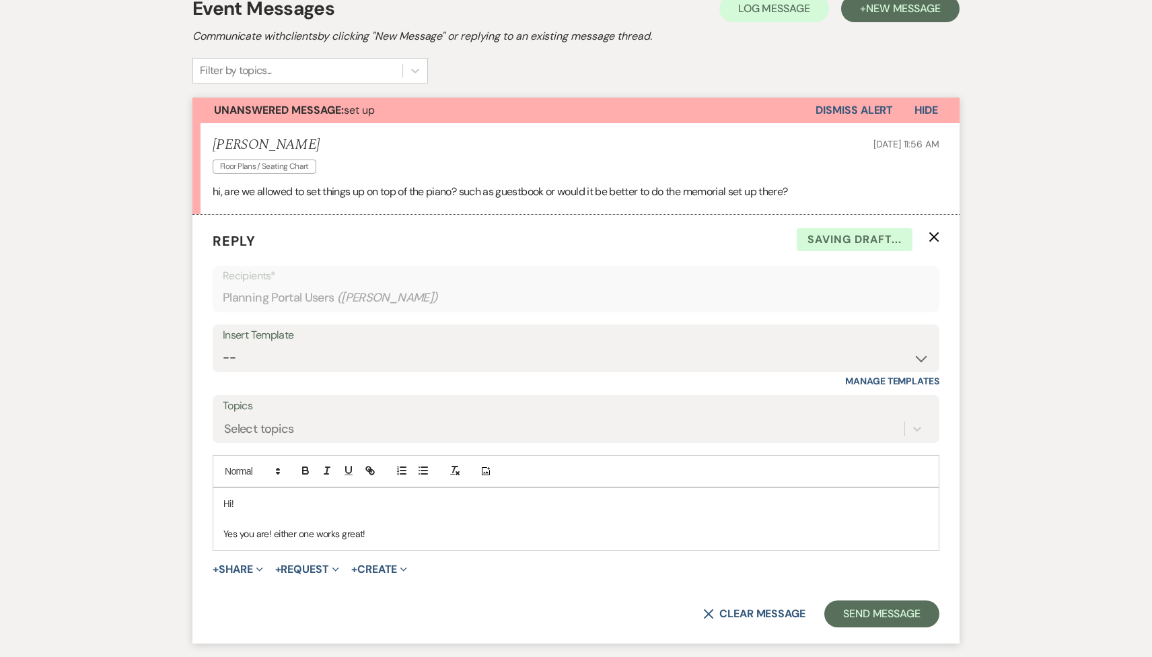
click at [276, 534] on p "Yes you are! either one works great!" at bounding box center [575, 533] width 705 height 15
click at [919, 620] on button "Send Message" at bounding box center [881, 613] width 115 height 27
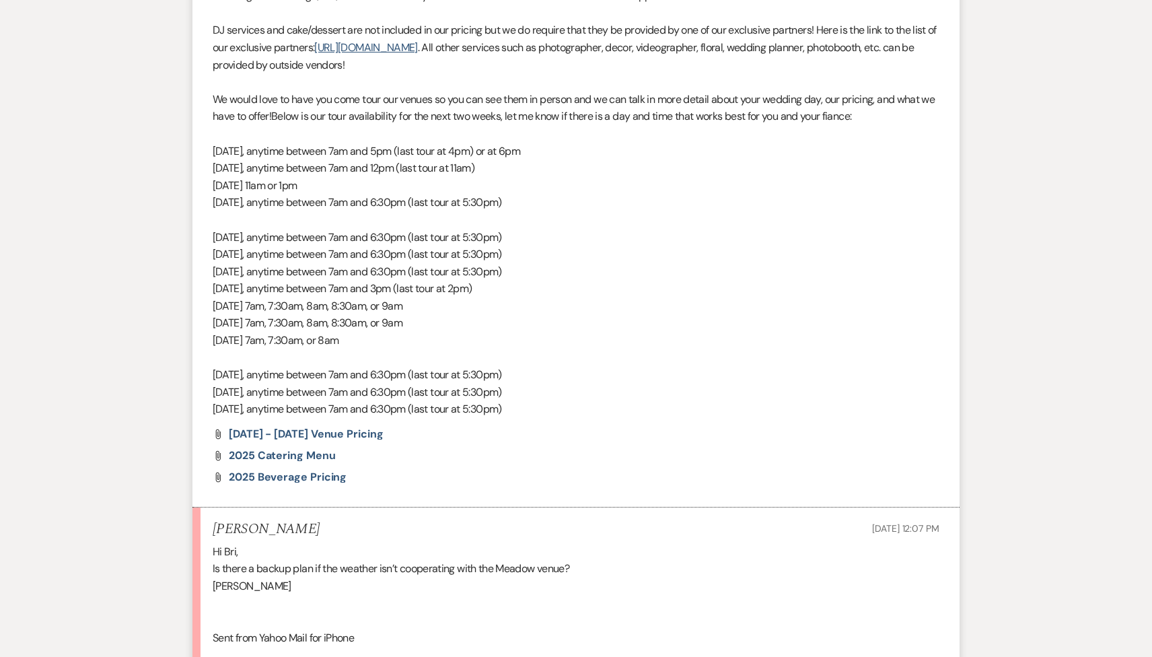
scroll to position [1084, 0]
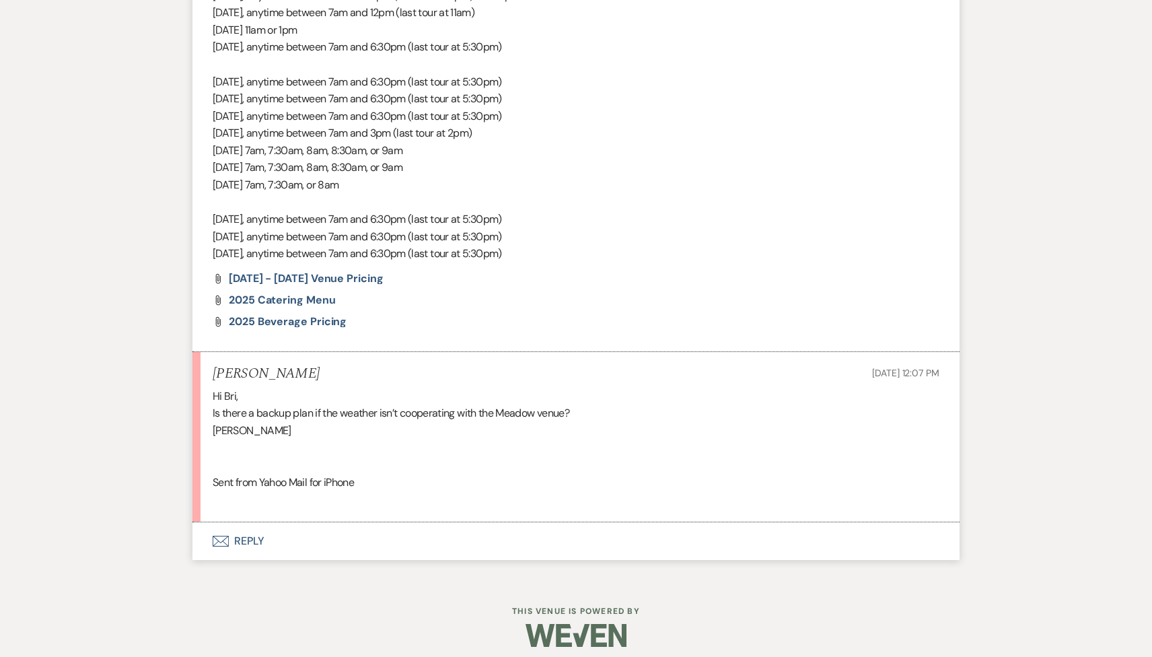
click at [361, 538] on button "Envelope Reply" at bounding box center [575, 541] width 767 height 38
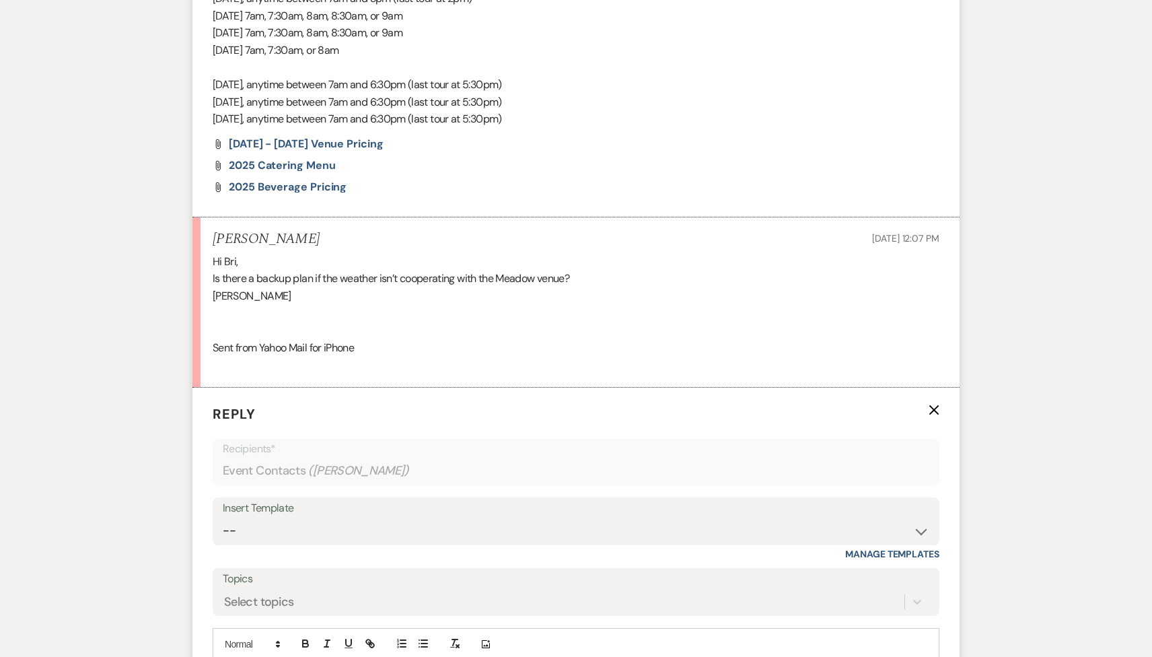
scroll to position [1369, 0]
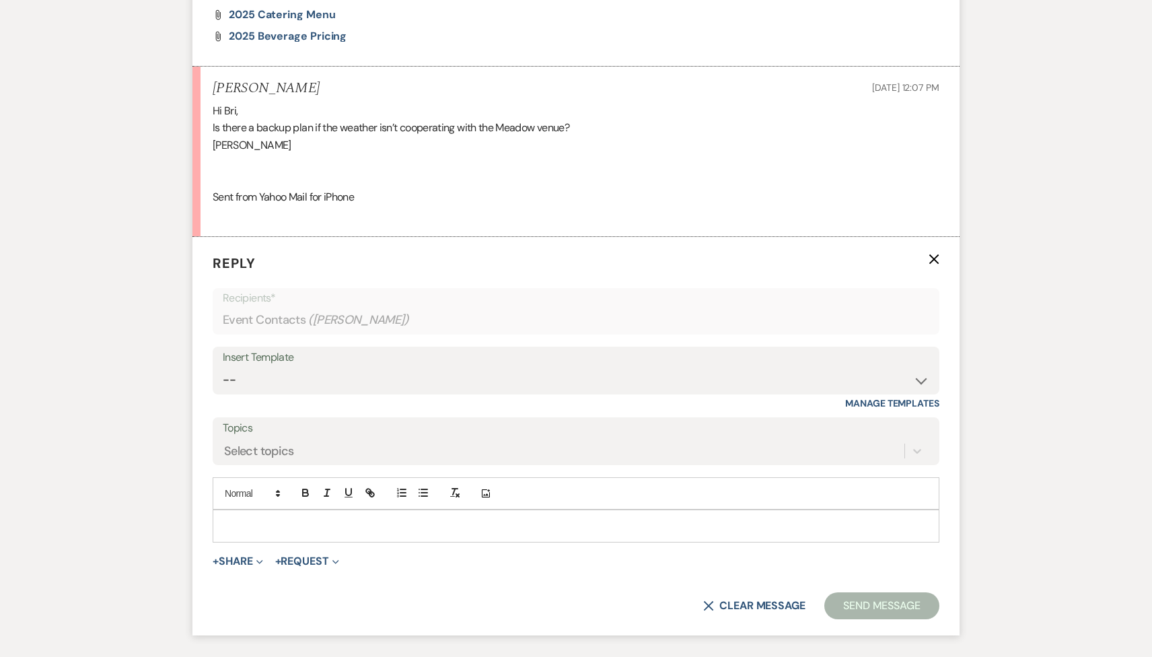
click at [306, 515] on div at bounding box center [575, 525] width 725 height 31
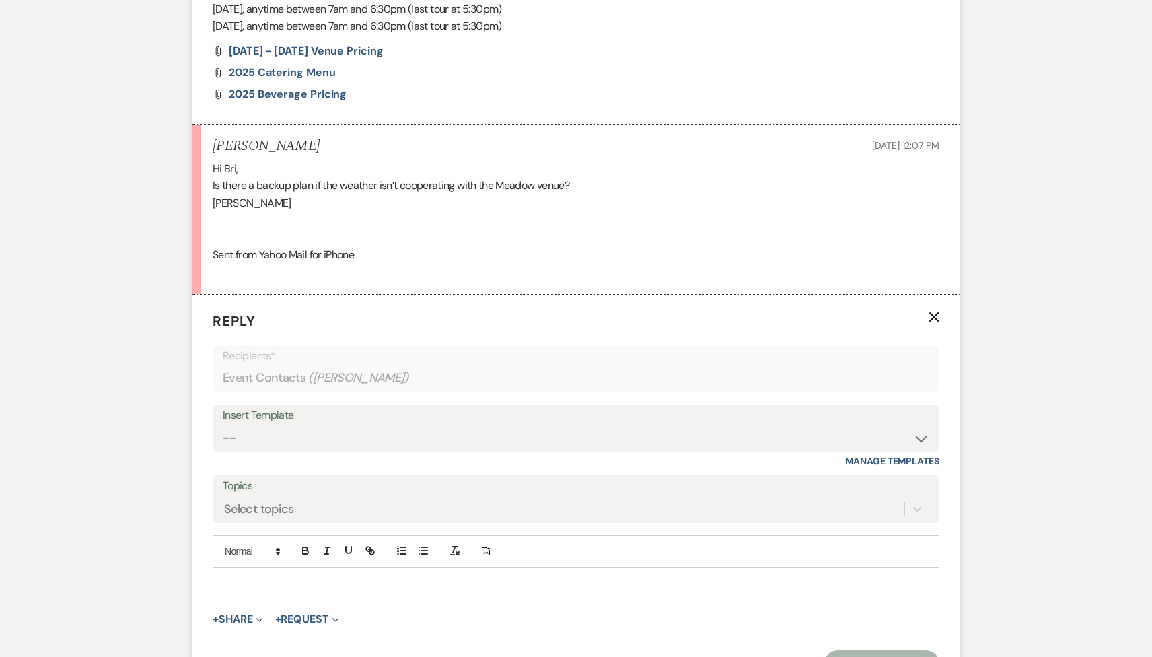
scroll to position [1470, 0]
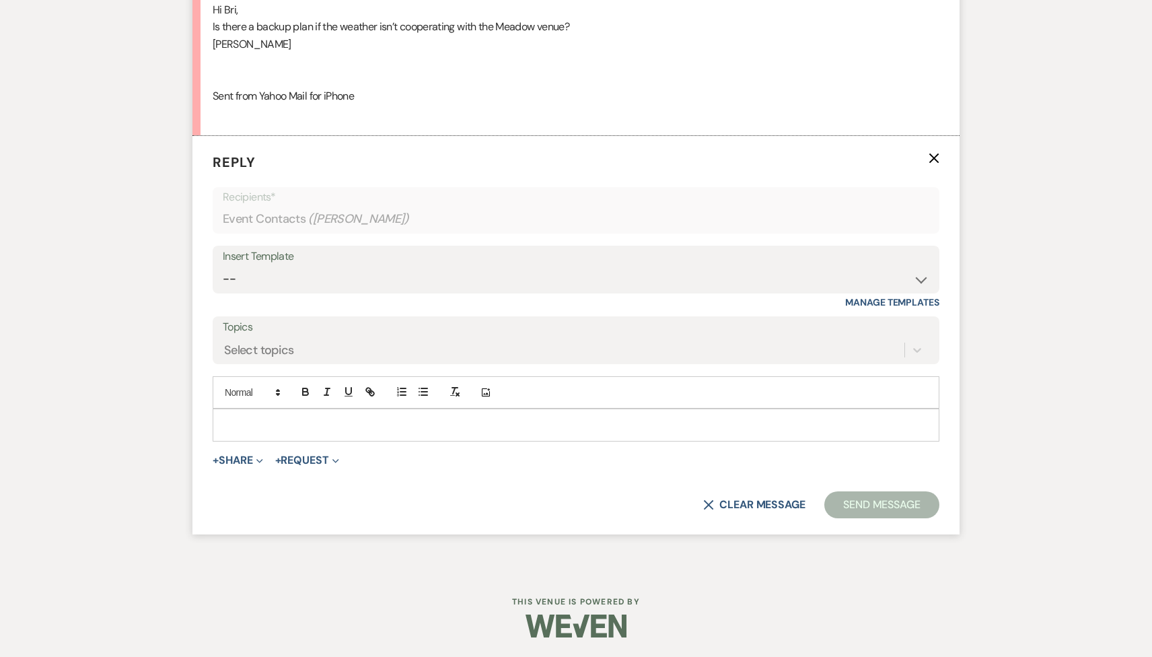
click at [294, 421] on p at bounding box center [575, 424] width 705 height 15
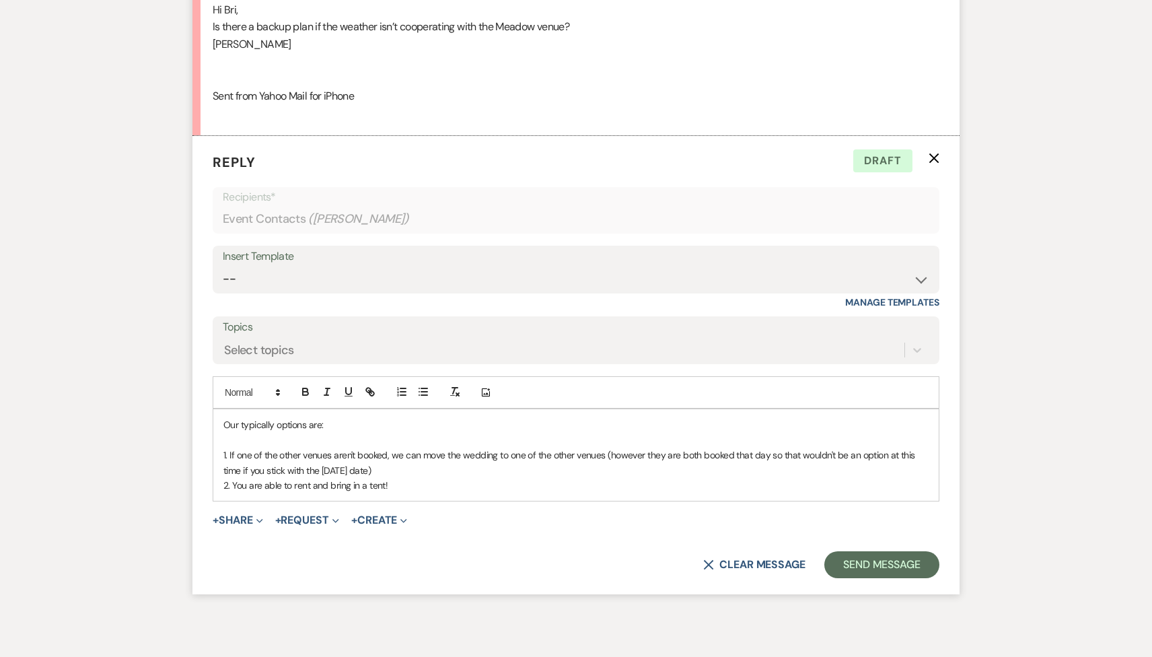
click at [399, 486] on p "2. You are able to rent and bring in a tent!" at bounding box center [575, 485] width 705 height 15
click at [847, 555] on button "Send Message" at bounding box center [881, 564] width 115 height 27
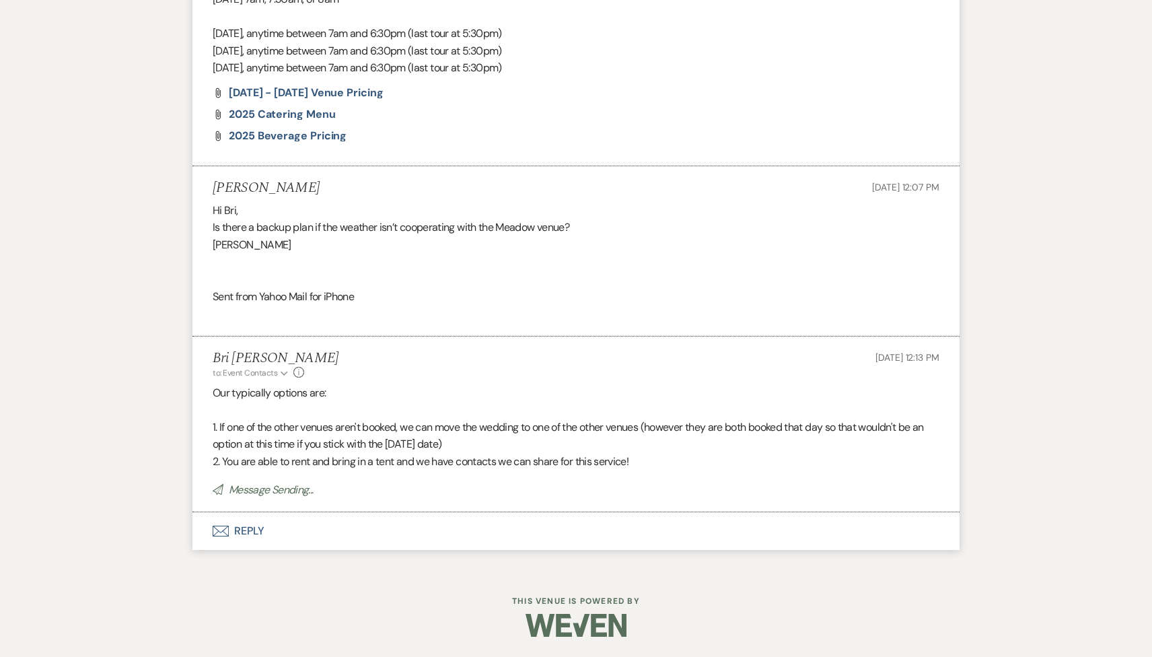
scroll to position [1242, 0]
